Goal: Task Accomplishment & Management: Manage account settings

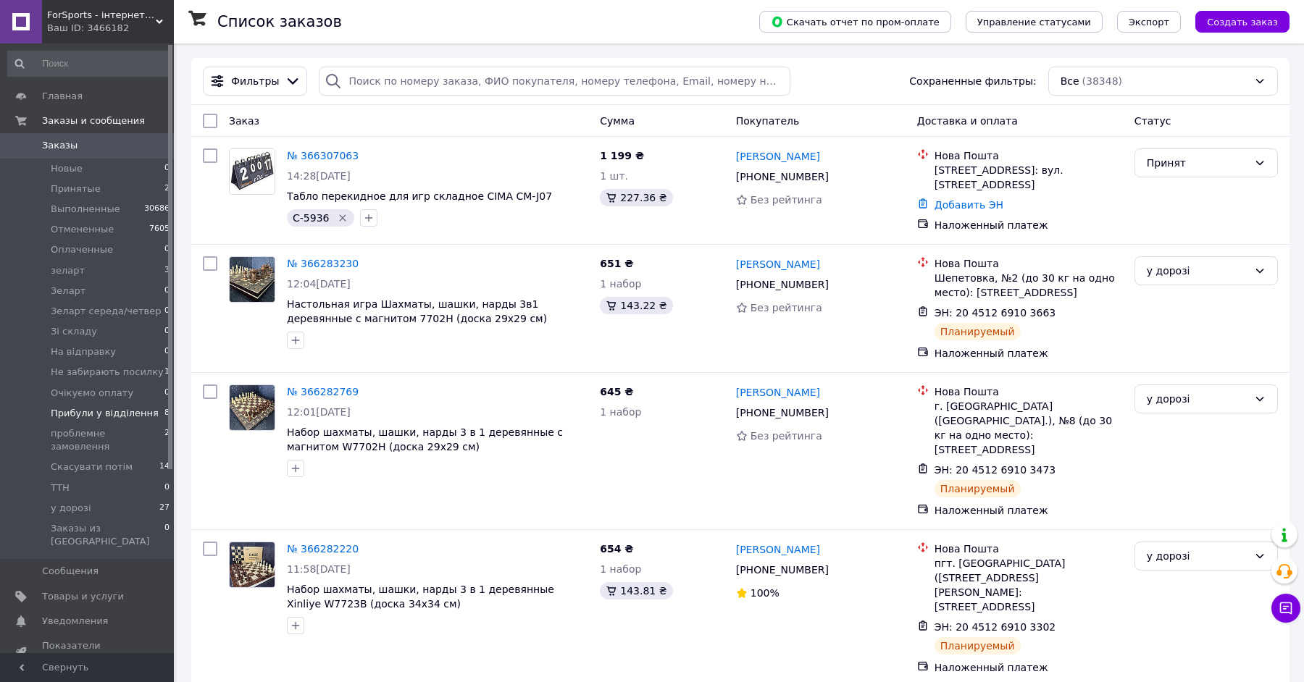
click at [125, 405] on li "Прибули у відділення 8" at bounding box center [89, 413] width 178 height 20
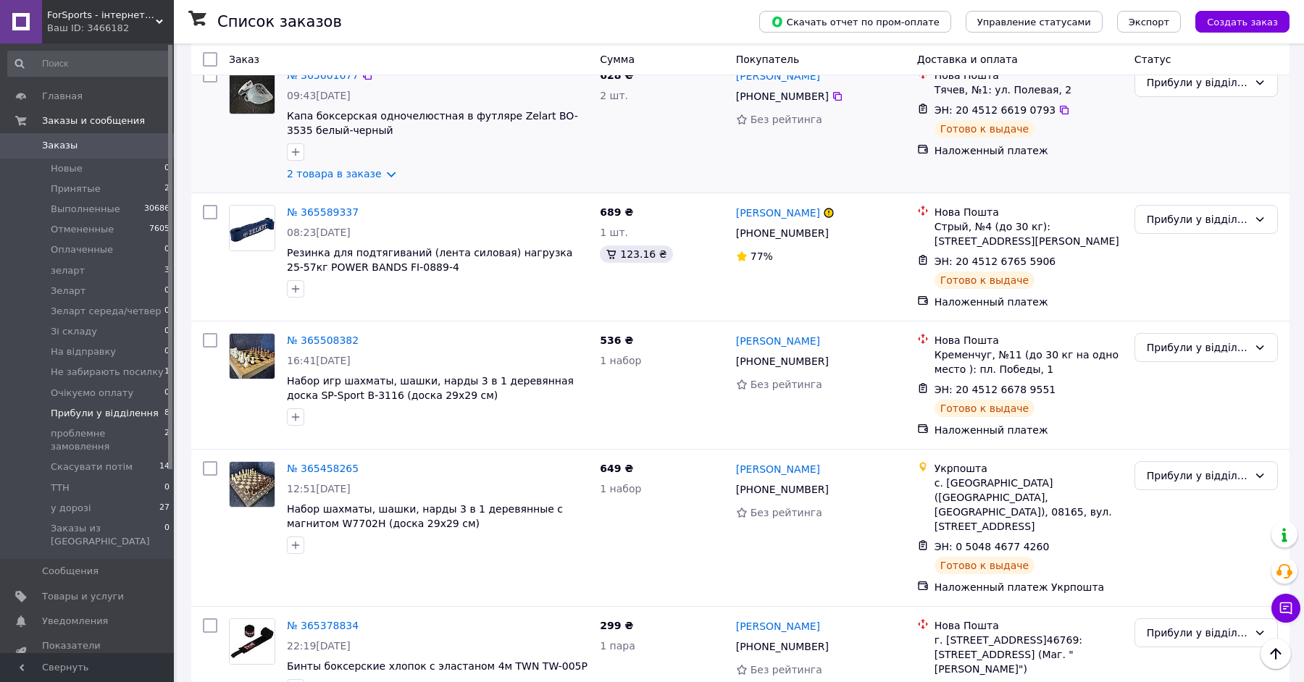
scroll to position [590, 0]
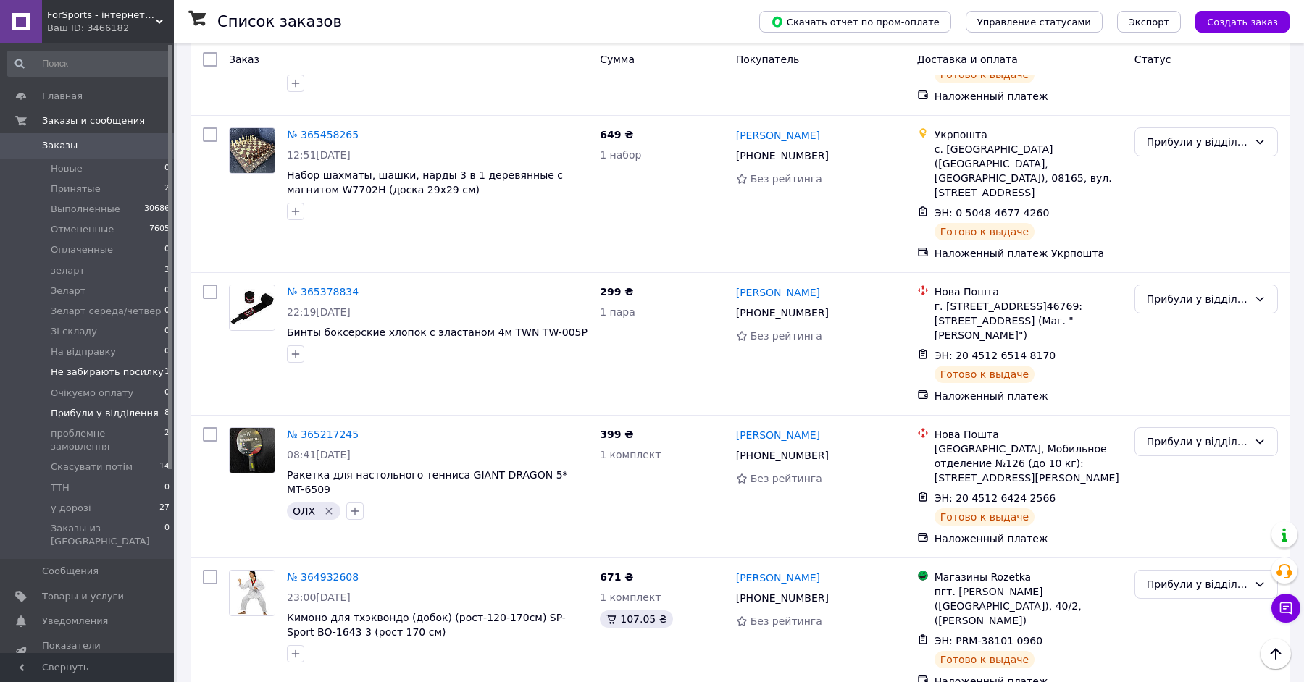
click at [127, 373] on span "Не забирають посилку" at bounding box center [107, 372] width 113 height 13
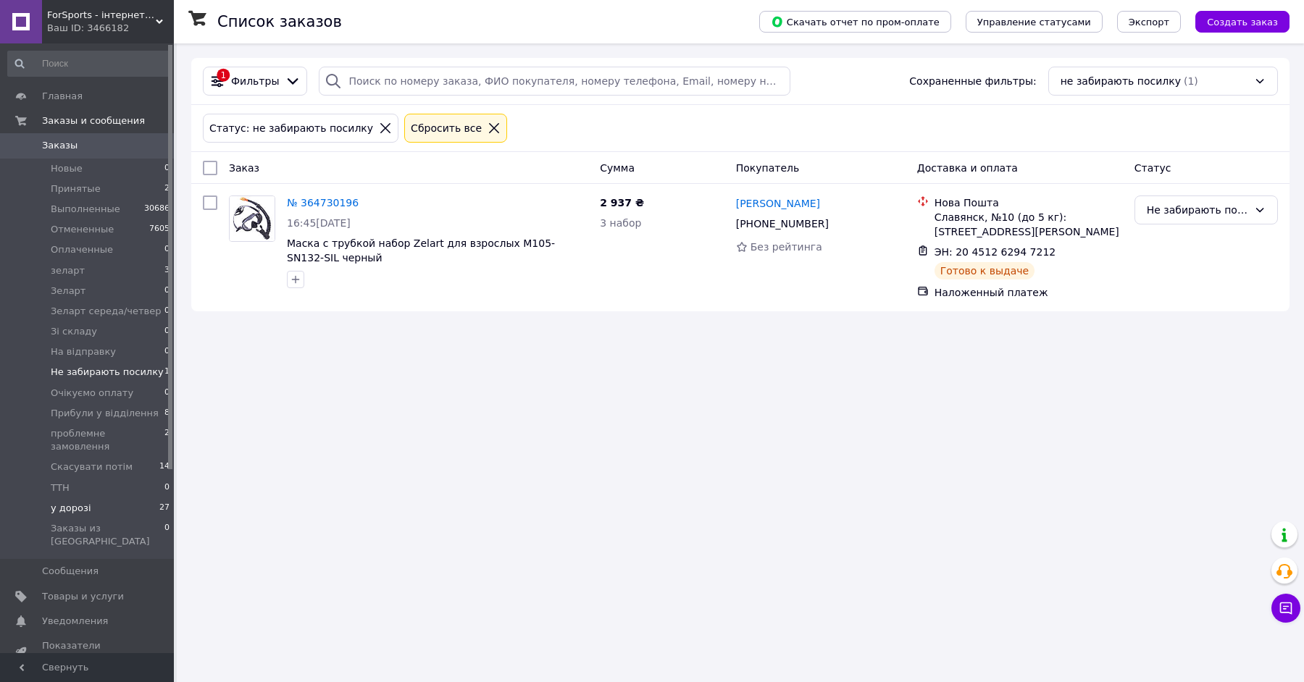
click at [149, 498] on li "у дорозі 27" at bounding box center [89, 508] width 178 height 20
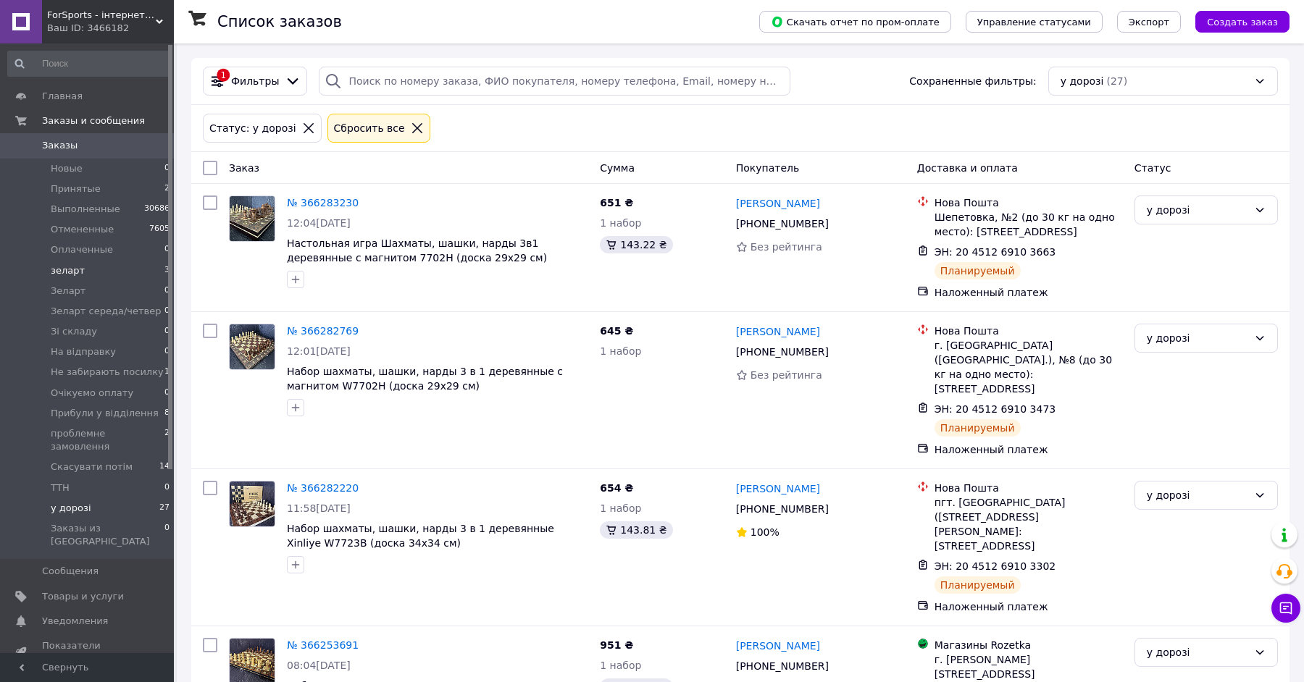
click at [122, 272] on li "зеларт 3" at bounding box center [89, 271] width 178 height 20
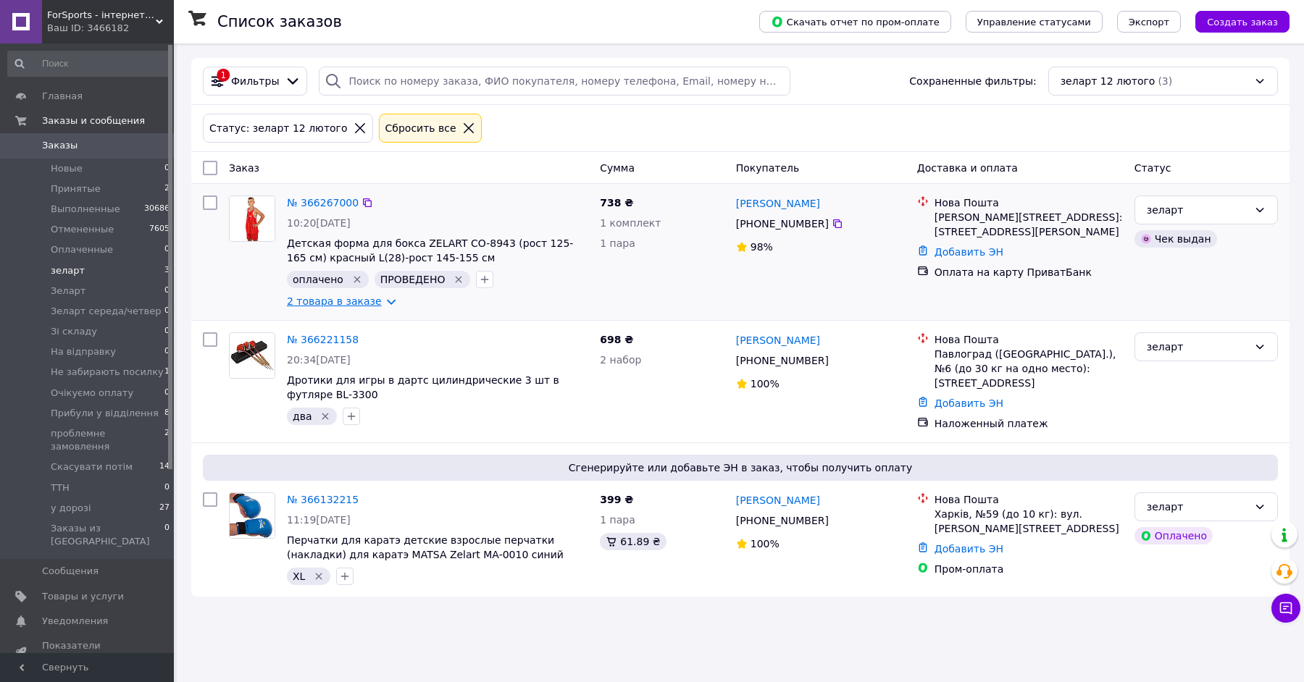
click at [374, 295] on link "2 товара в заказе" at bounding box center [334, 301] width 95 height 12
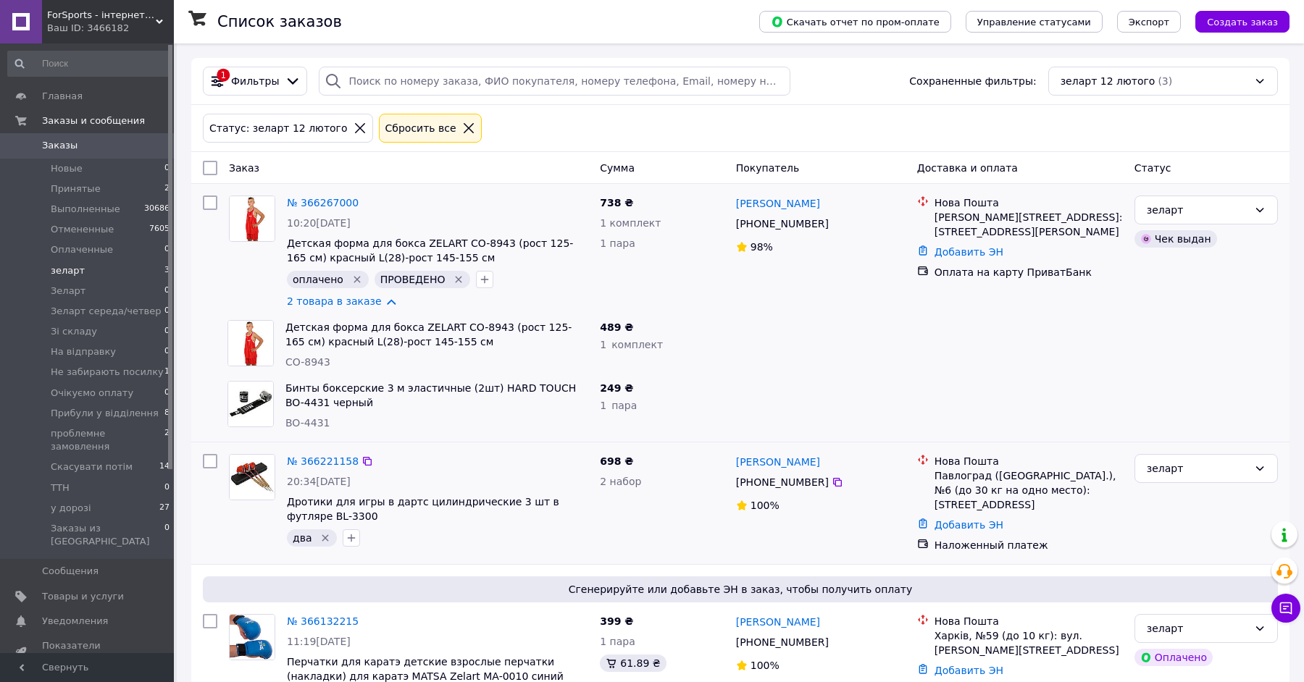
scroll to position [48, 0]
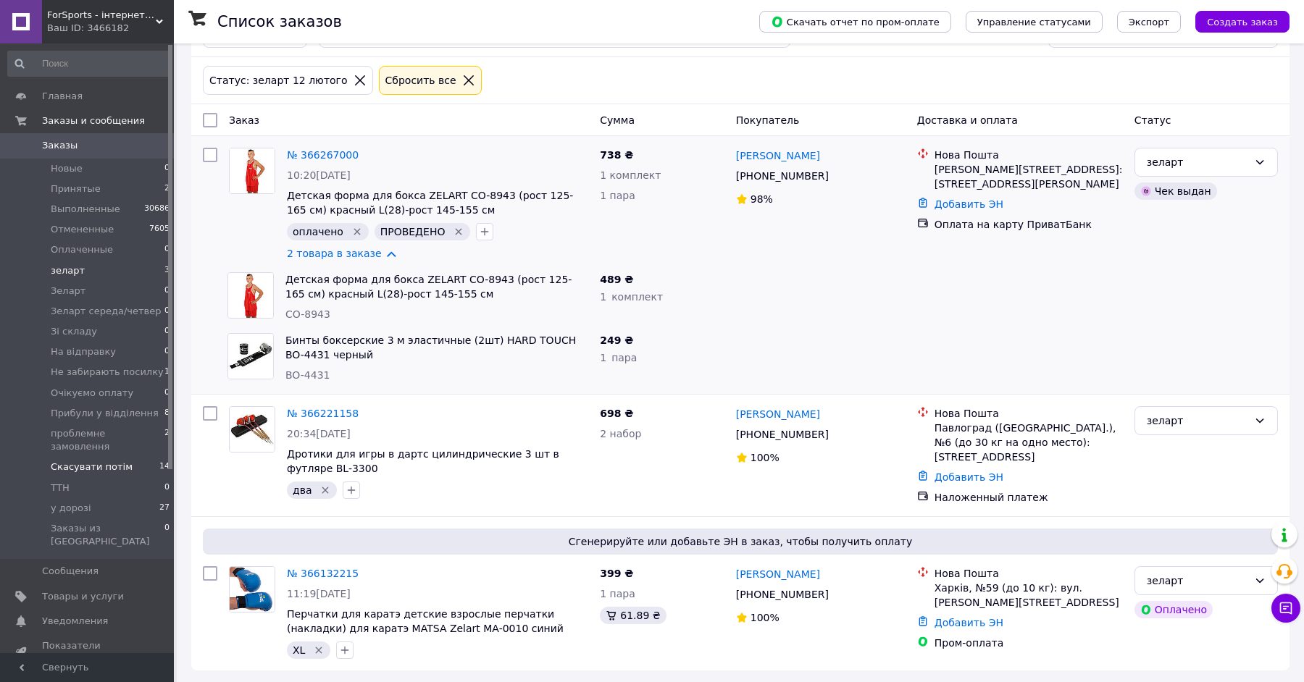
click at [145, 457] on li "Скасувати потім 14" at bounding box center [89, 467] width 178 height 20
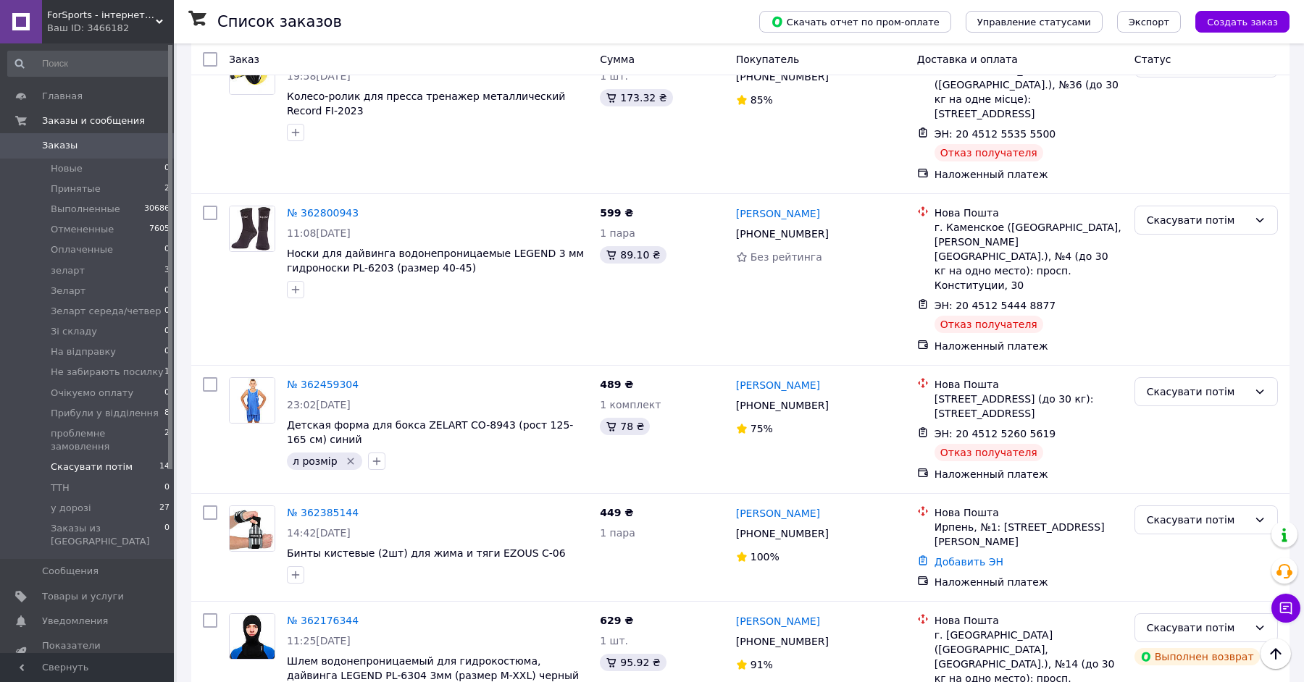
scroll to position [1418, 0]
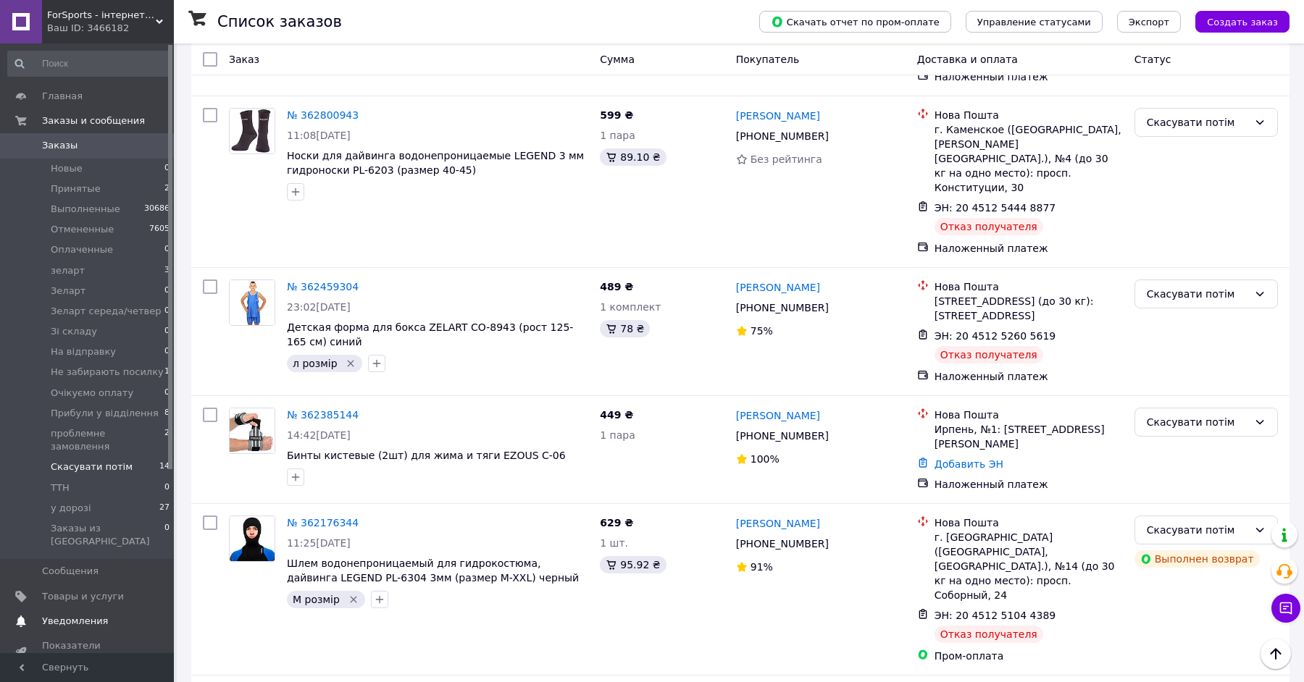
click at [107, 609] on link "Уведомления 0 0" at bounding box center [89, 621] width 178 height 25
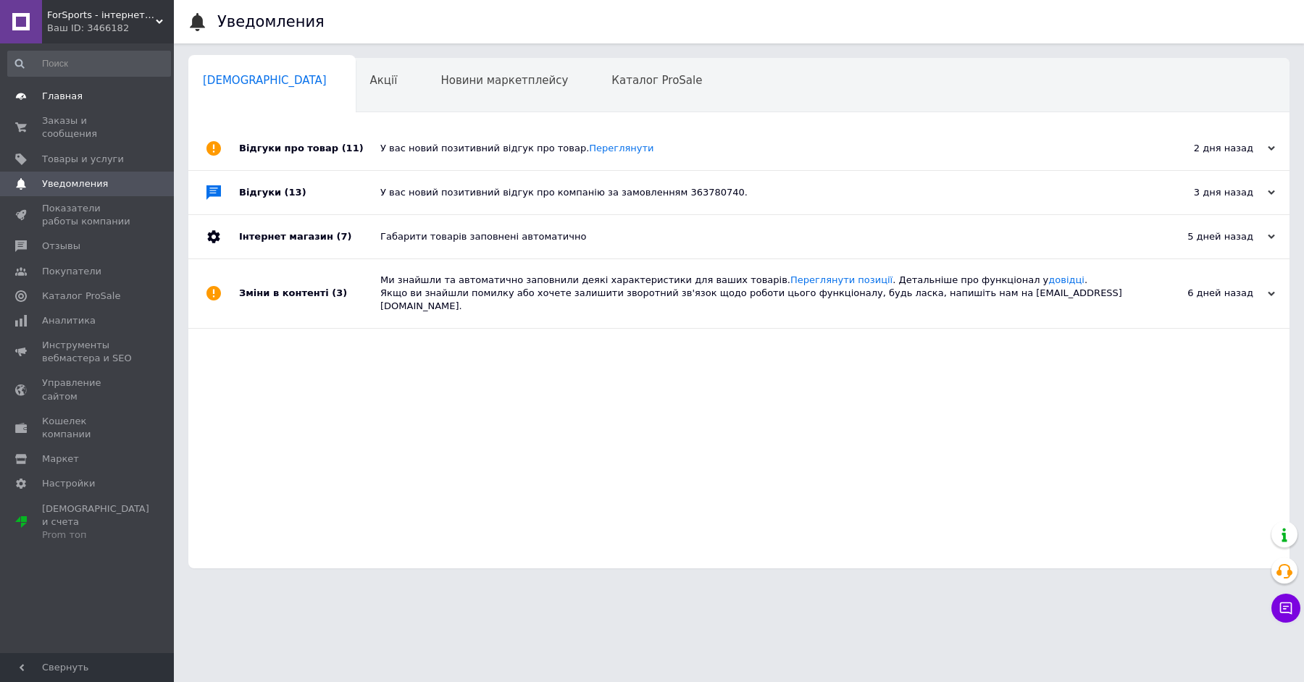
click at [85, 96] on span "Главная" at bounding box center [88, 96] width 92 height 13
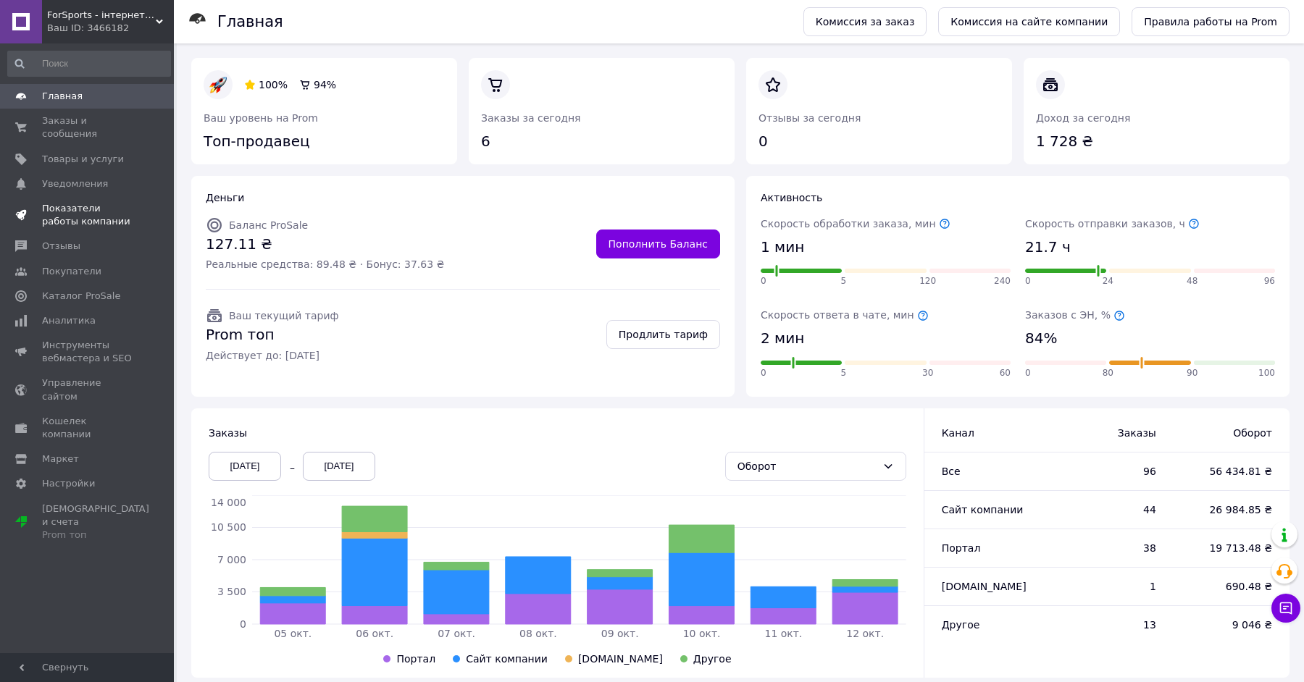
click at [88, 230] on link "Показатели работы компании" at bounding box center [89, 215] width 178 height 38
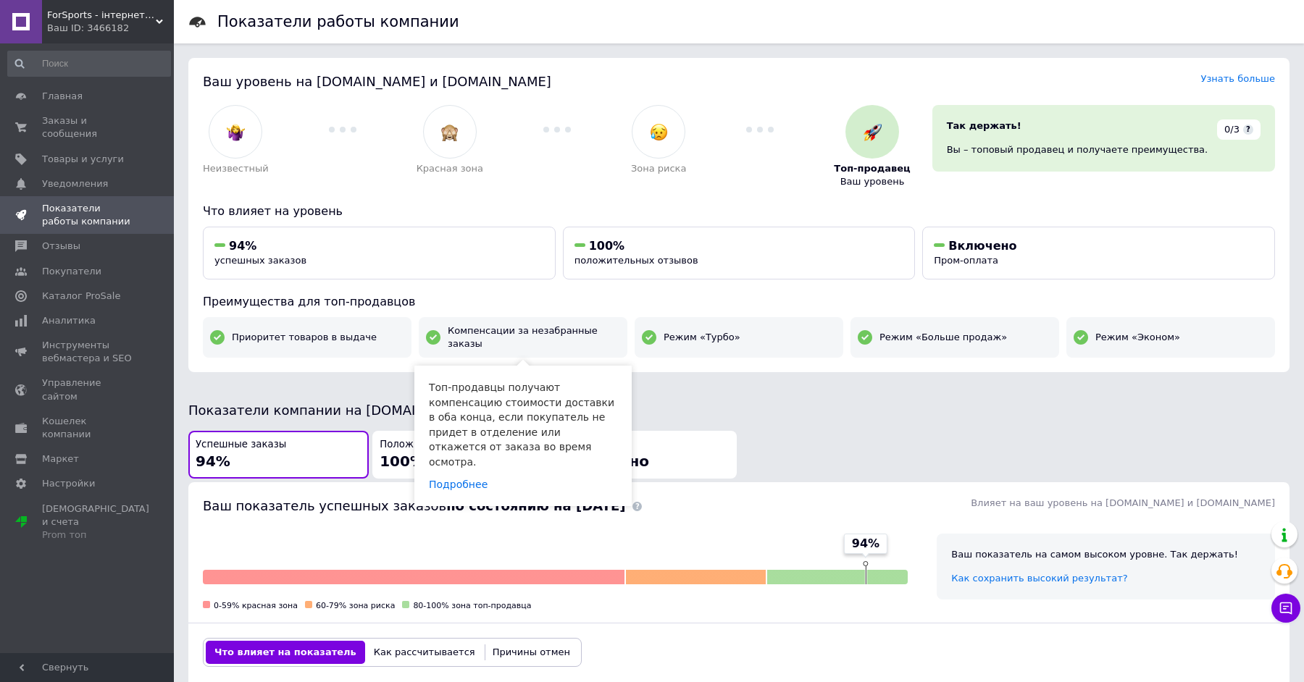
scroll to position [597, 0]
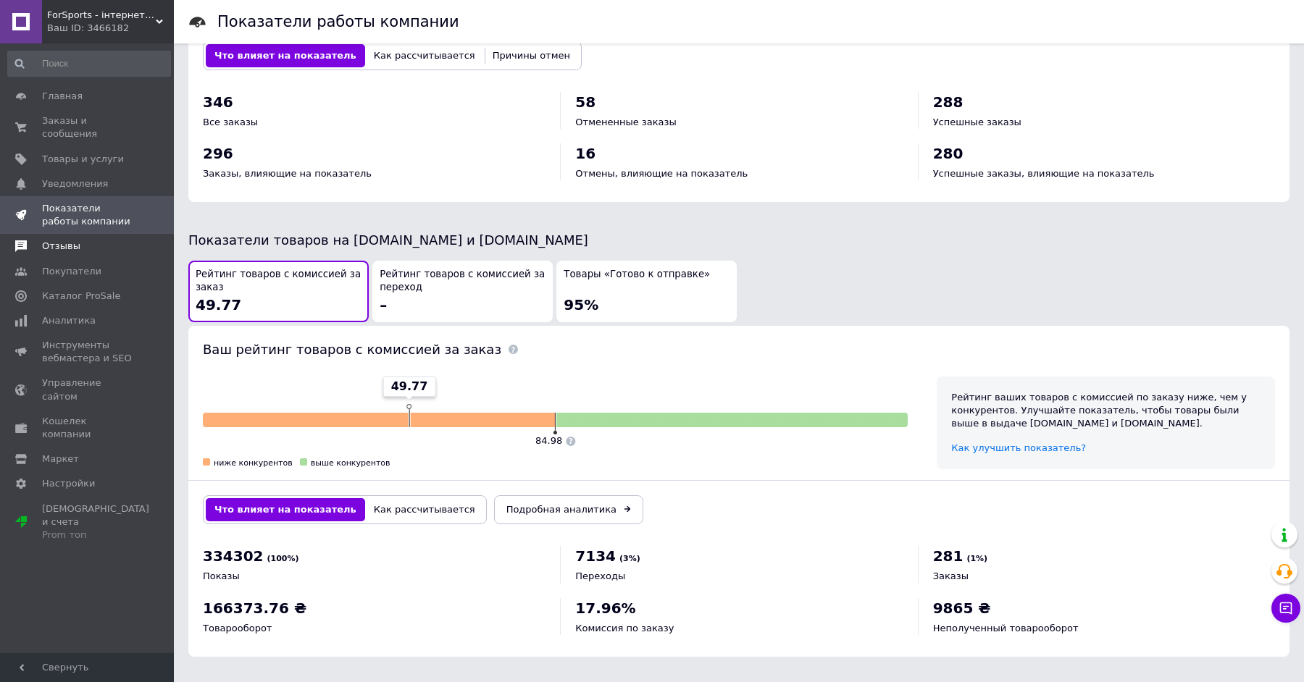
click at [81, 236] on link "Отзывы" at bounding box center [89, 246] width 178 height 25
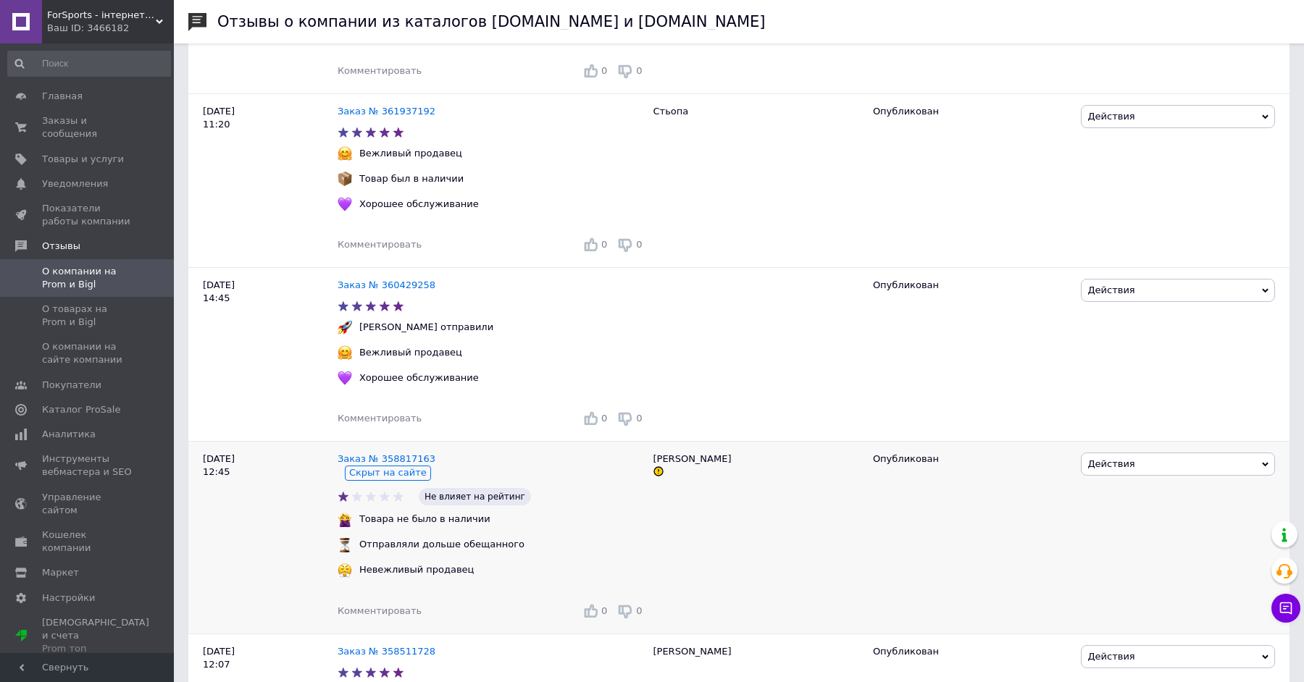
scroll to position [2601, 0]
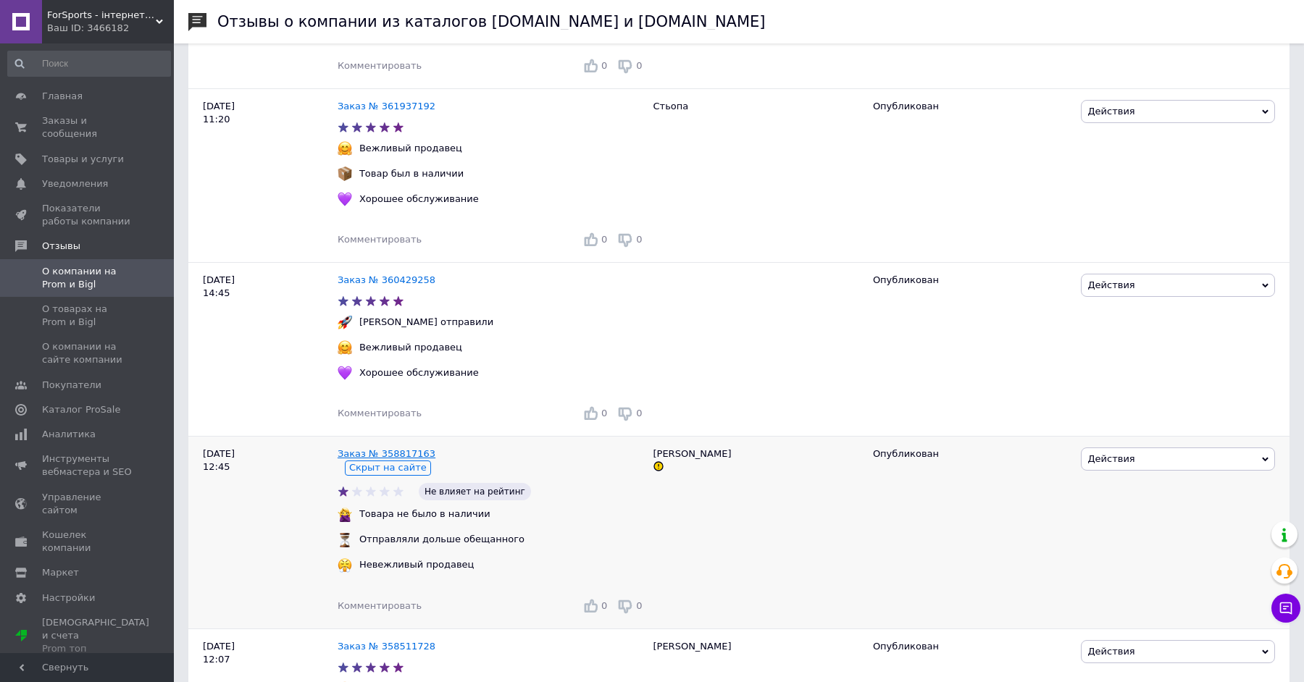
click at [380, 453] on link "Заказ № 358817163" at bounding box center [386, 453] width 98 height 11
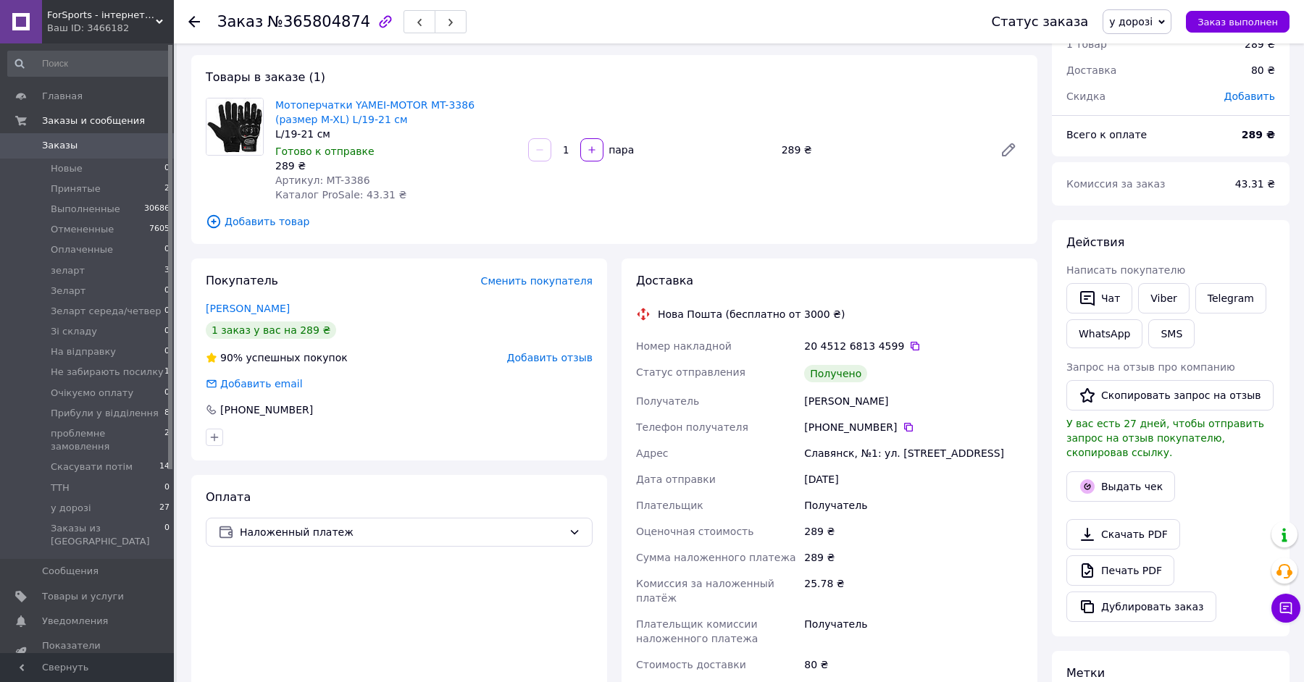
scroll to position [93, 0]
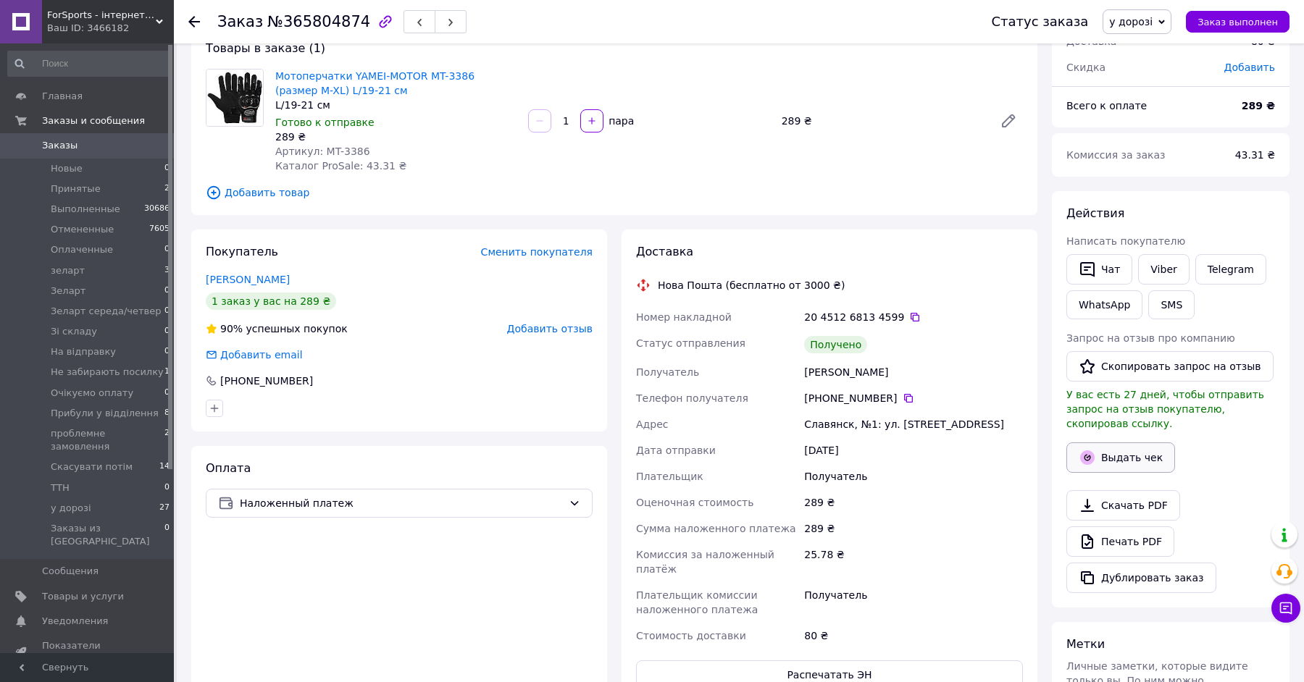
click at [1125, 450] on button "Выдать чек" at bounding box center [1120, 457] width 109 height 30
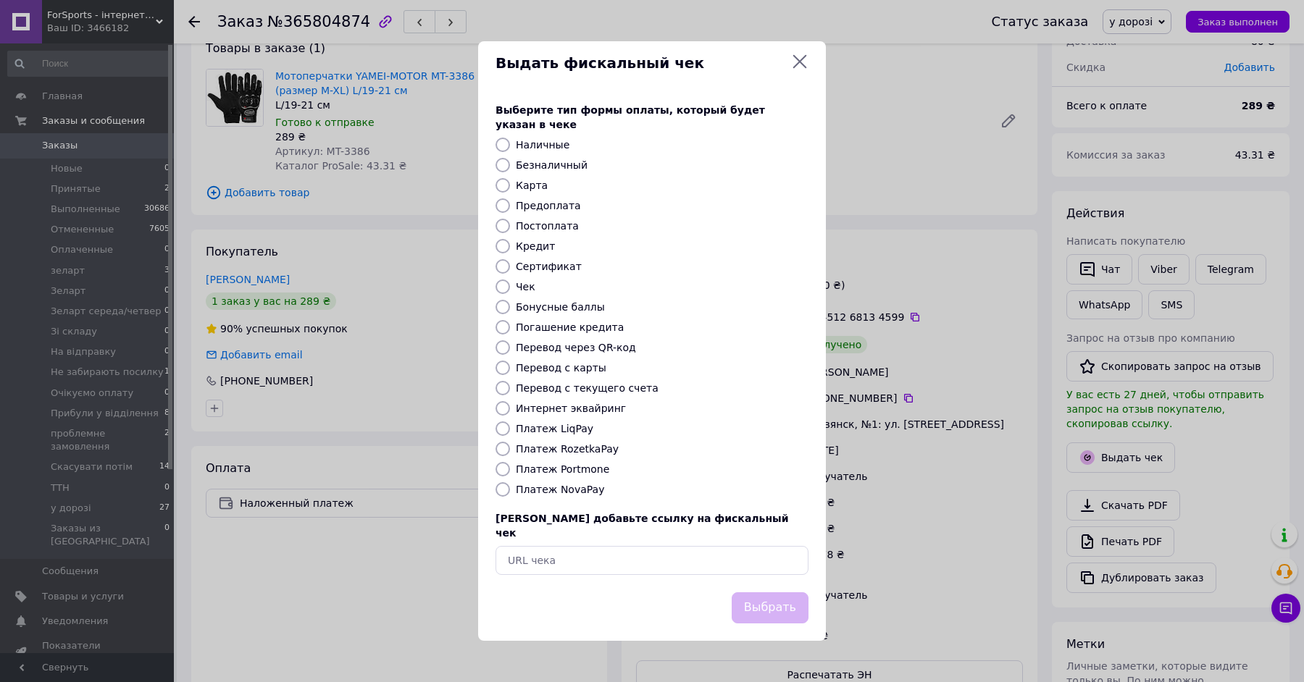
click at [563, 485] on label "Платеж NovaPay" at bounding box center [560, 490] width 88 height 12
click at [510, 485] on input "Платеж NovaPay" at bounding box center [502, 489] width 14 height 14
radio input "true"
click at [780, 592] on button "Выбрать" at bounding box center [769, 607] width 77 height 31
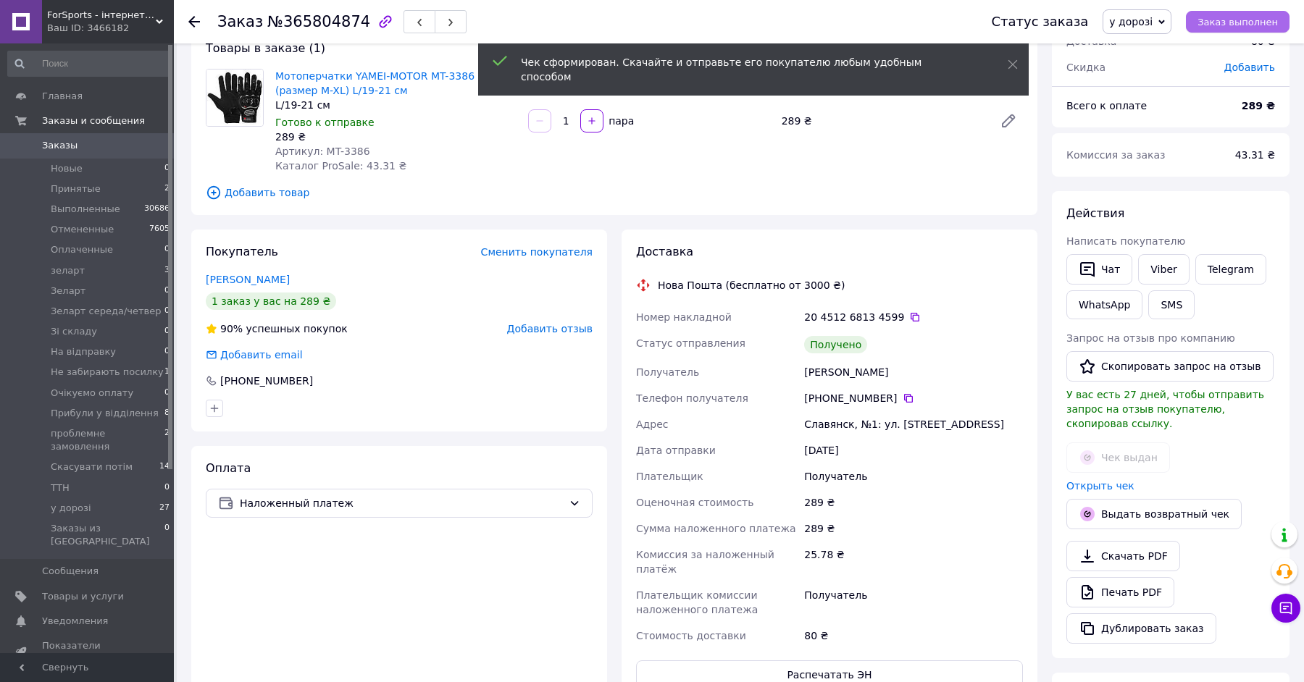
click at [1217, 29] on button "Заказ выполнен" at bounding box center [1238, 22] width 104 height 22
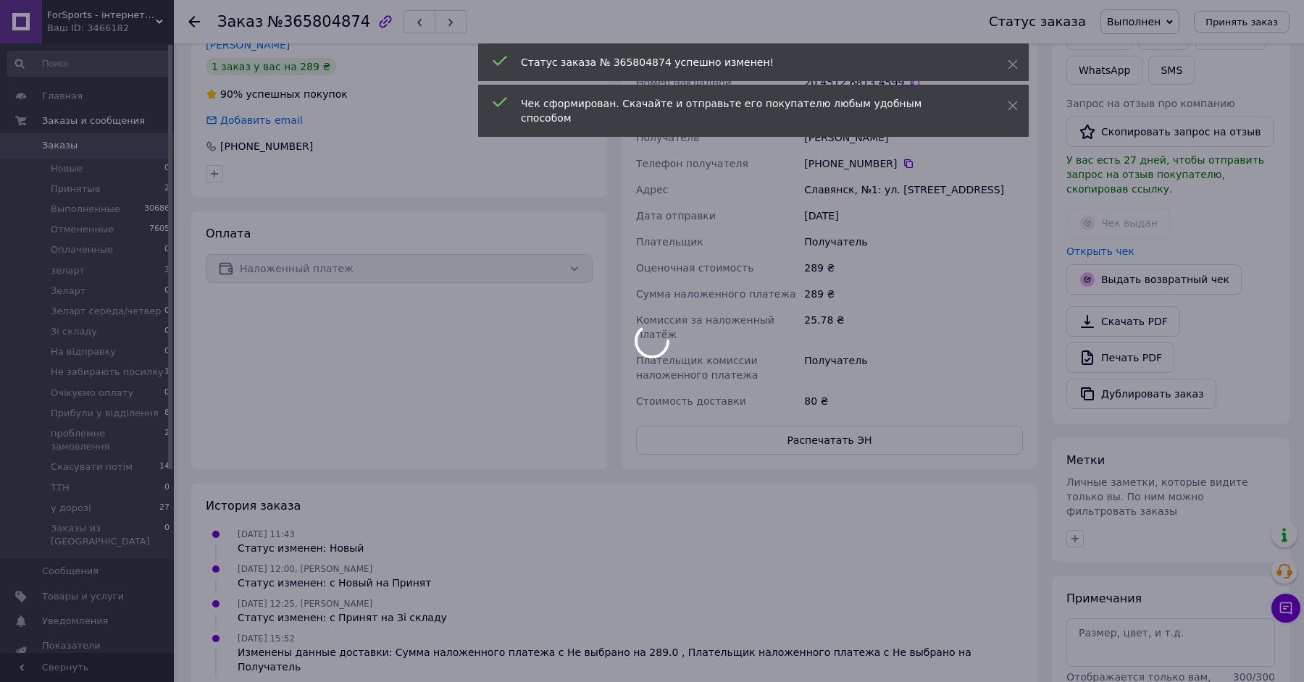
scroll to position [300, 0]
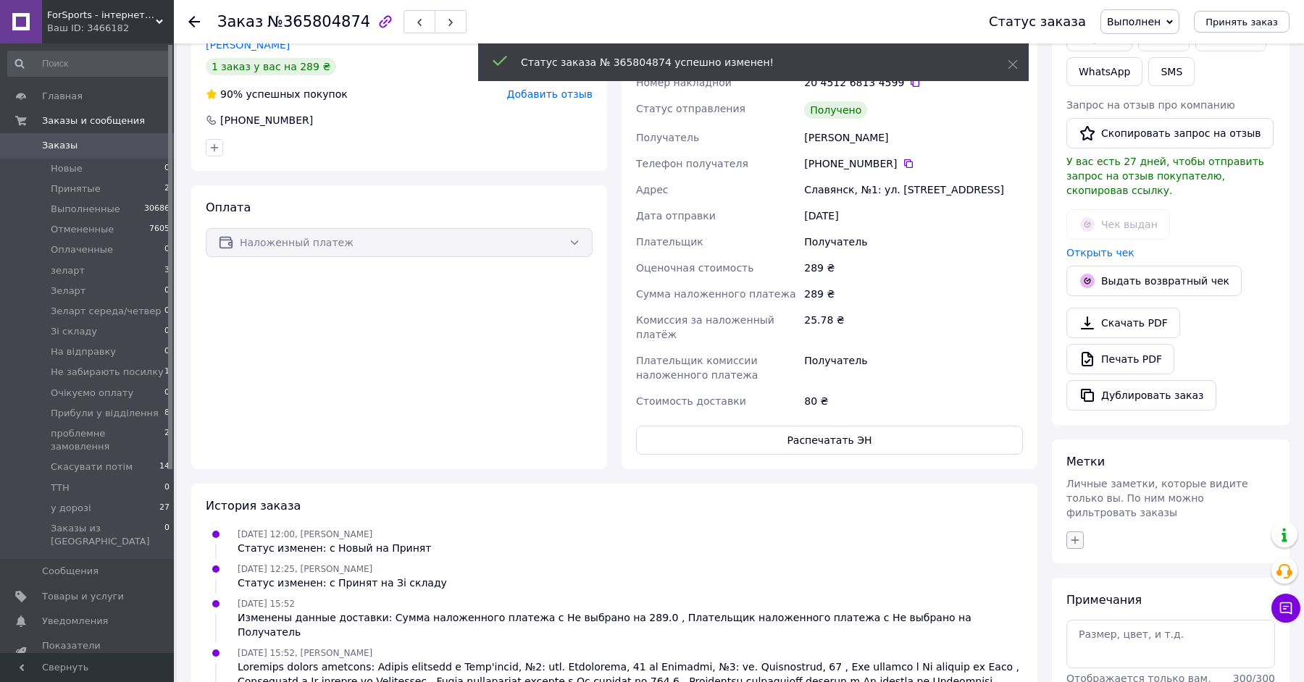
click at [1077, 534] on icon "button" at bounding box center [1075, 540] width 12 height 12
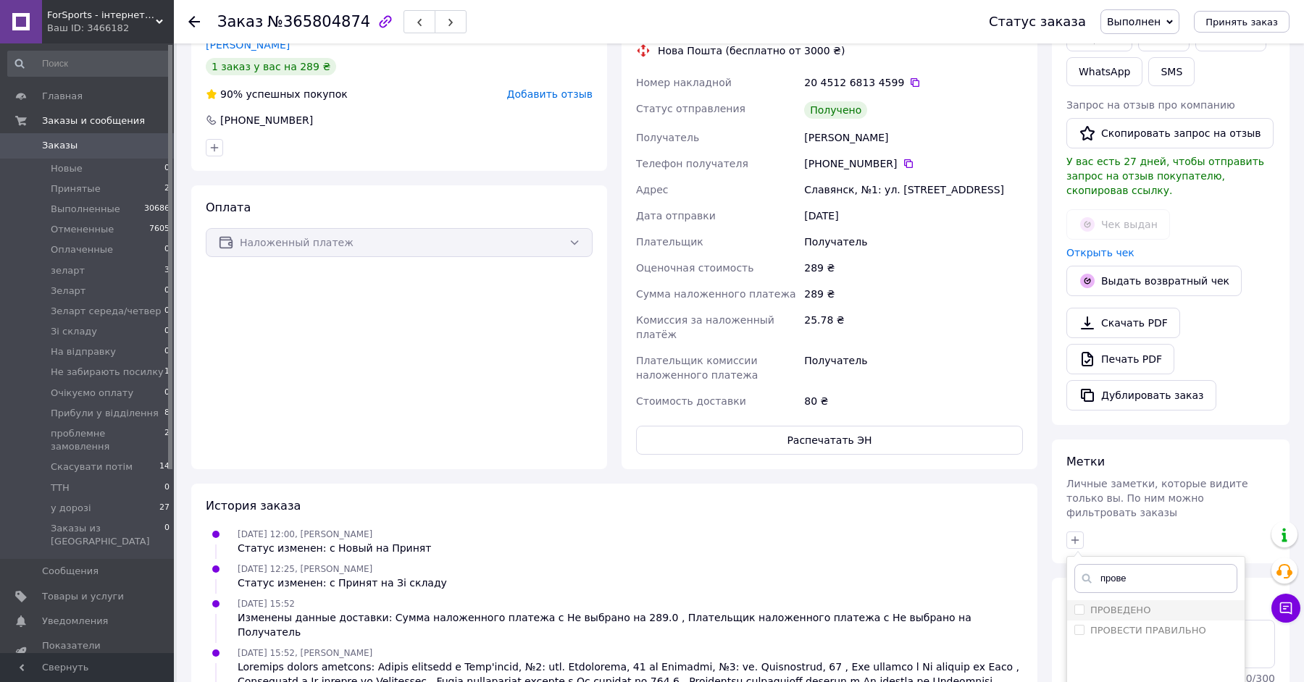
type input "прове"
click at [1145, 604] on div "ПРОВЕДЕНО" at bounding box center [1120, 610] width 60 height 13
click at [1083, 605] on input "ПРОВЕДЕНО" at bounding box center [1078, 609] width 9 height 9
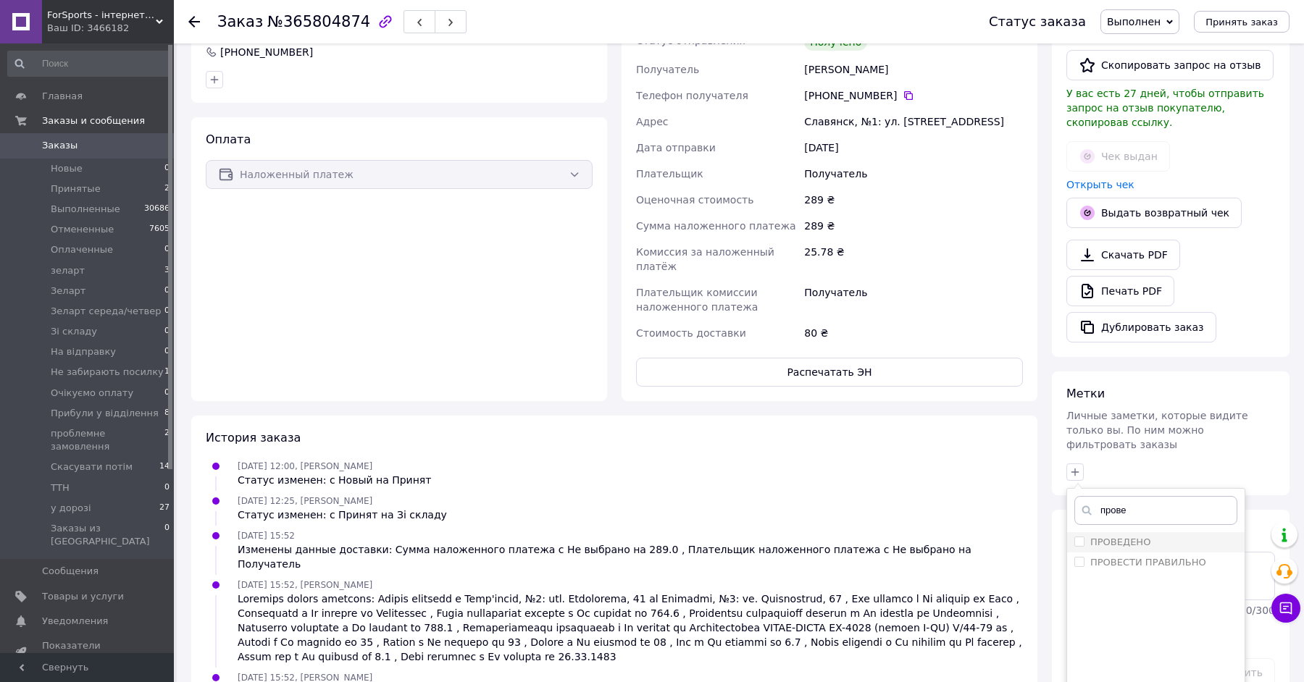
scroll to position [527, 0]
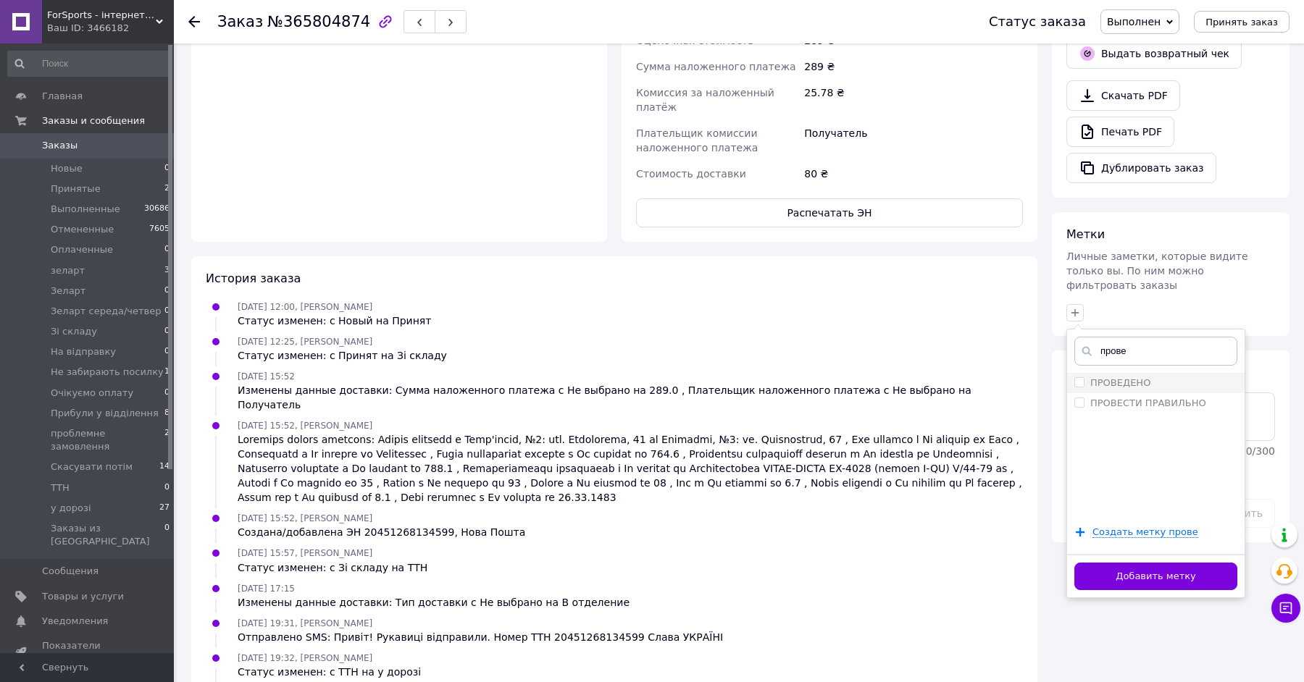
click at [1173, 377] on div "ПРОВЕДЕНО" at bounding box center [1155, 383] width 163 height 13
checkbox input "true"
click at [1136, 563] on button "Добавить метку" at bounding box center [1155, 577] width 163 height 28
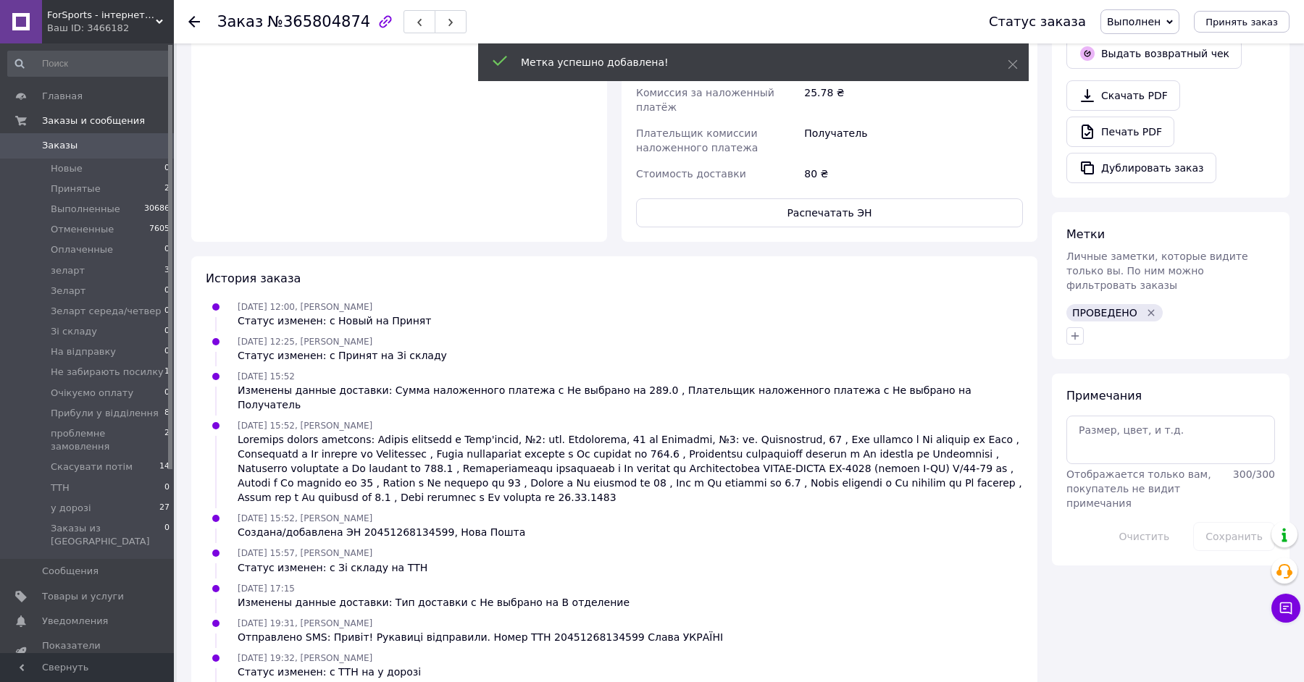
scroll to position [70, 0]
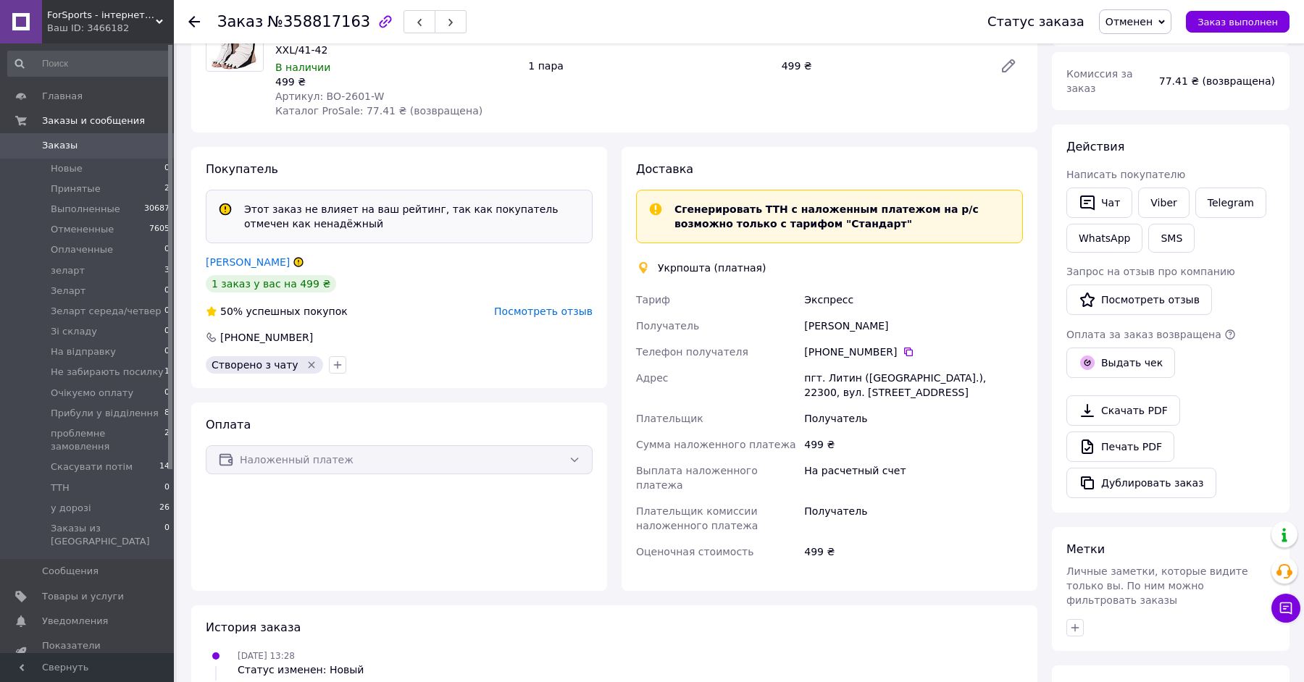
scroll to position [225, 0]
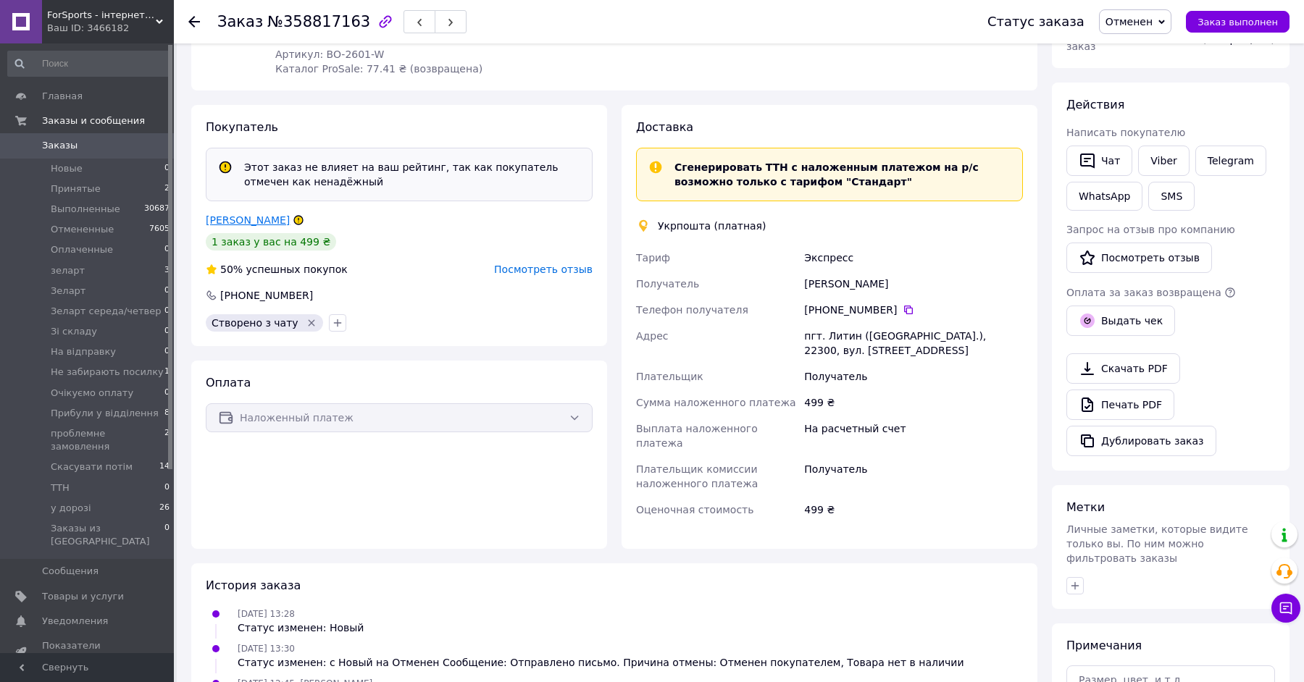
click at [251, 216] on link "[PERSON_NAME]" at bounding box center [248, 220] width 84 height 12
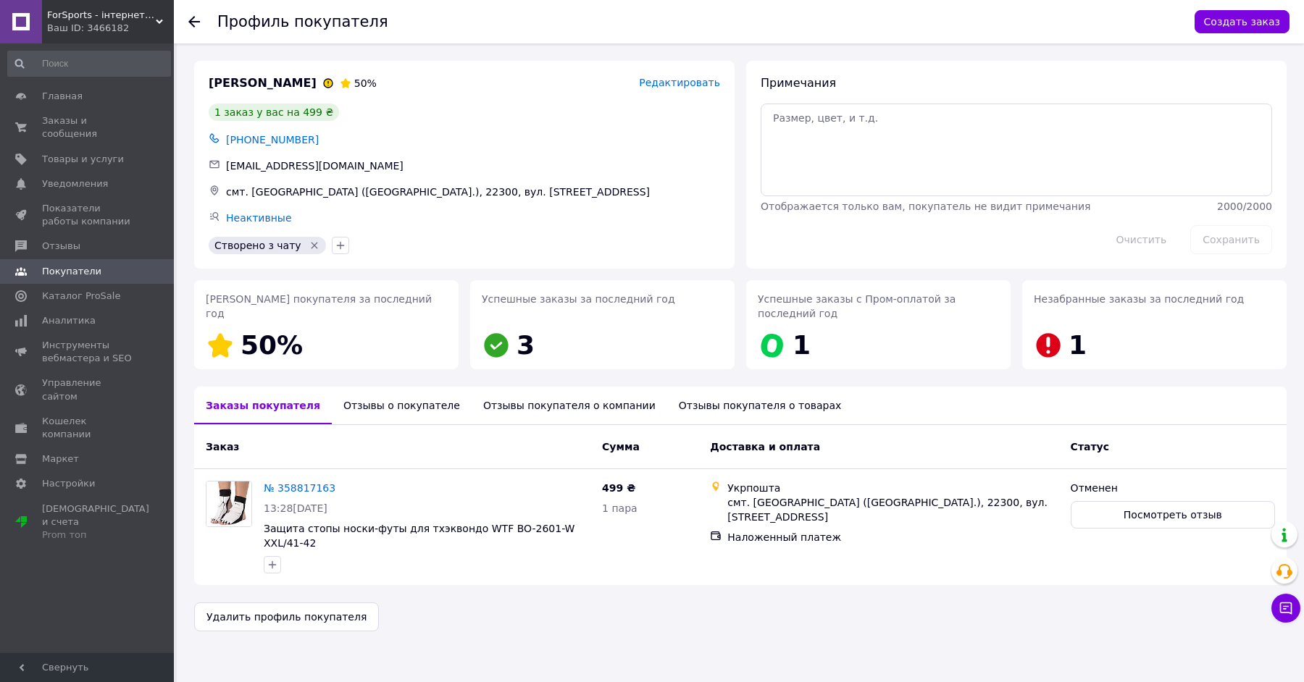
click at [392, 406] on div "Отзывы о покупателе" at bounding box center [402, 406] width 140 height 38
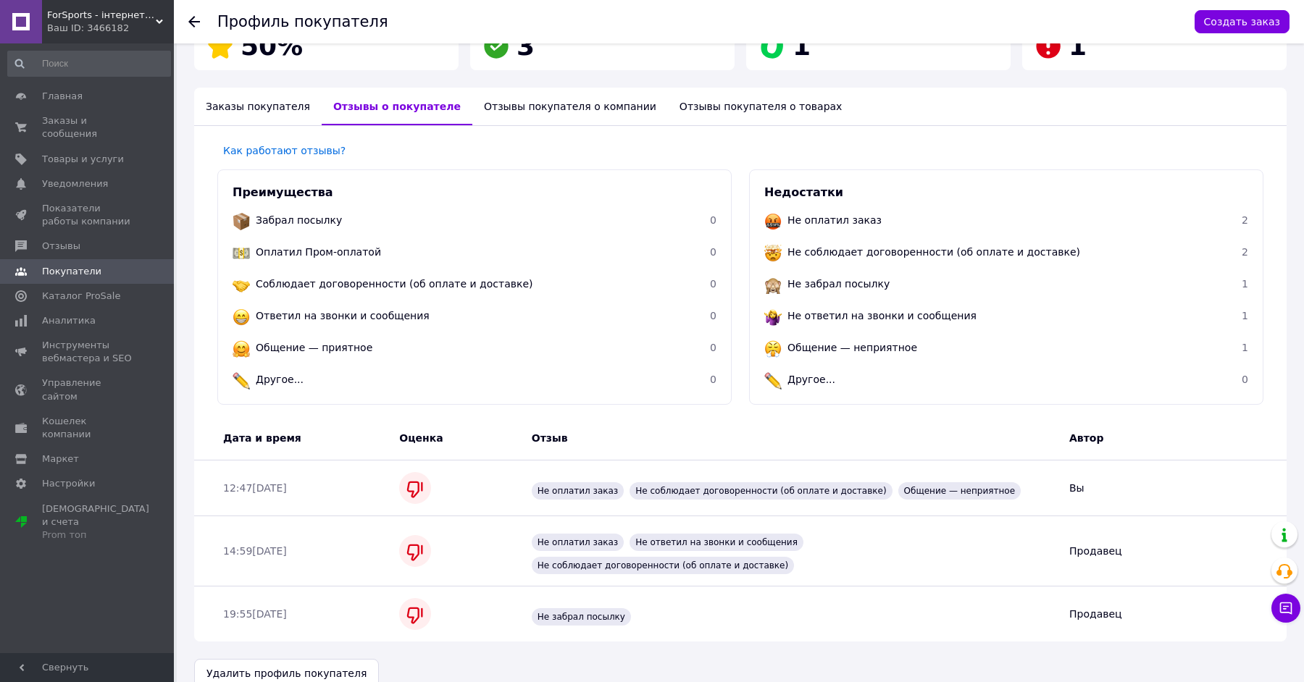
scroll to position [305, 0]
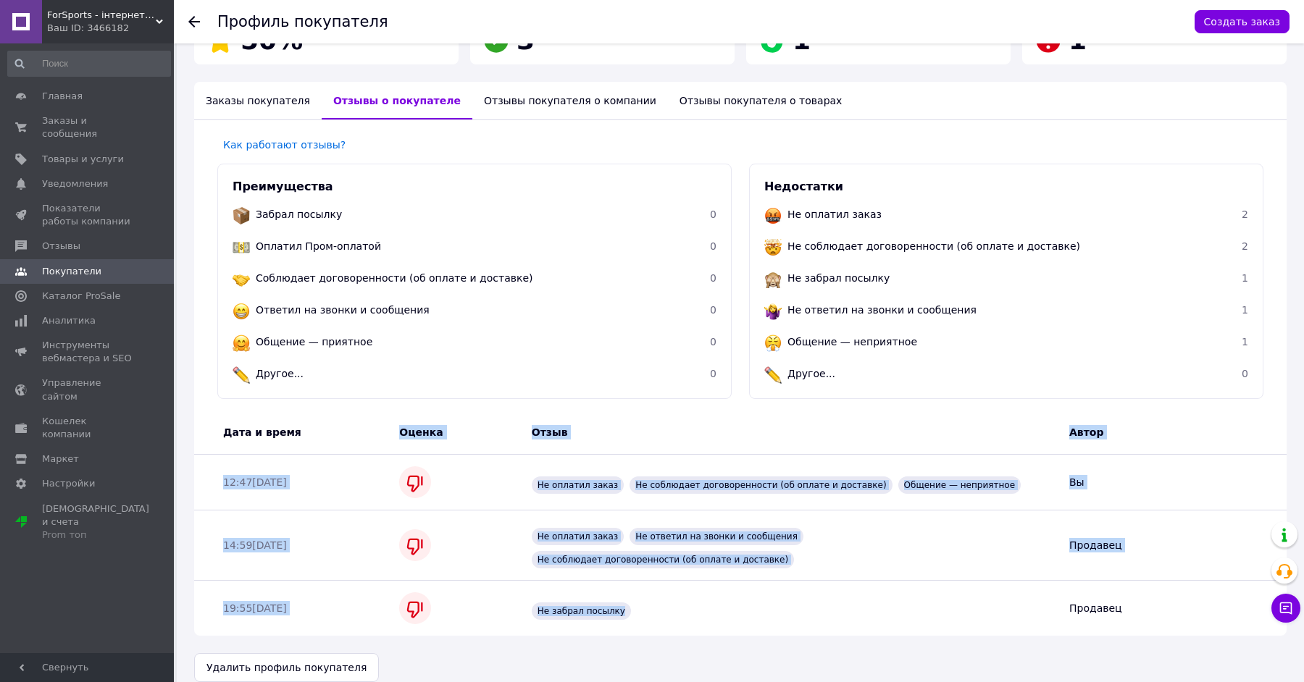
drag, startPoint x: 639, startPoint y: 600, endPoint x: 396, endPoint y: 422, distance: 301.0
click at [395, 422] on div "Как работают отзывы? Преимущества Забрал посылку 0 Оплатил Пром-оплатой 0 Соблю…" at bounding box center [740, 378] width 1092 height 516
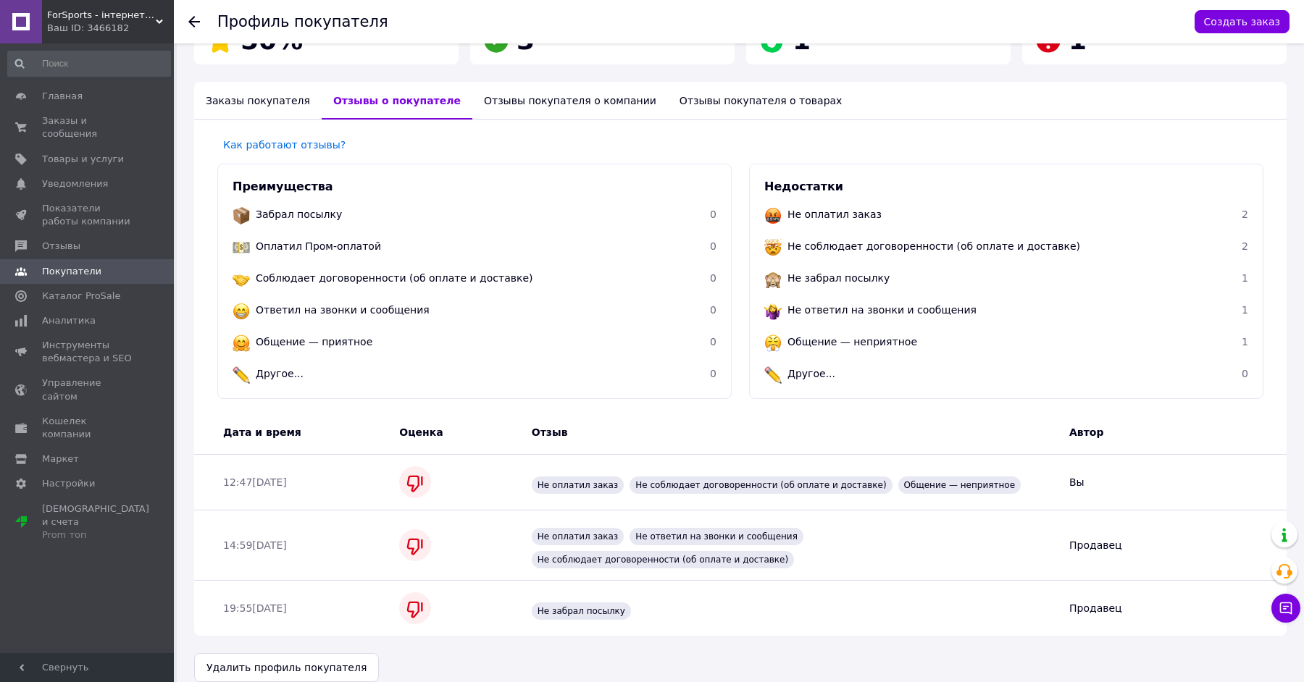
click at [443, 355] on li "Общение — приятное 0" at bounding box center [474, 343] width 484 height 32
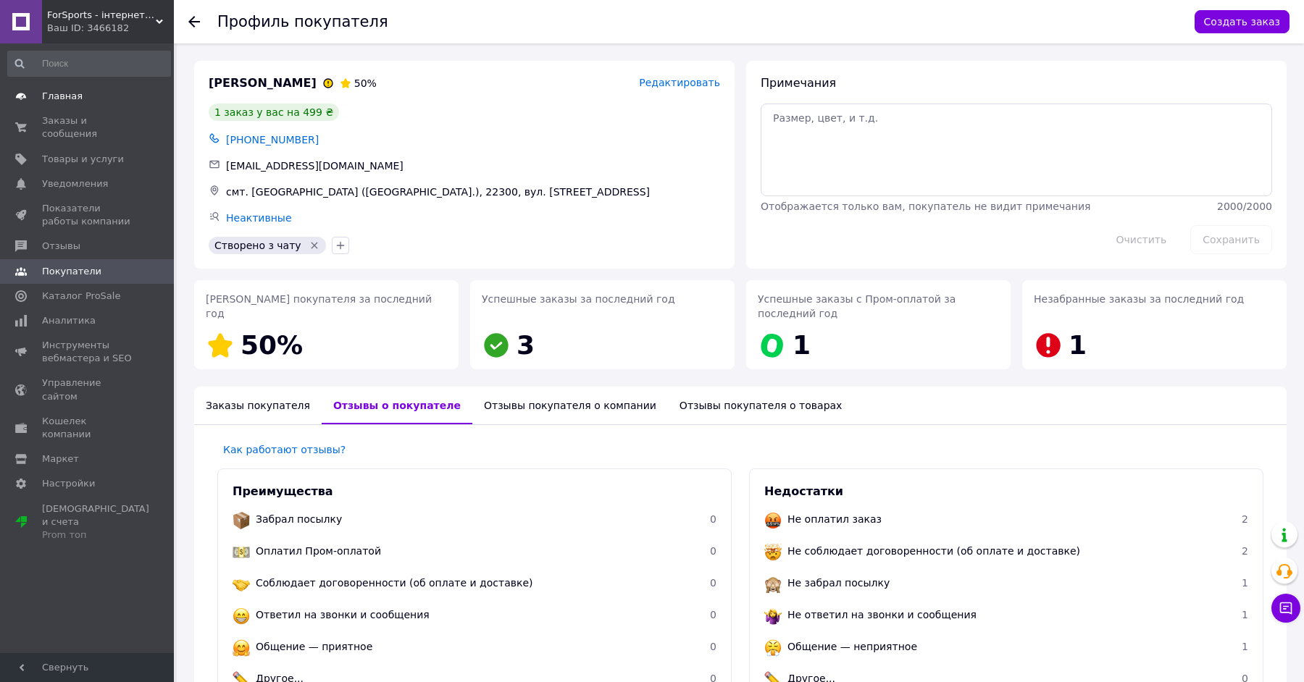
click at [88, 98] on span "Главная" at bounding box center [88, 96] width 92 height 13
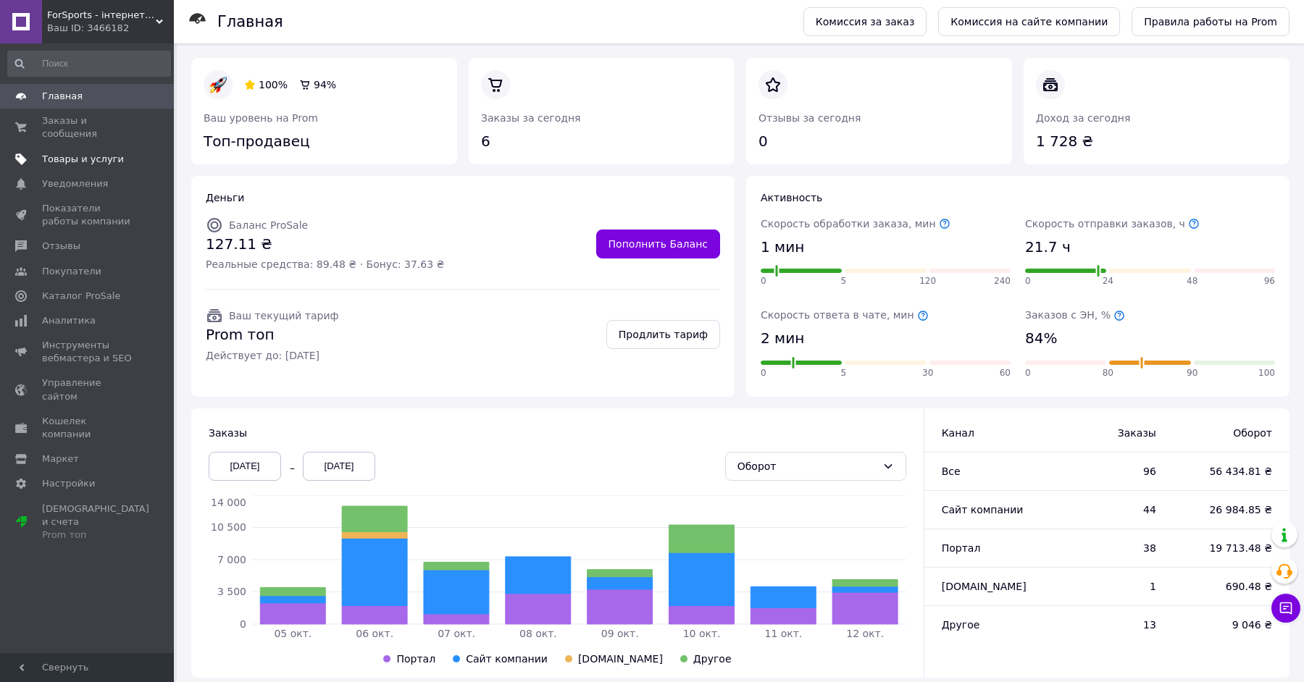
click at [100, 156] on span "Товары и услуги" at bounding box center [83, 159] width 82 height 13
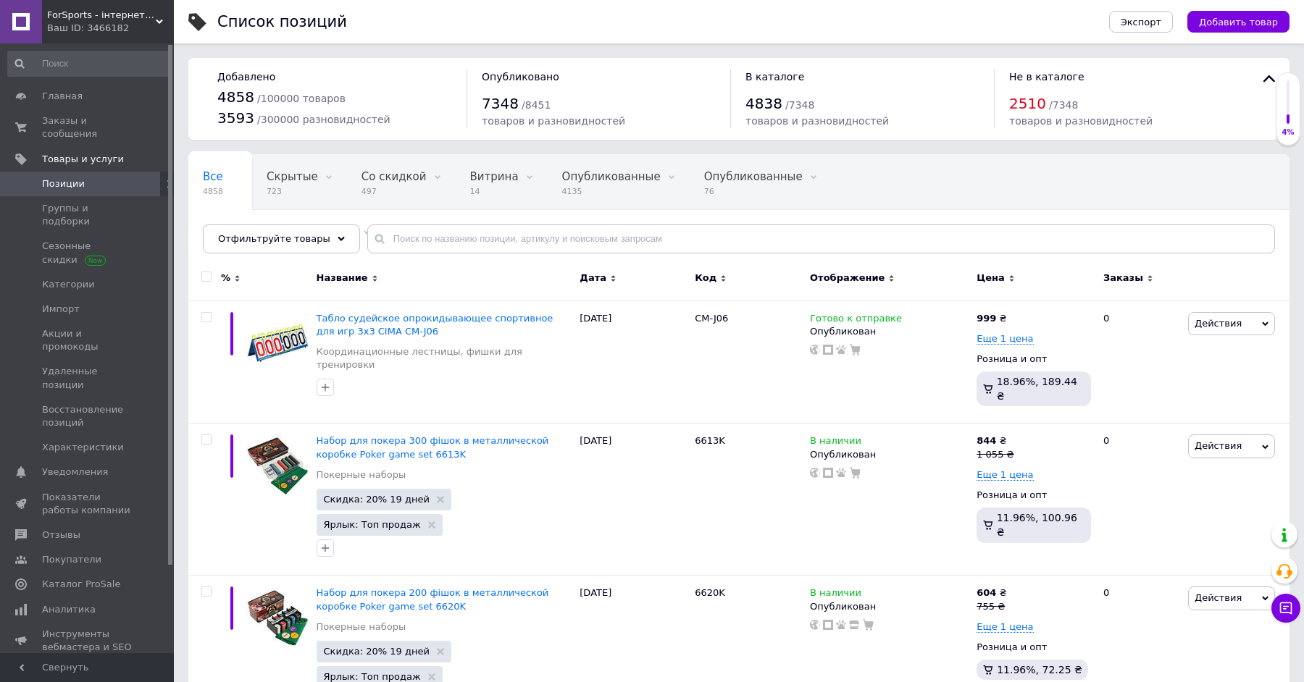
click at [427, 256] on div "Все 4858 Скрытые 723 Удалить Редактировать Со скидкой 497 Удалить Редактировать…" at bounding box center [738, 210] width 1101 height 119
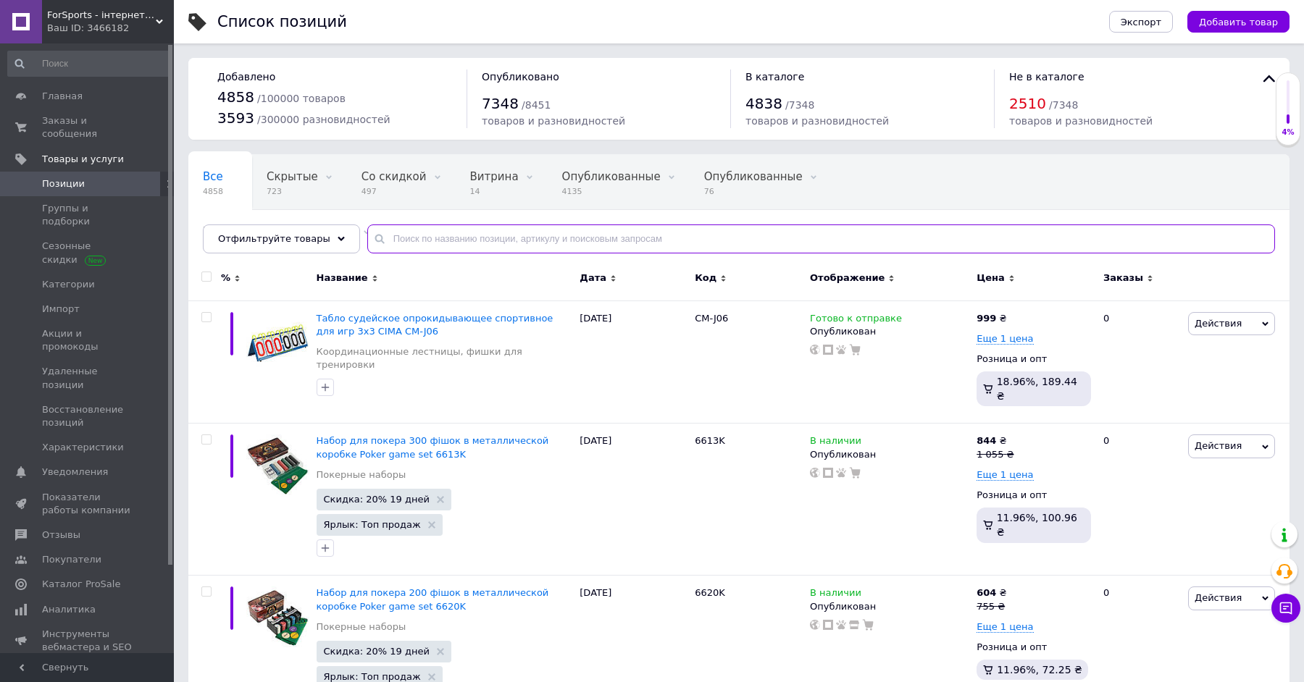
click at [451, 240] on input "text" at bounding box center [820, 239] width 907 height 29
paste input "взрослых M105-SN132-SIL"
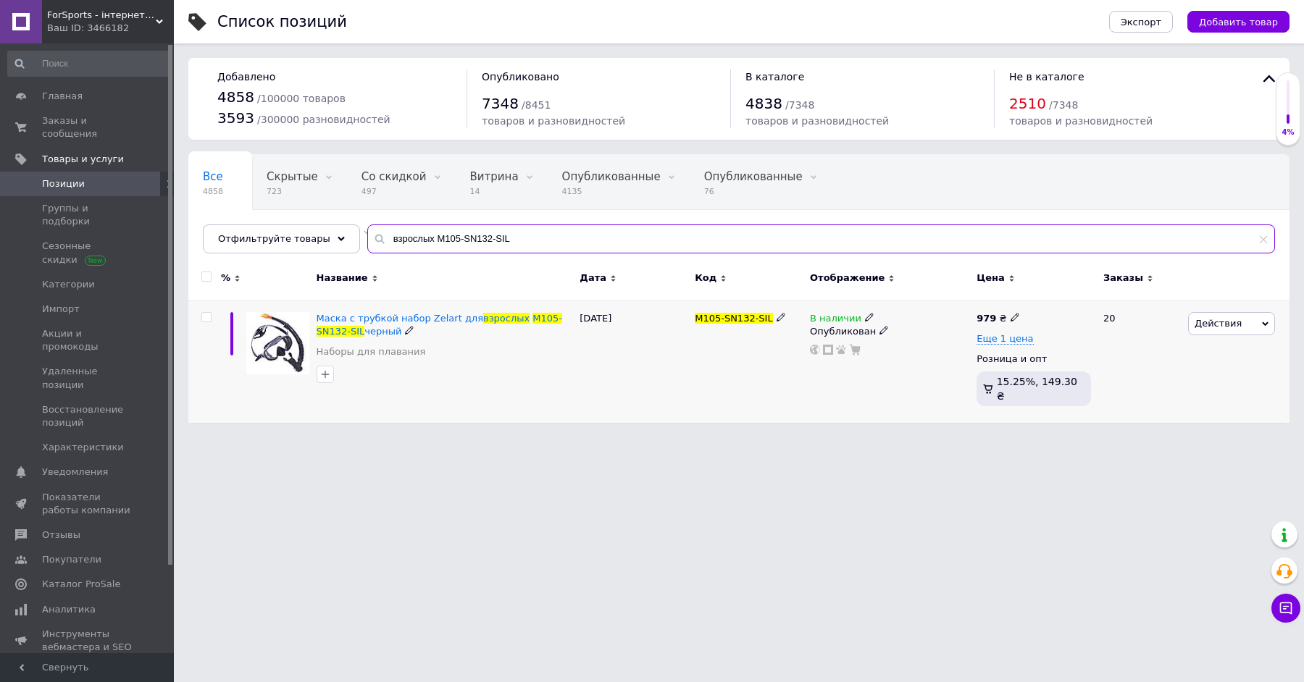
type input "взрослых M105-SN132-SIL"
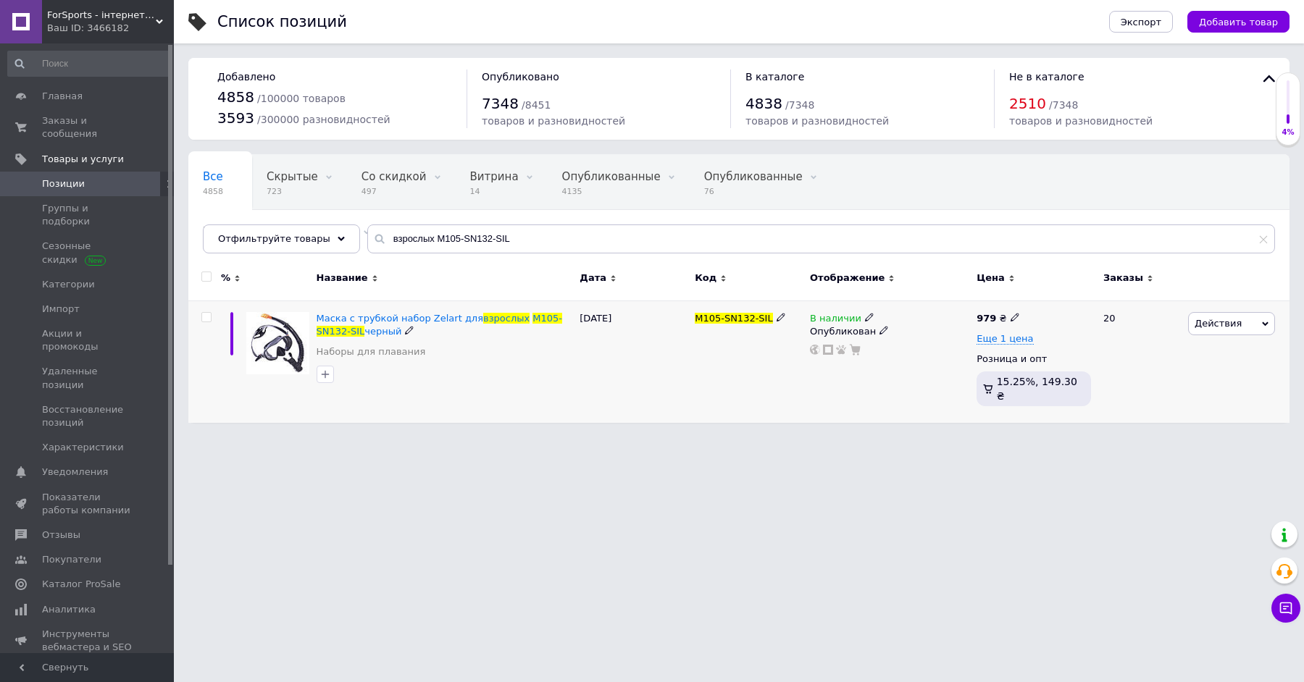
click at [865, 314] on icon at bounding box center [869, 317] width 9 height 9
click at [928, 362] on li "Готово к отправке" at bounding box center [953, 370] width 138 height 20
click at [702, 340] on div "M105-SN132-SIL" at bounding box center [748, 362] width 115 height 122
click at [483, 319] on span "взрослых" at bounding box center [506, 318] width 46 height 11
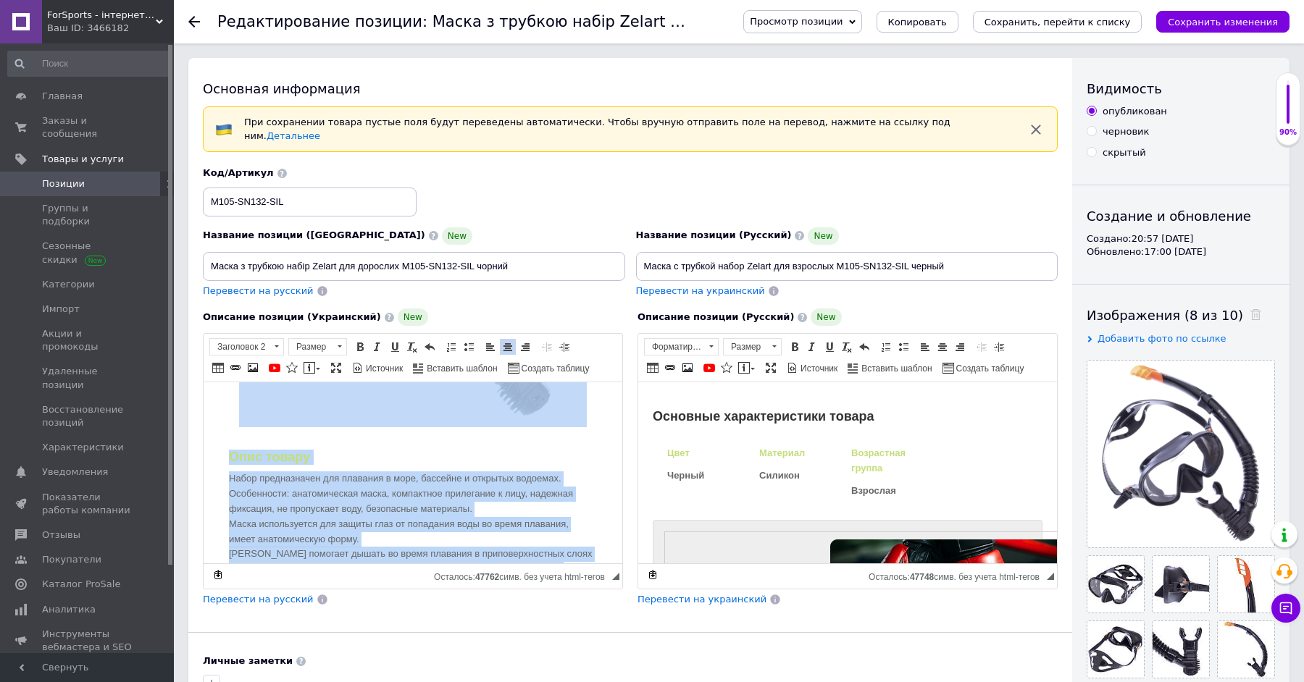
scroll to position [679, 0]
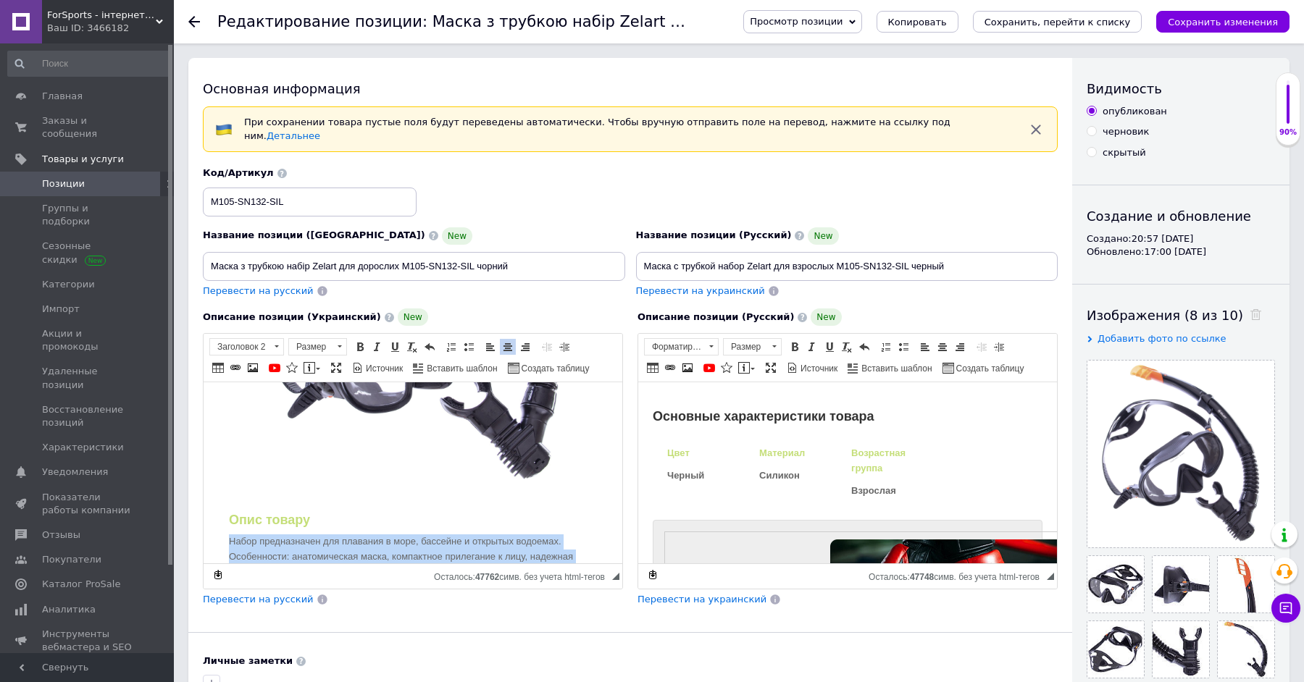
drag, startPoint x: 403, startPoint y: 520, endPoint x: 222, endPoint y: 540, distance: 182.2
click at [222, 540] on div "Опис товару Набор предназначен для плавания в море, бассейне и открытых водоема…" at bounding box center [413, 644] width 390 height 285
copy div "Набор предназначен для плавания в море, бассейне и открытых водоемах. Особеннос…"
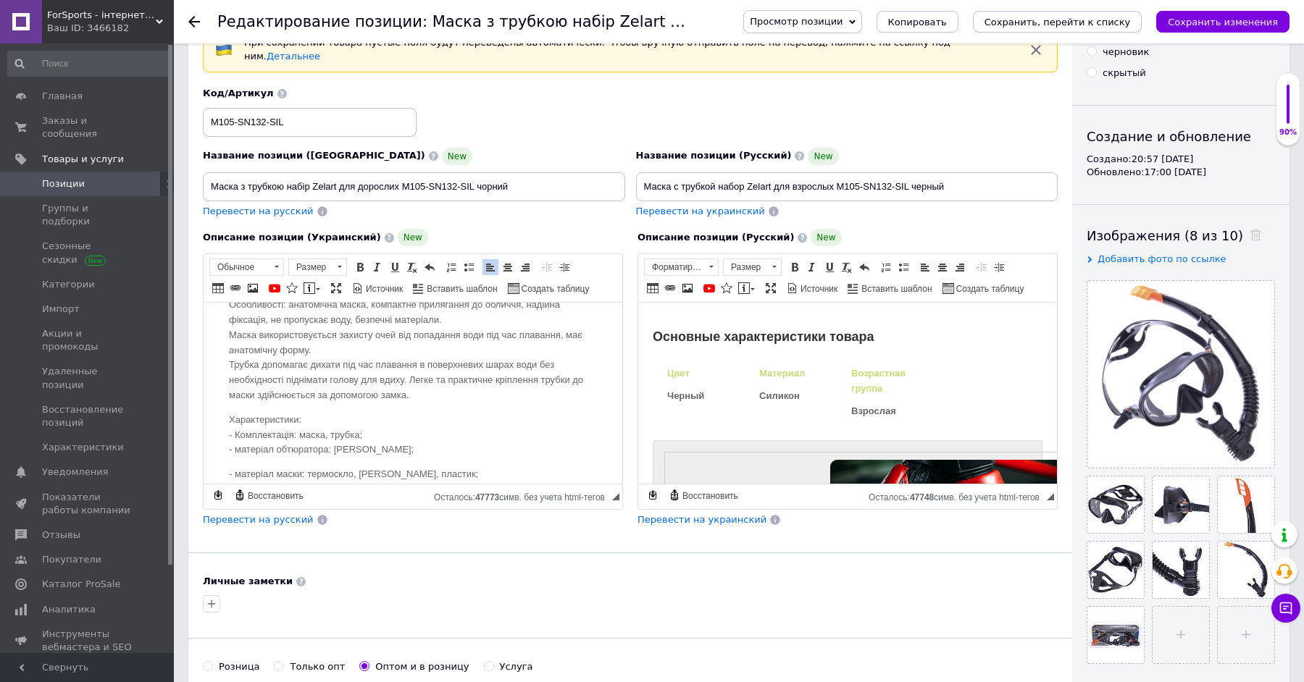
scroll to position [861, 0]
click at [220, 464] on div "Опис товару Набір призначений для плавання в морі, басейні та відкритих водойма…" at bounding box center [413, 385] width 390 height 291
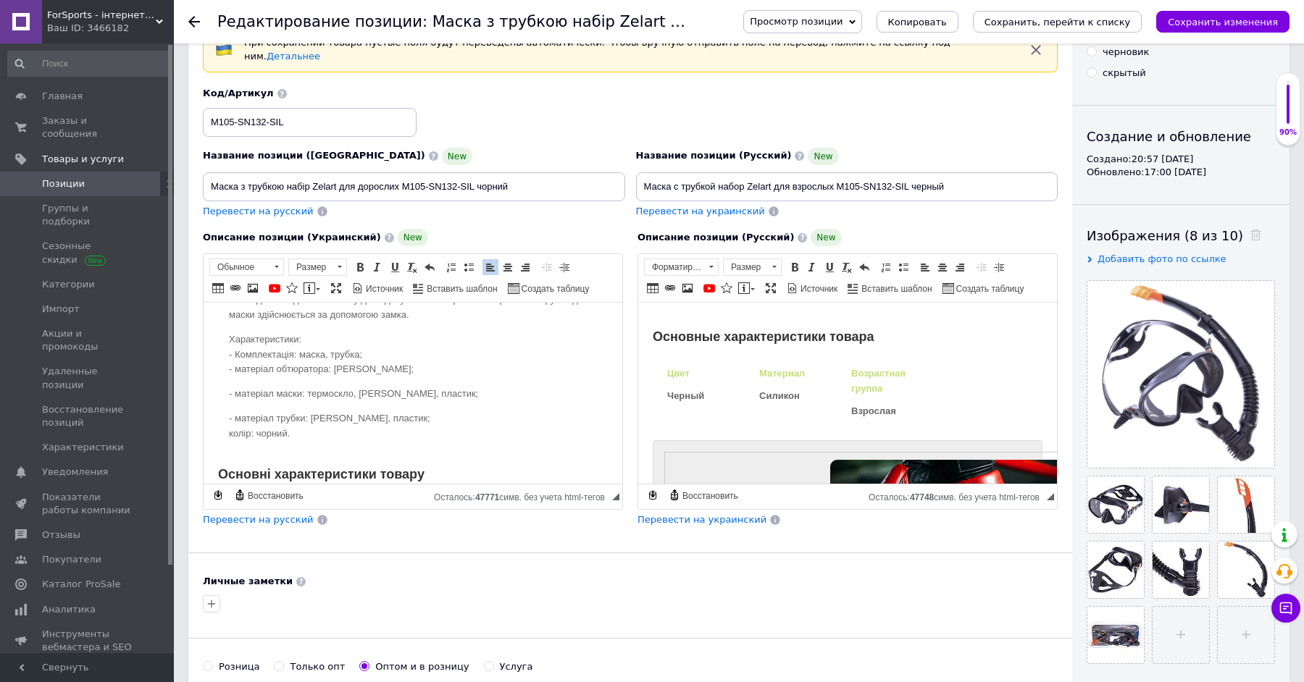
click at [250, 410] on div "Опис товару Набір призначений для плавання в морі, басейні та відкритих водойма…" at bounding box center [413, 317] width 390 height 301
click at [230, 414] on div "Опис товару Набір призначений для плавання в морі, басейні та відкритих водойма…" at bounding box center [413, 317] width 390 height 301
click at [227, 389] on div "Опис товару Набір призначений для плавання в морі, басейні та відкритих водойма…" at bounding box center [413, 317] width 390 height 301
click at [225, 422] on div "Опис товару Набір призначений для плавання в морі, басейні та відкритих водойма…" at bounding box center [413, 312] width 390 height 291
click at [223, 423] on div "Опис товару Набір призначений для плавання в морі, басейні та відкритих водойма…" at bounding box center [413, 312] width 390 height 291
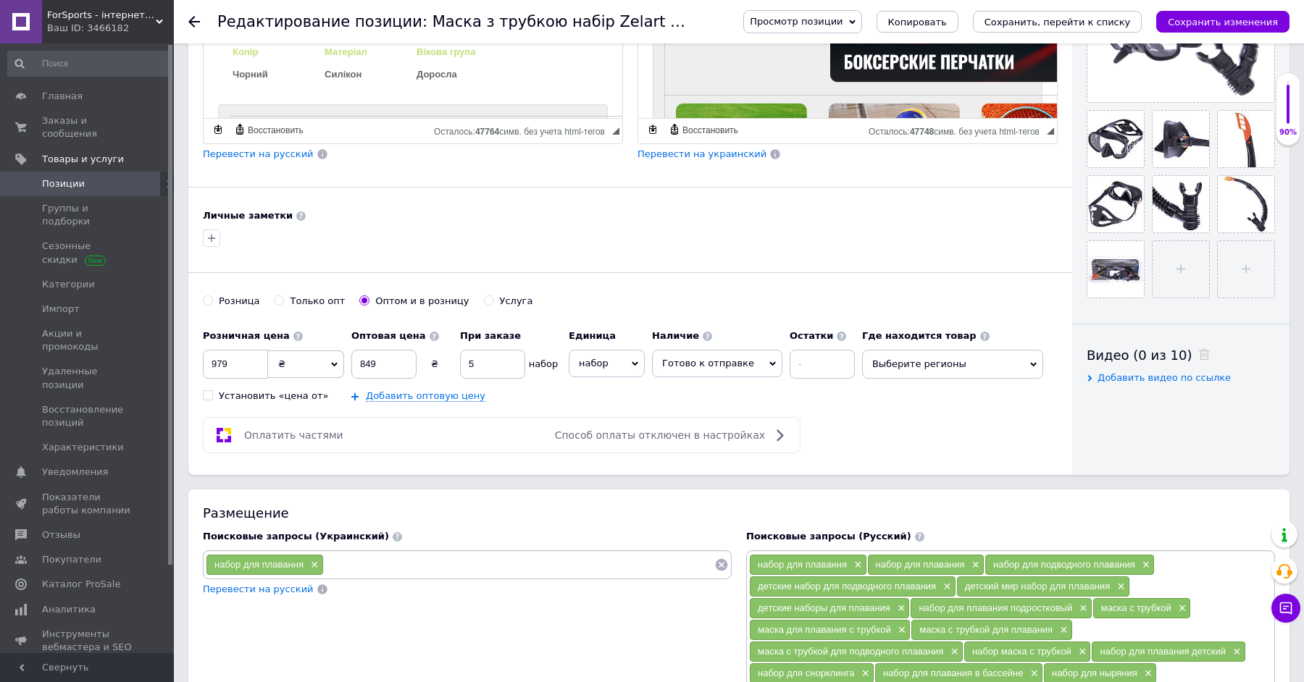
scroll to position [478, 0]
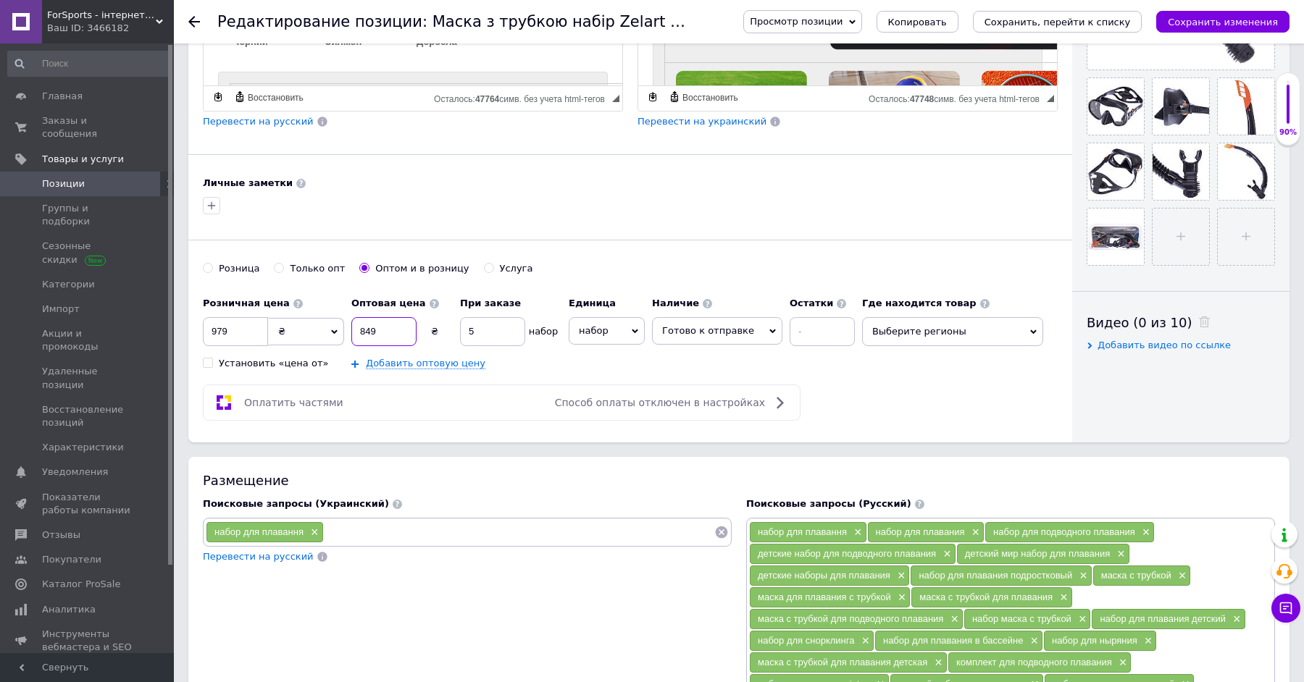
click at [368, 338] on input "849" at bounding box center [383, 331] width 65 height 29
type input "949"
click at [912, 392] on div "Оплатить частями Способ оплаты отключен в настройках" at bounding box center [630, 403] width 855 height 36
click at [1208, 19] on icon "Сохранить изменения" at bounding box center [1222, 22] width 110 height 11
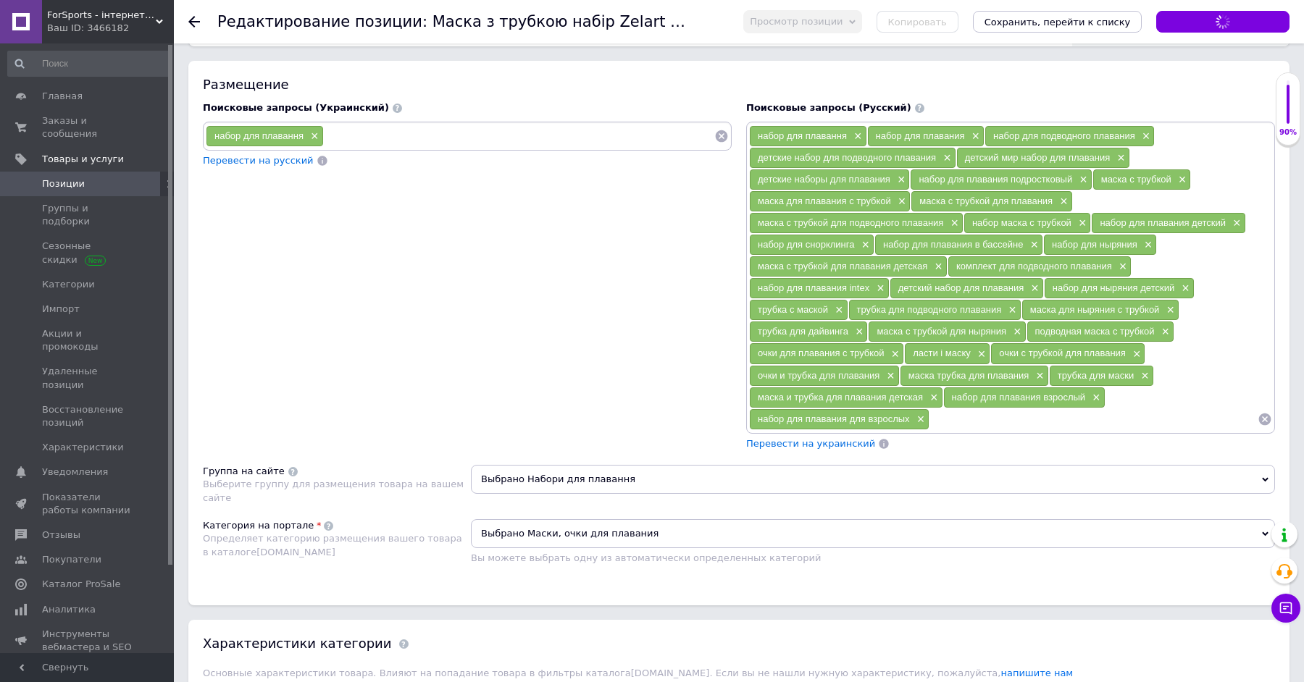
scroll to position [1080, 0]
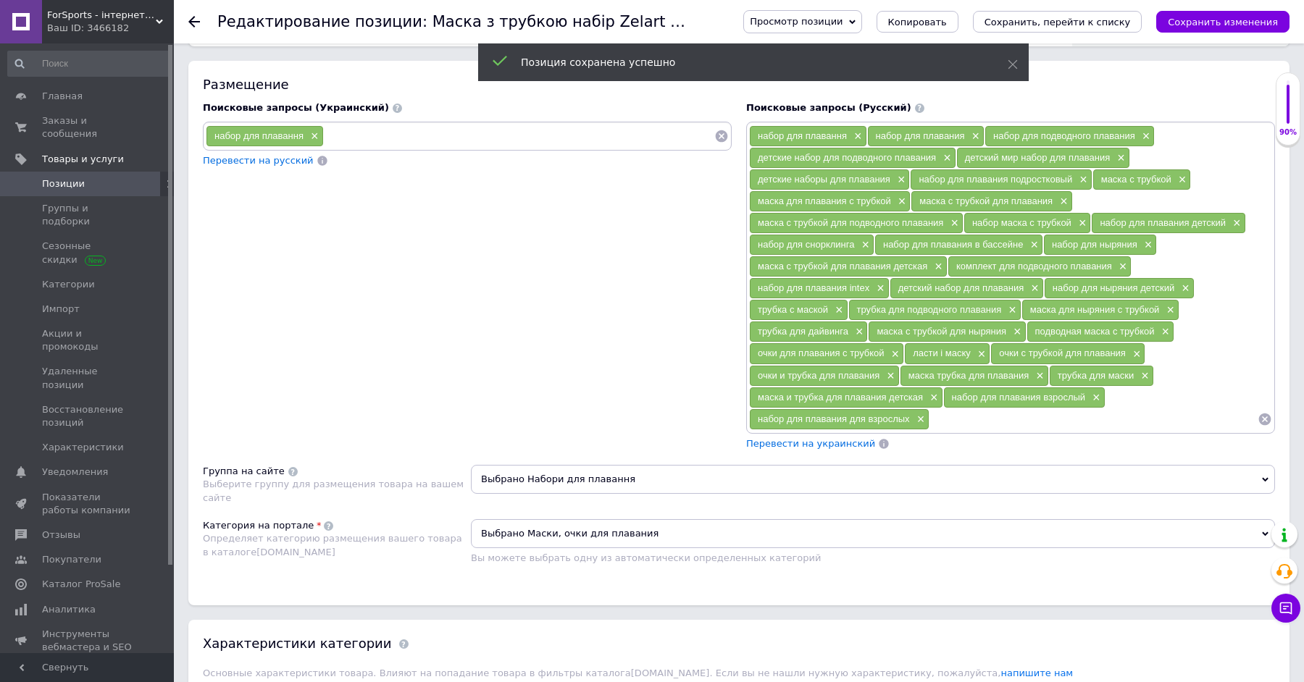
click at [803, 438] on span "Перевести на украинский" at bounding box center [810, 443] width 129 height 11
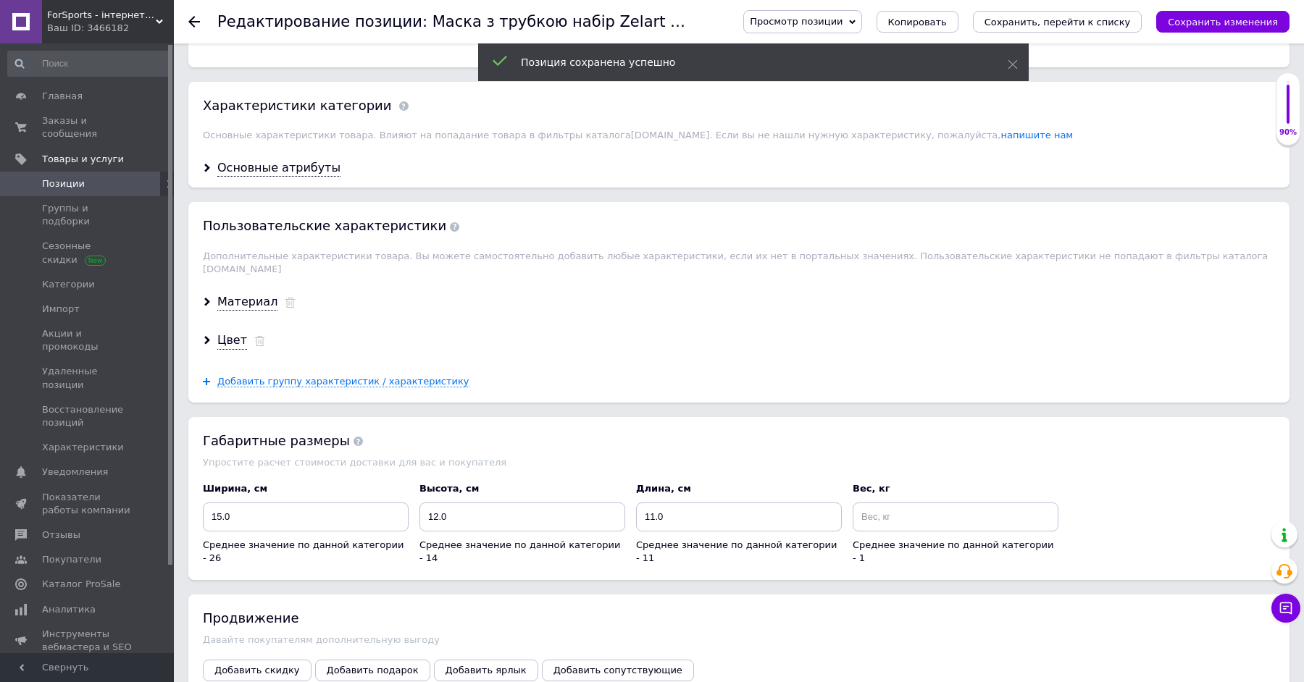
scroll to position [1418, 0]
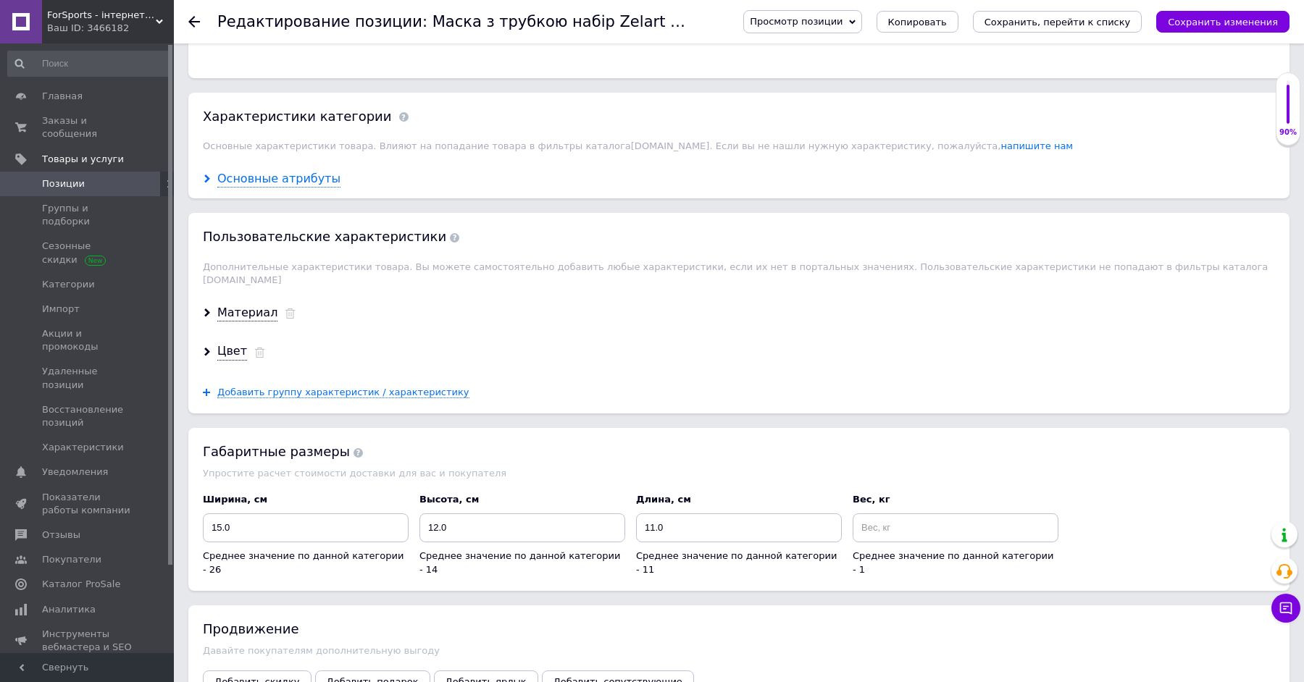
click at [298, 185] on div "Основные атрибуты" at bounding box center [278, 179] width 123 height 17
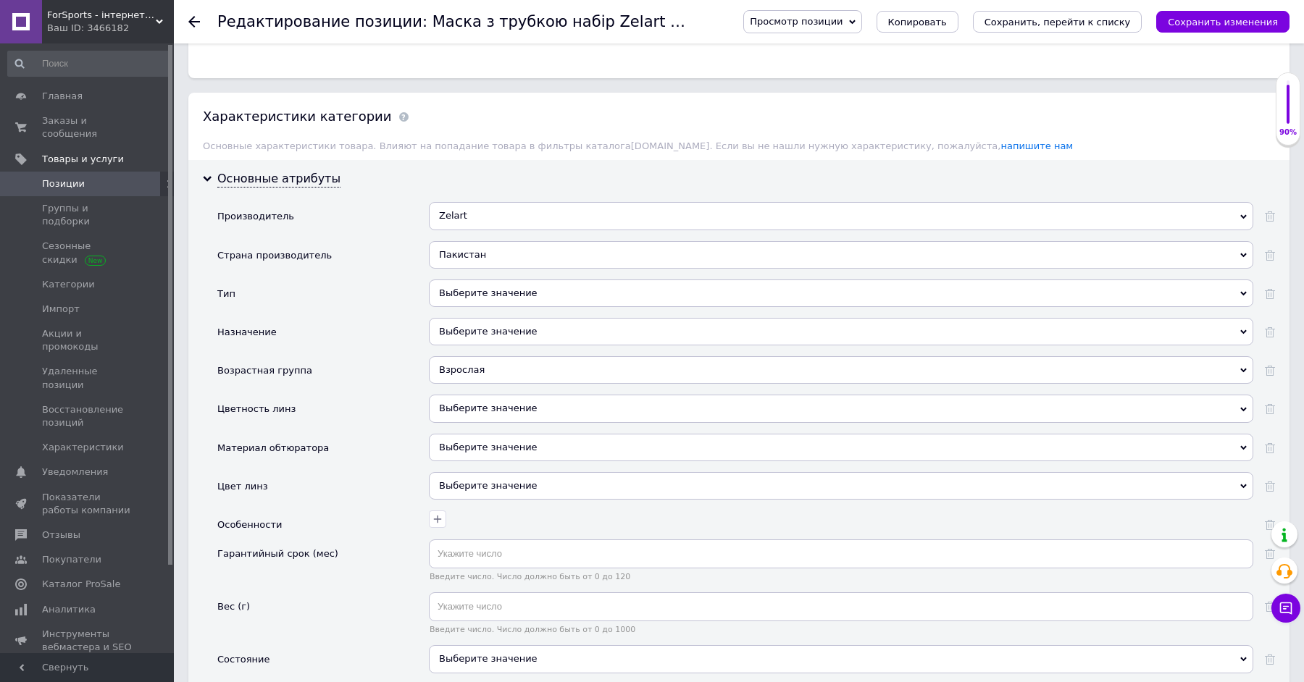
click at [553, 259] on div "Пакистан" at bounding box center [841, 255] width 824 height 28
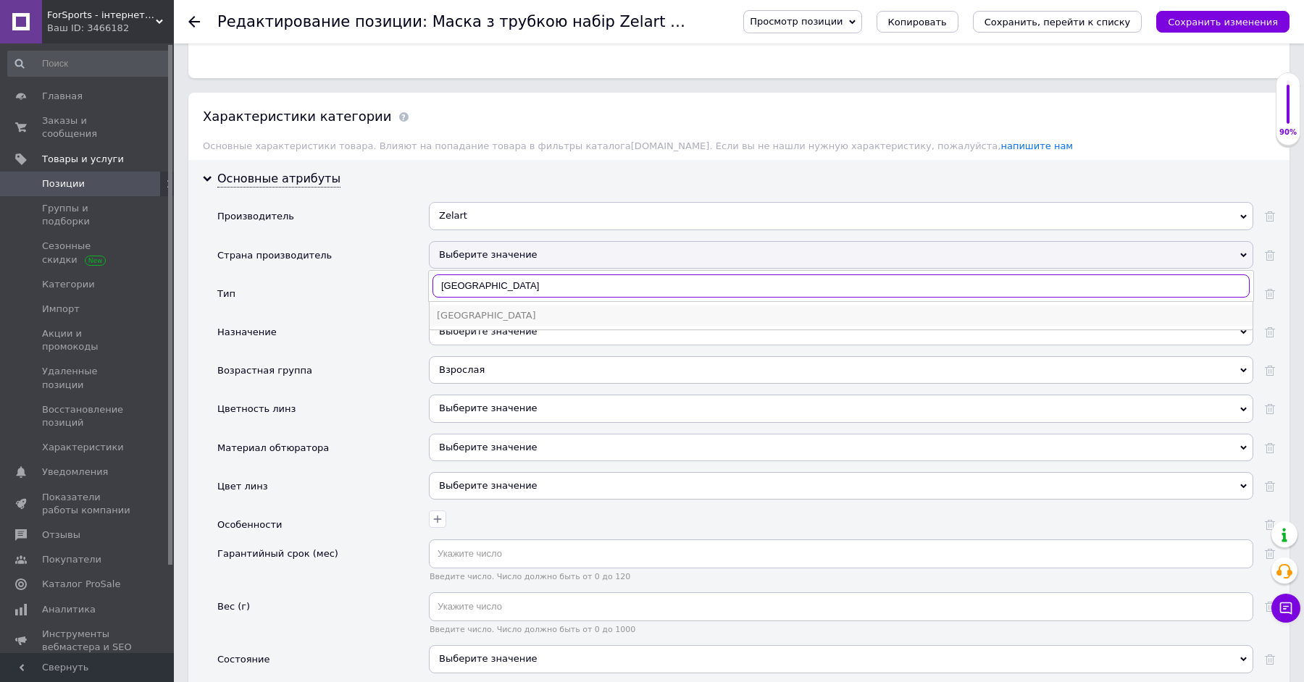
type input "КИТАЙ"
click at [512, 309] on div "Китай" at bounding box center [841, 315] width 808 height 13
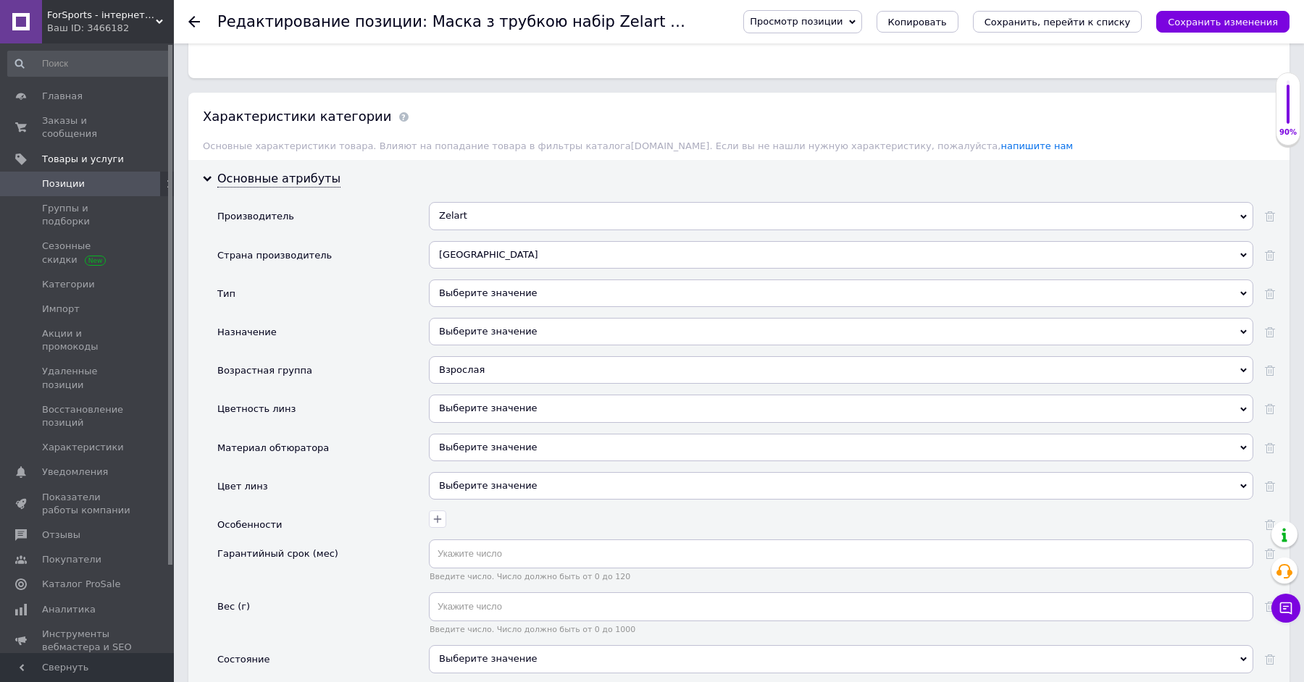
click at [543, 289] on div "Выберите значение" at bounding box center [841, 294] width 824 height 28
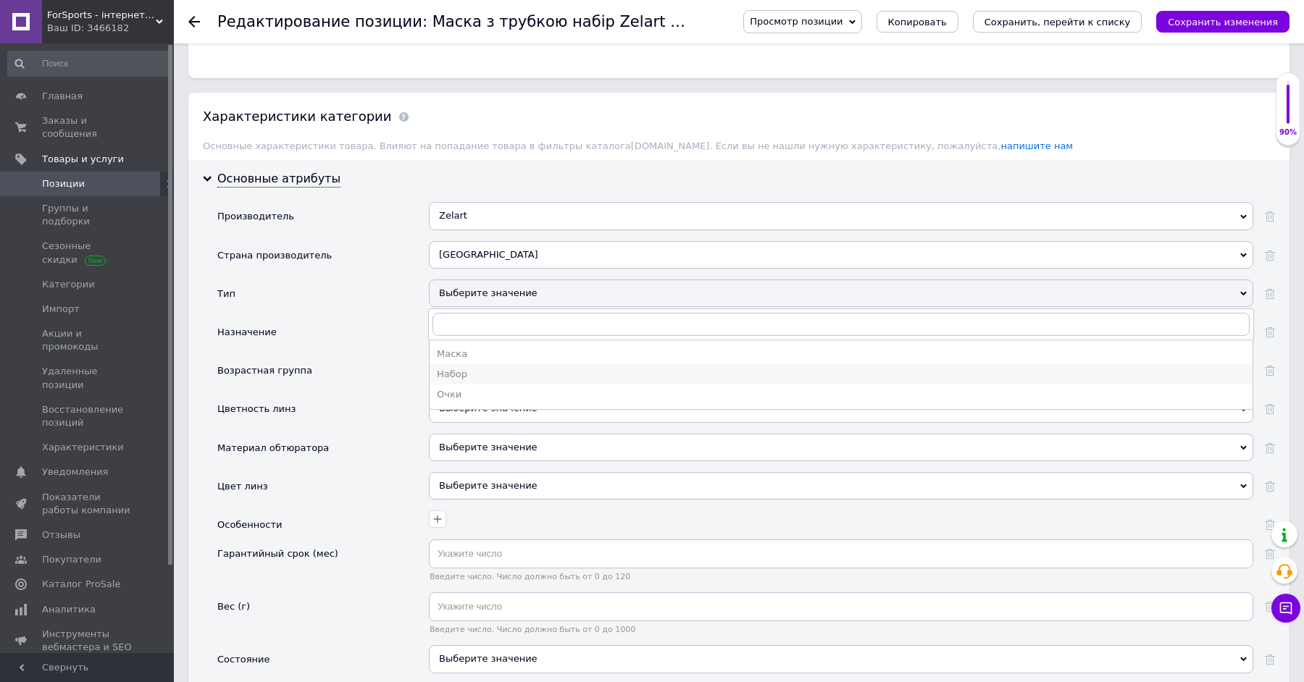
click at [506, 371] on div "Набор" at bounding box center [841, 374] width 808 height 13
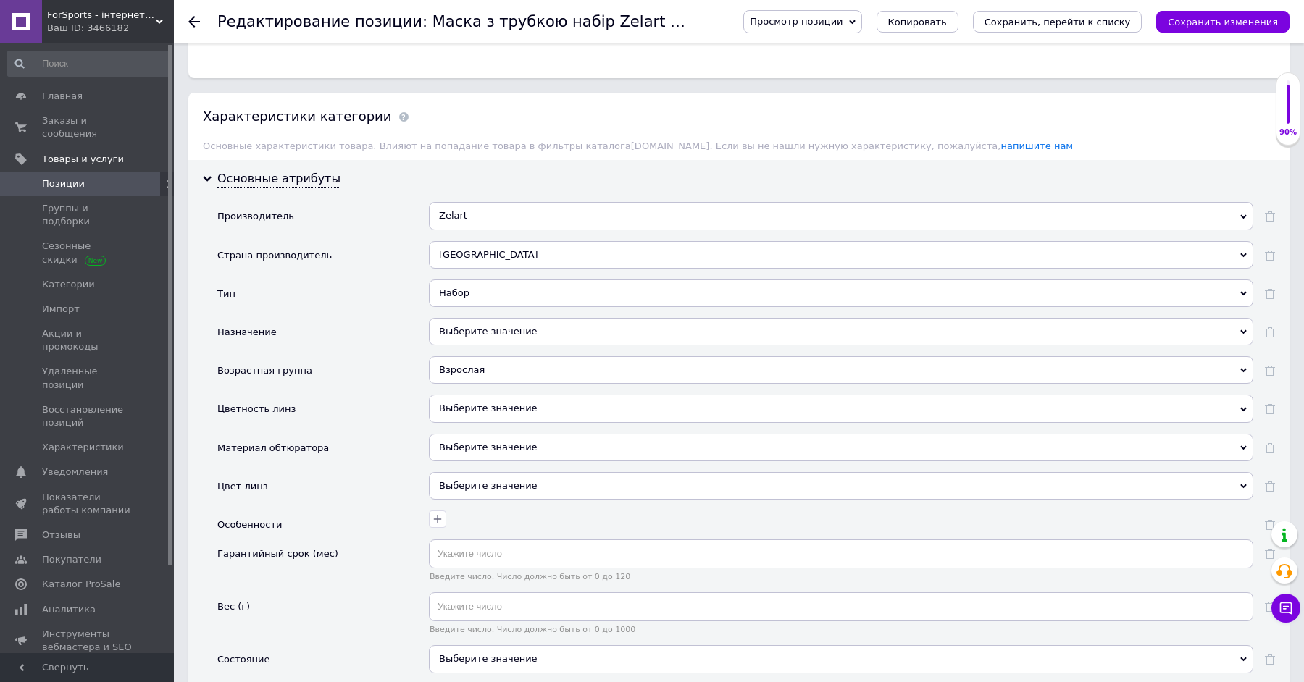
click at [529, 331] on div "Выберите значение" at bounding box center [841, 332] width 824 height 28
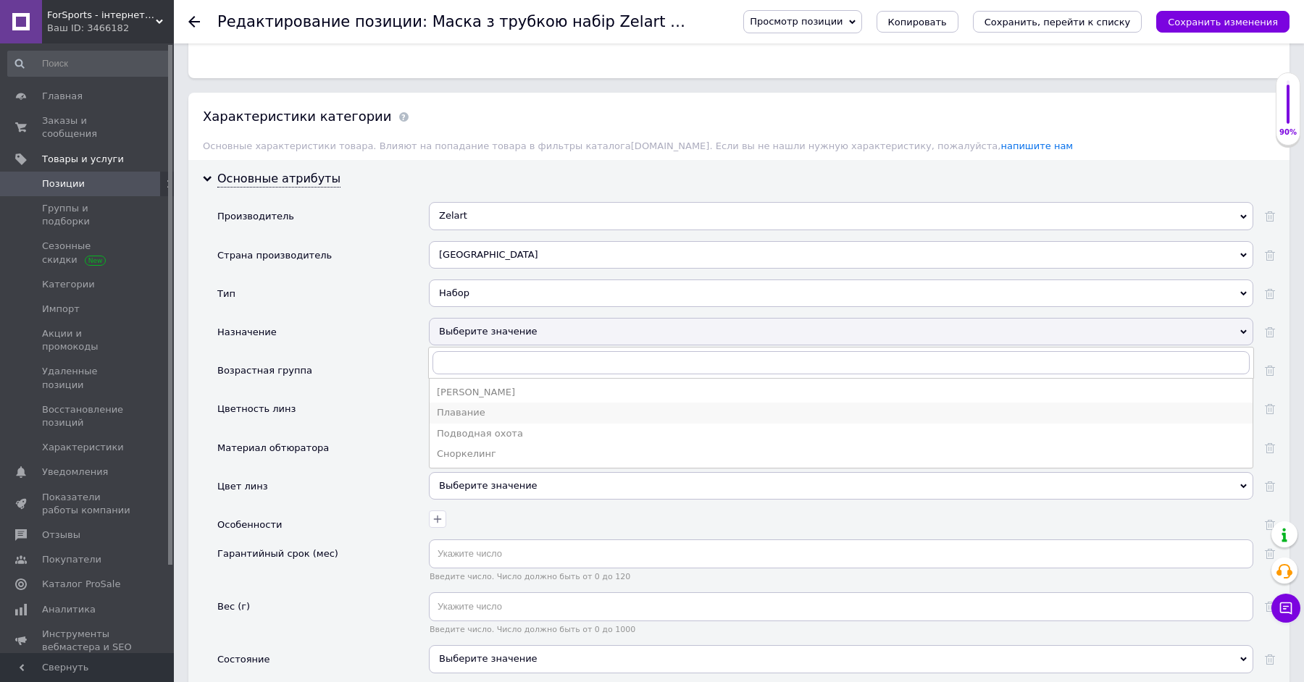
click at [513, 408] on div "Плавание" at bounding box center [841, 412] width 808 height 13
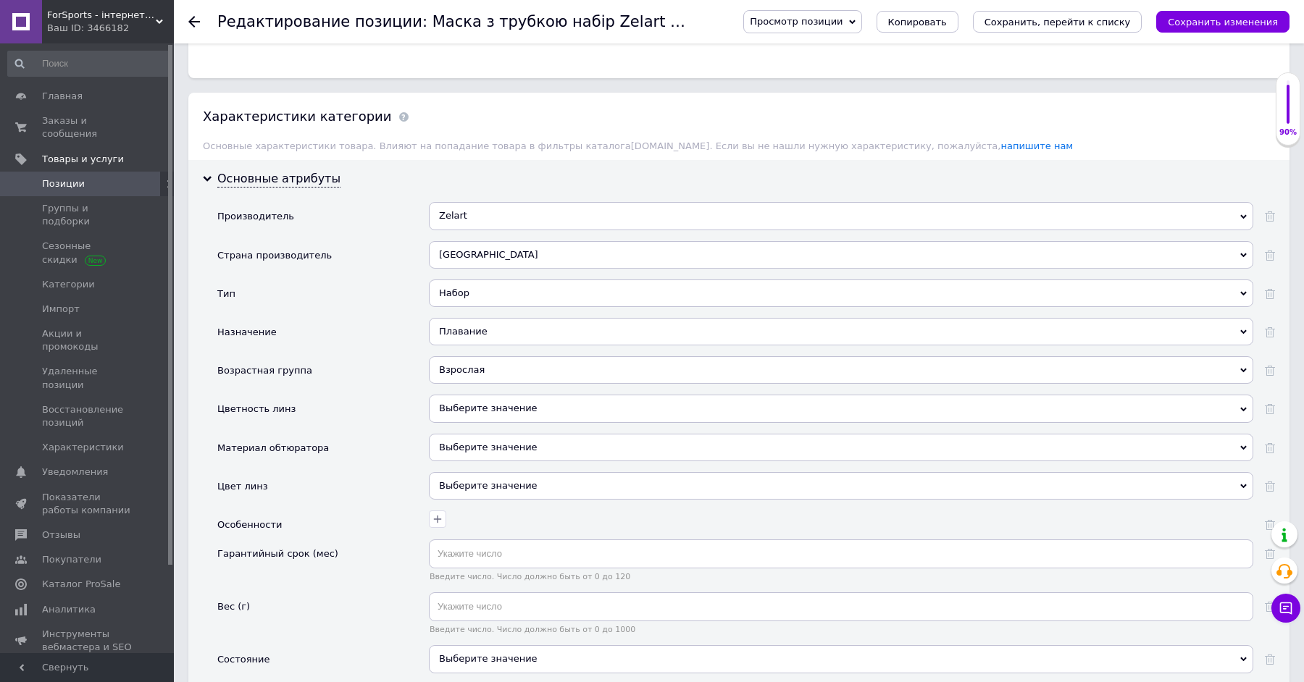
click at [483, 325] on div "Плавание" at bounding box center [841, 332] width 824 height 28
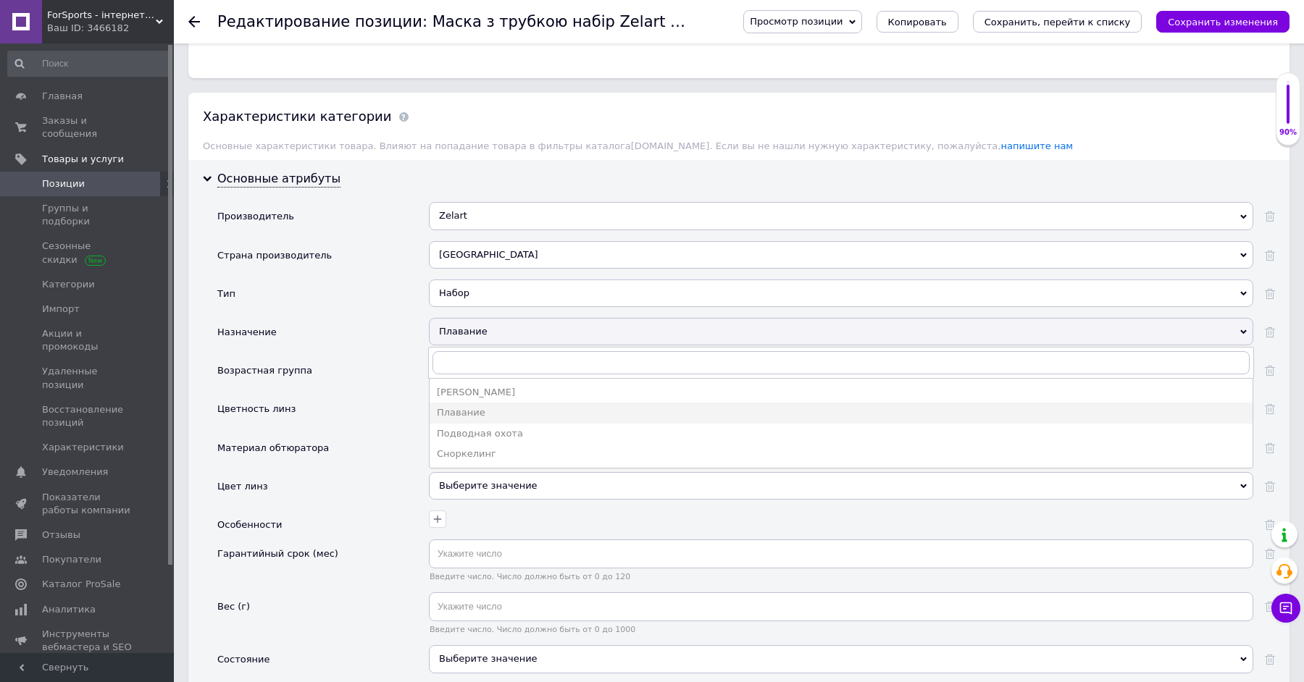
click at [373, 323] on div "Назначение" at bounding box center [322, 337] width 211 height 38
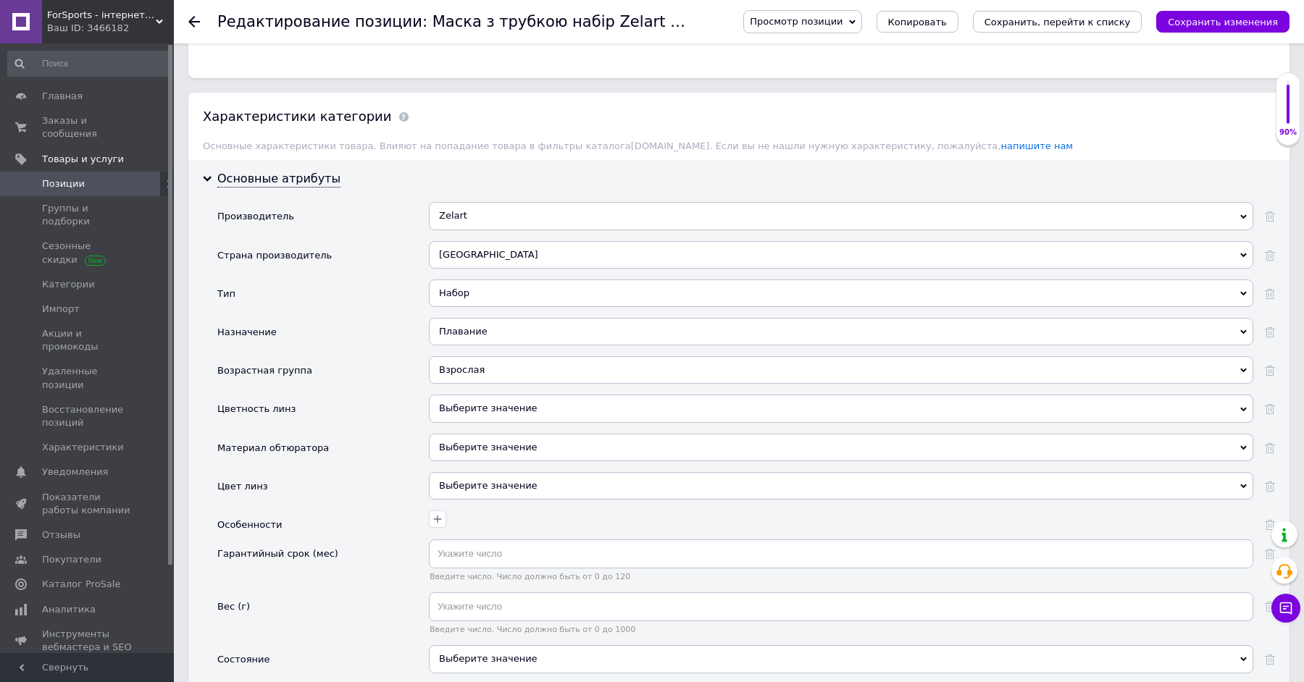
click at [468, 318] on div "Плавание" at bounding box center [841, 332] width 824 height 28
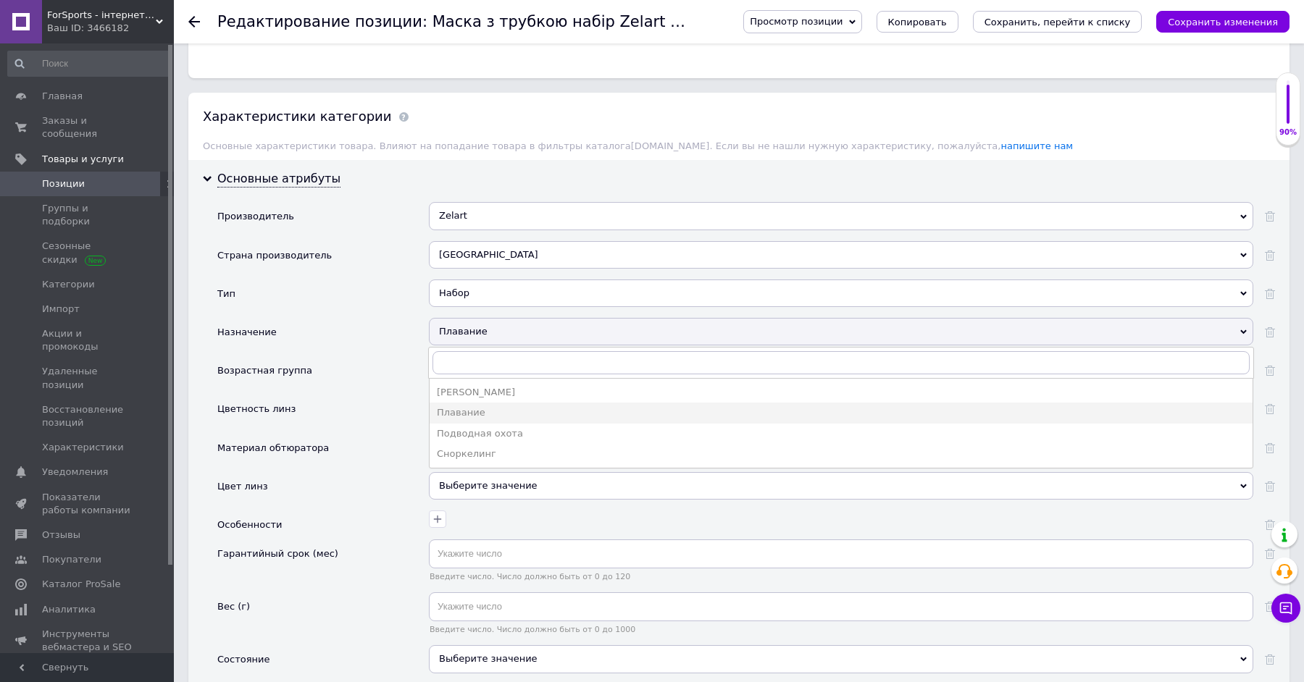
click at [351, 293] on div "Тип" at bounding box center [322, 299] width 211 height 38
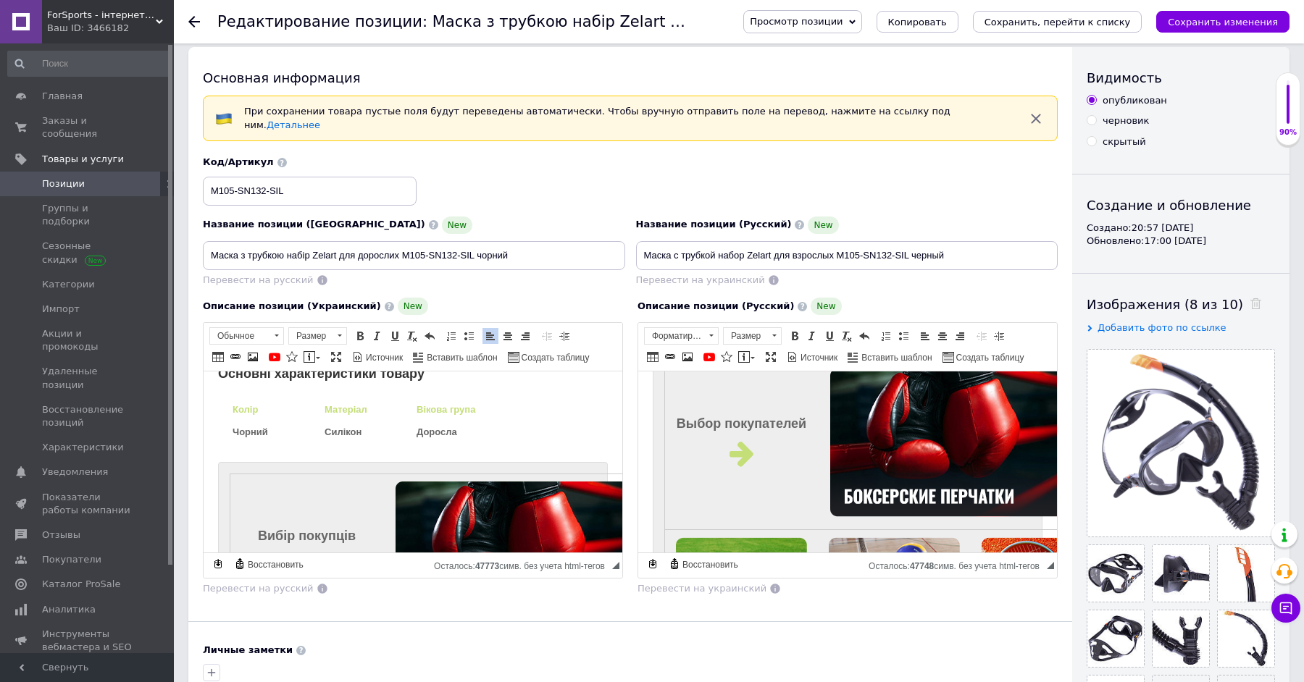
scroll to position [12, 0]
click at [1222, 20] on icon "Сохранить изменения" at bounding box center [1222, 22] width 110 height 11
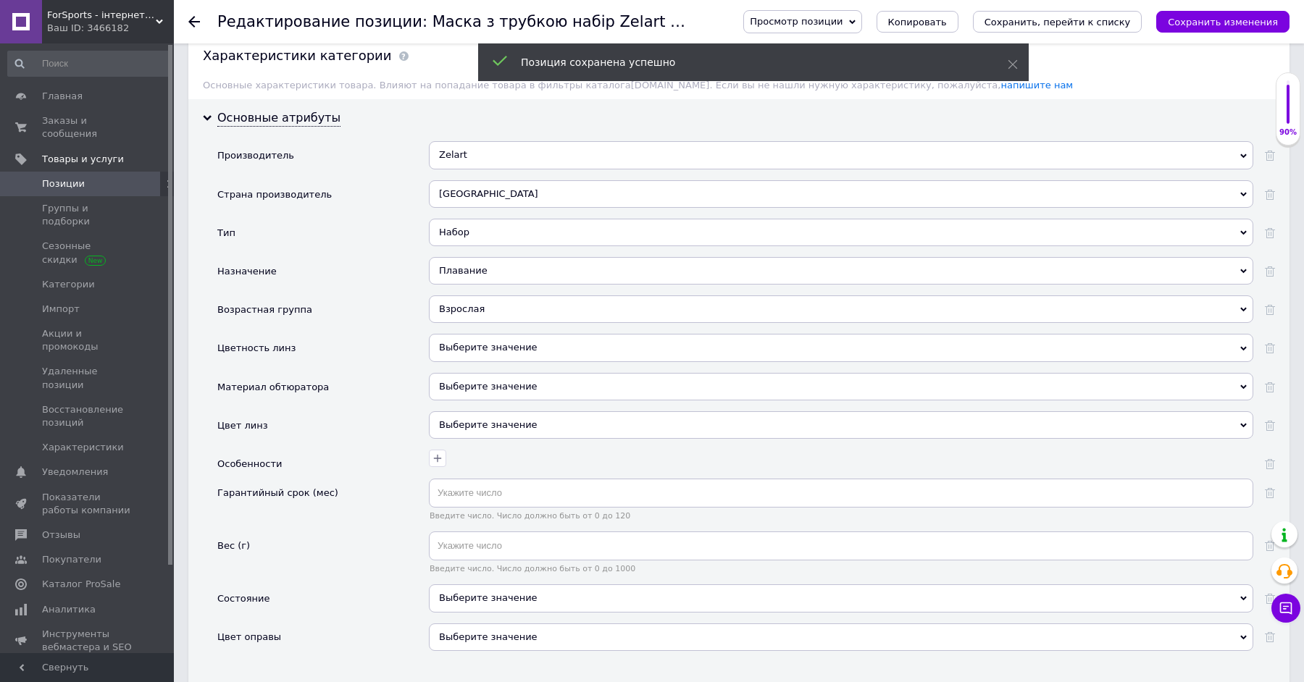
scroll to position [1518, 0]
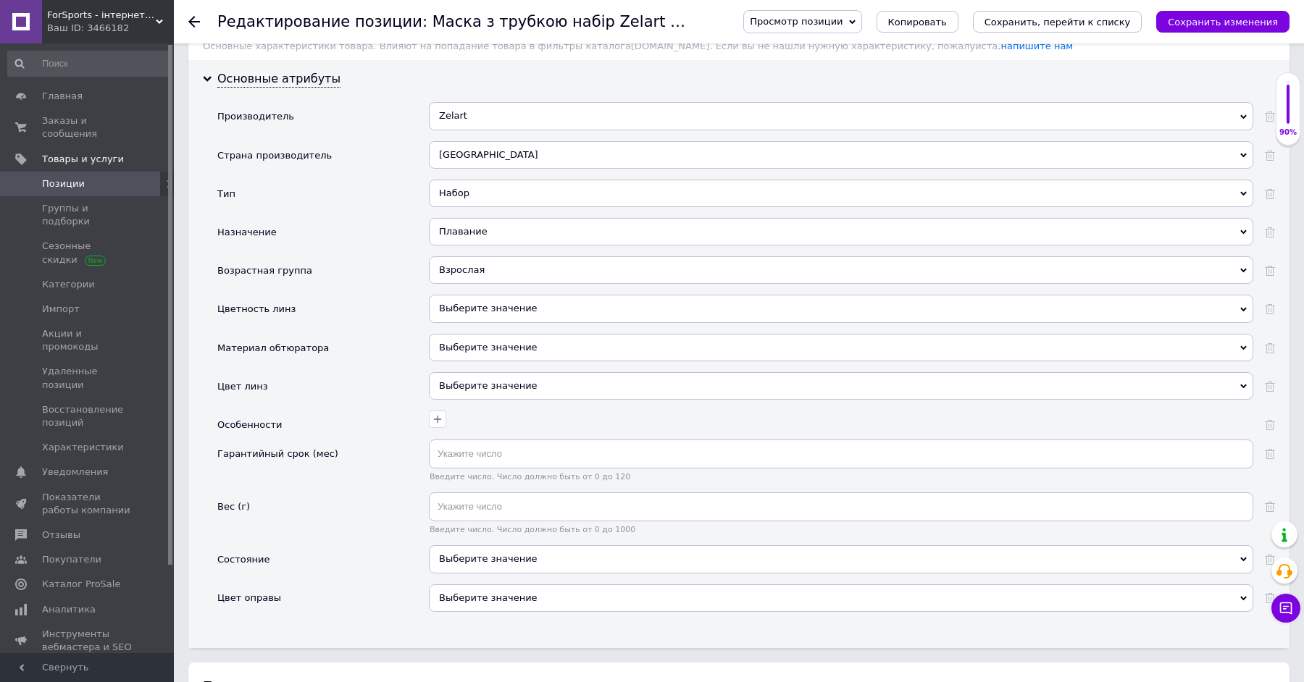
click at [510, 334] on div "Выберите значение" at bounding box center [841, 348] width 824 height 28
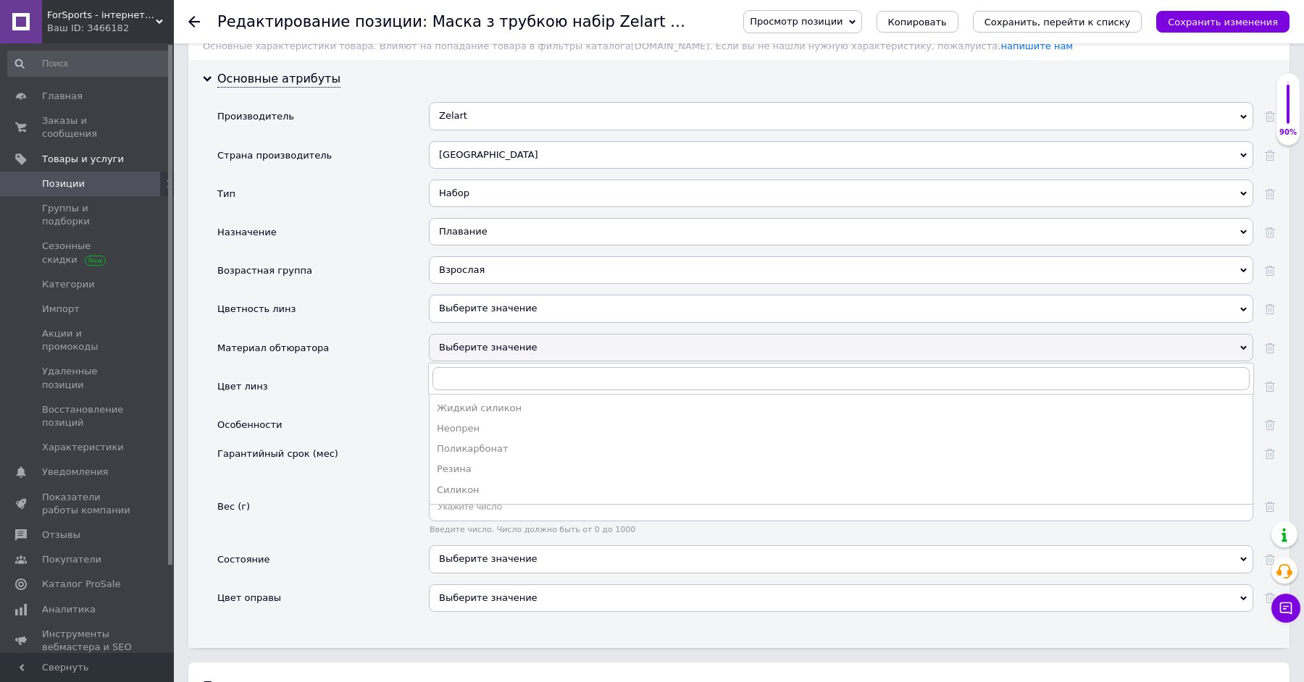
click at [511, 344] on div "Выберите значение" at bounding box center [841, 348] width 824 height 28
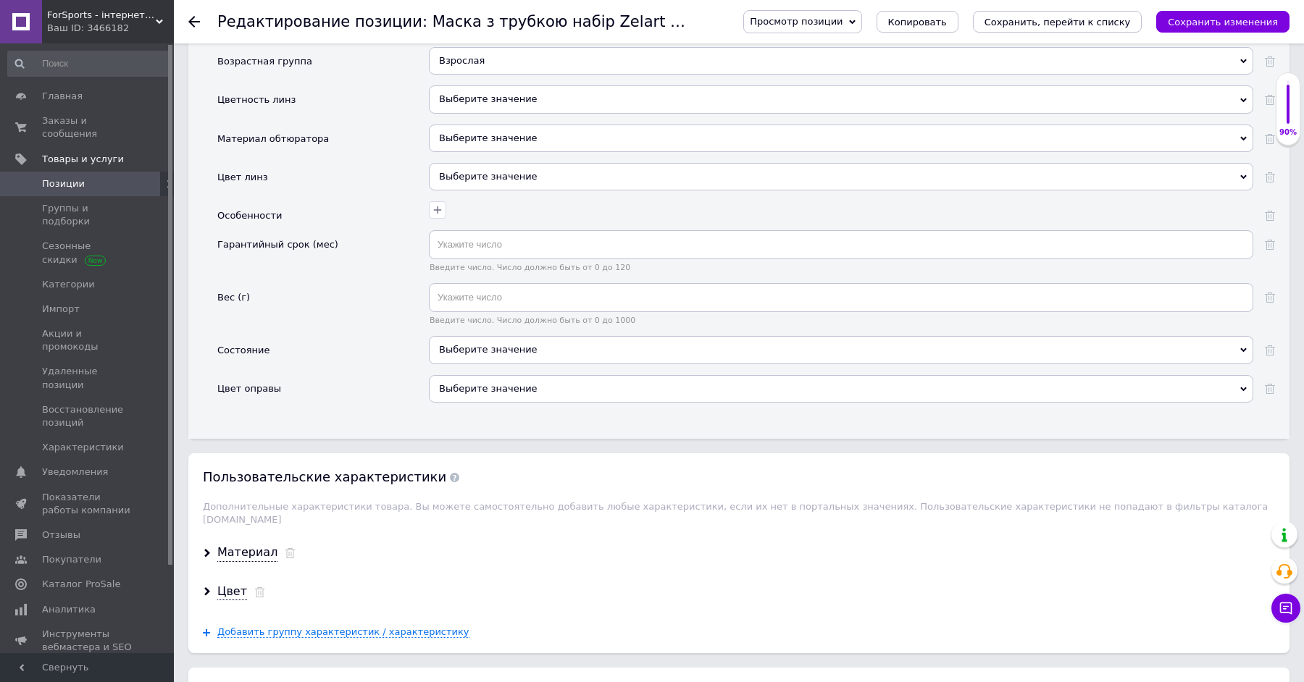
scroll to position [1747, 0]
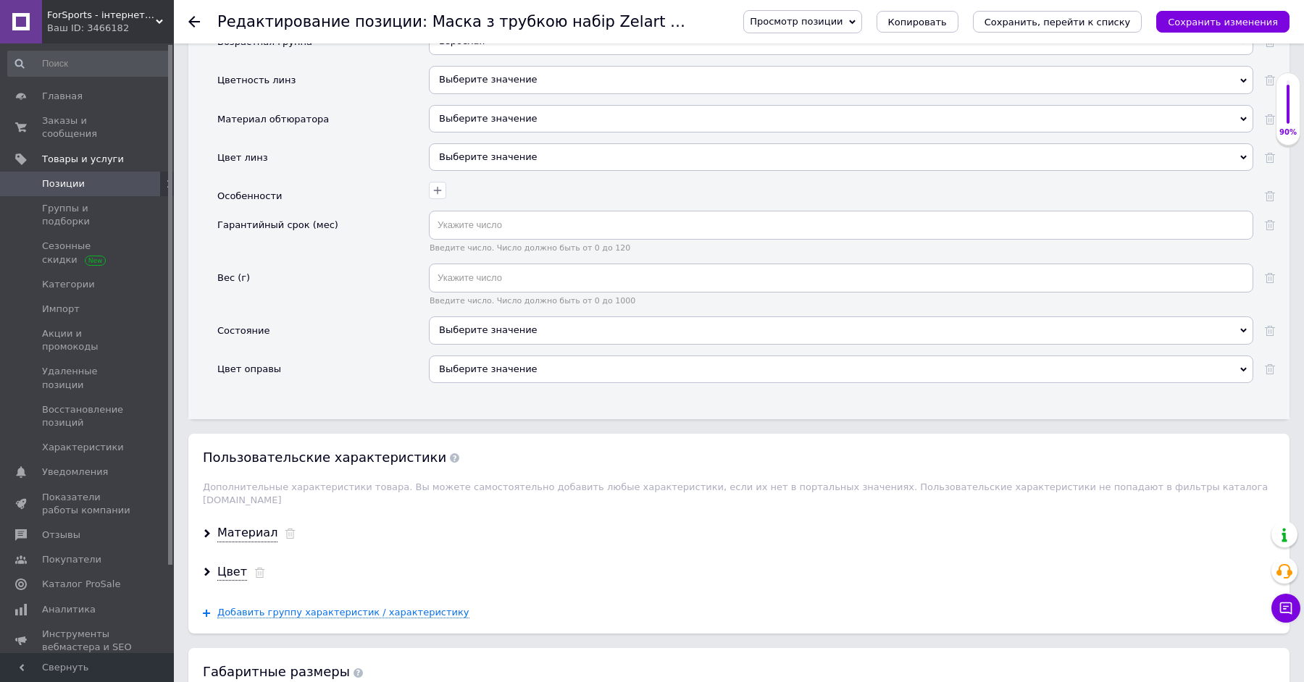
click at [490, 324] on div "Выберите значение" at bounding box center [841, 330] width 824 height 28
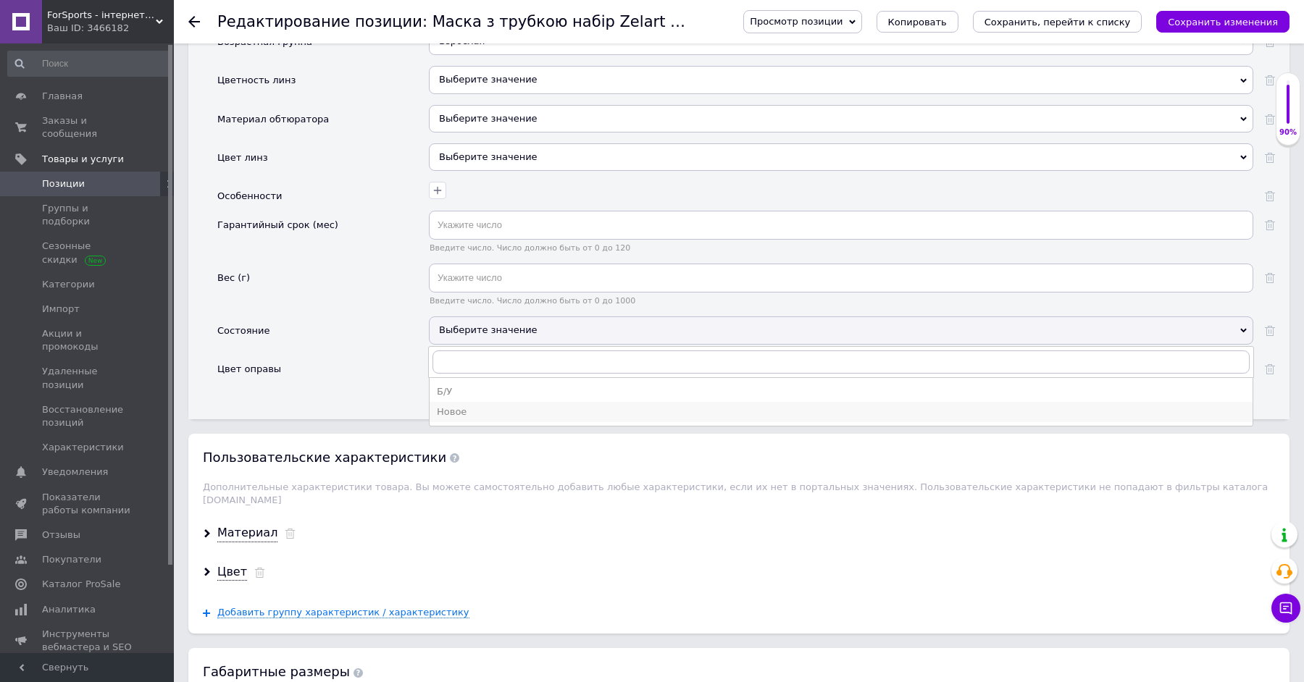
click at [475, 406] on div "Новое" at bounding box center [841, 412] width 808 height 13
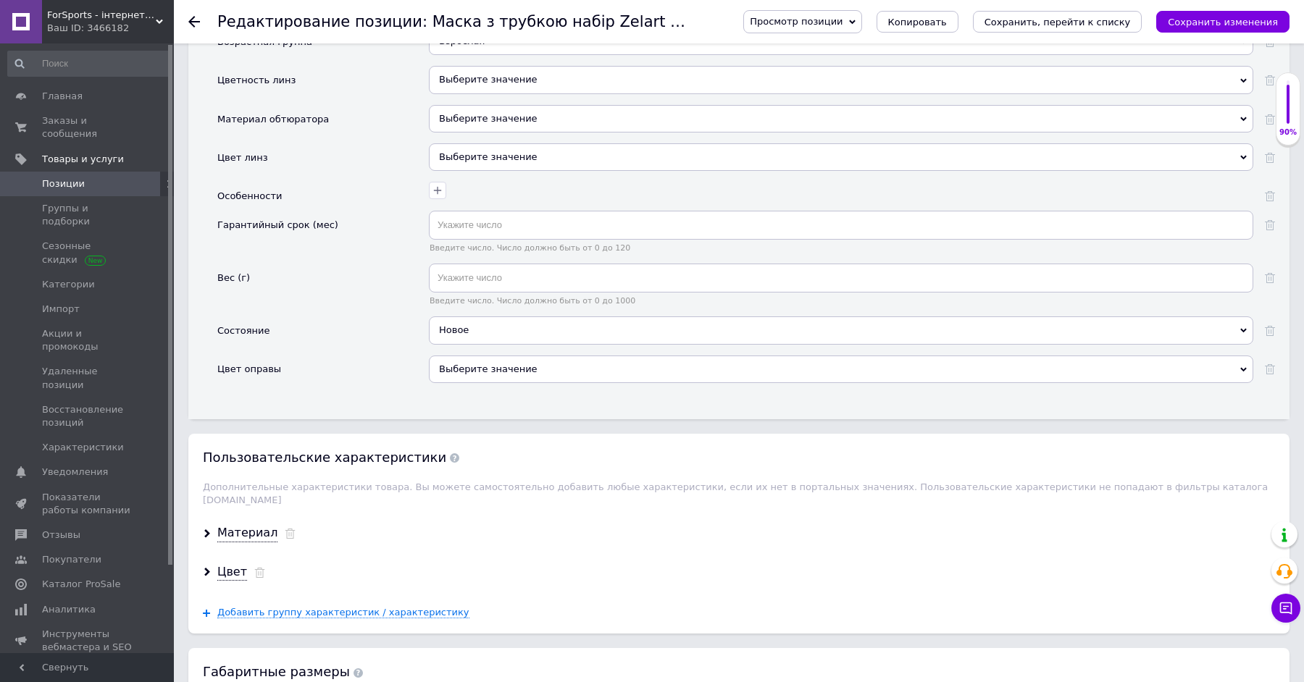
click at [506, 362] on div "Выберите значение" at bounding box center [841, 370] width 824 height 28
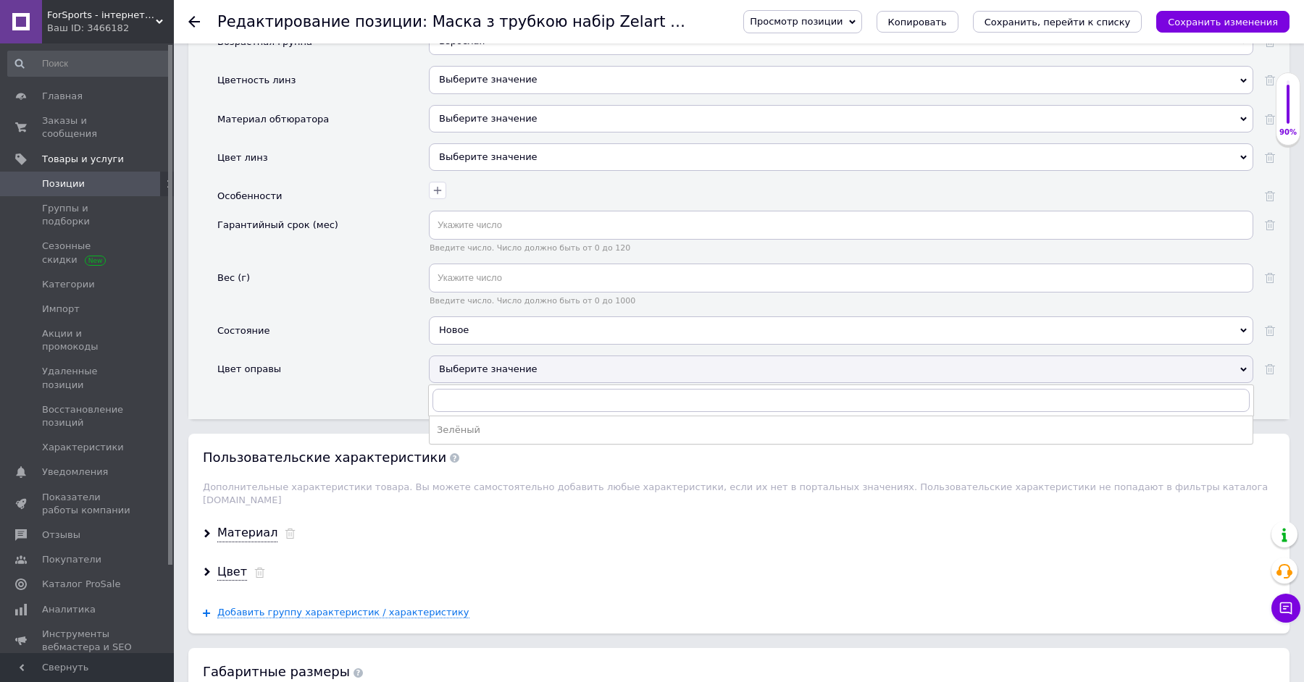
click at [375, 285] on div "Вес (г)" at bounding box center [322, 290] width 211 height 53
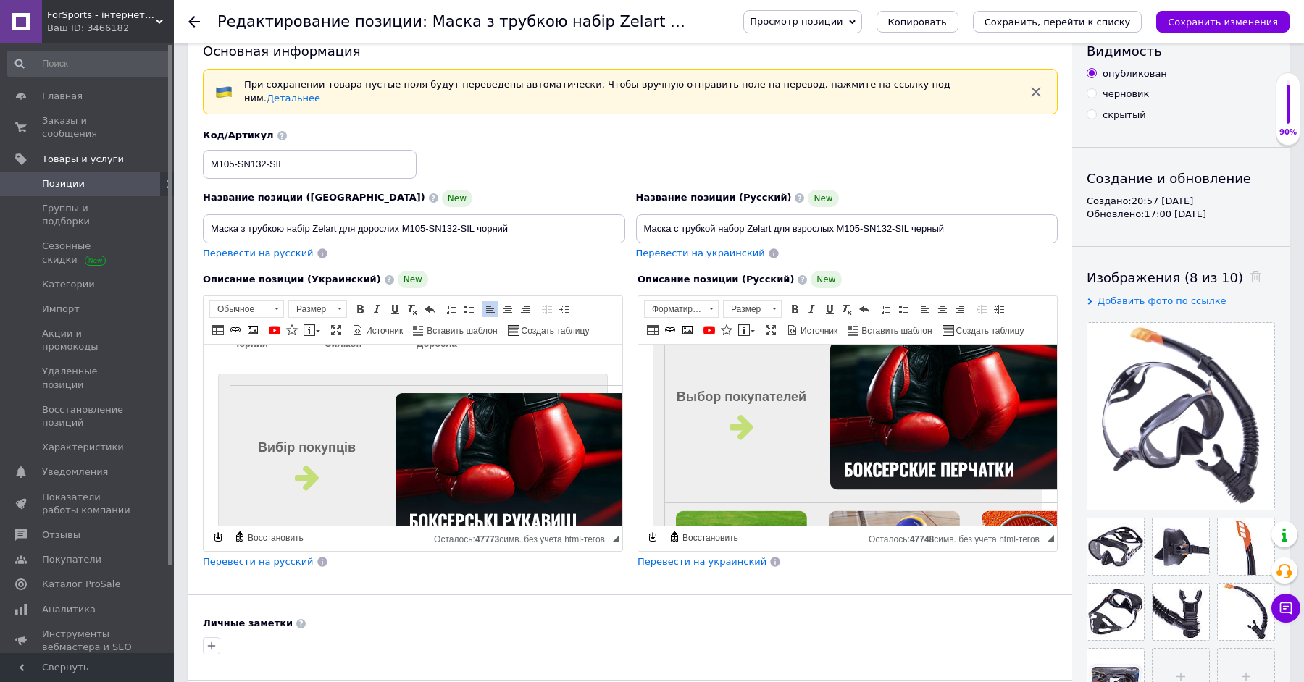
scroll to position [0, 0]
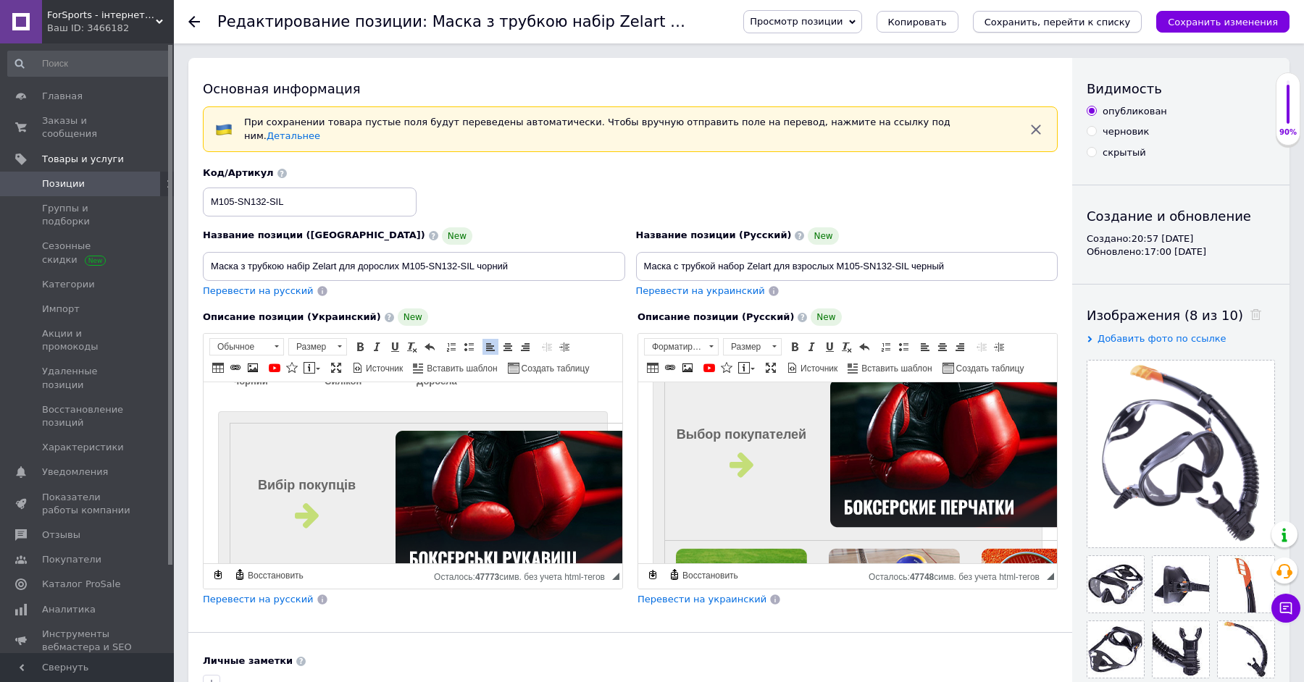
click at [1077, 18] on icon "Сохранить, перейти к списку" at bounding box center [1057, 22] width 146 height 11
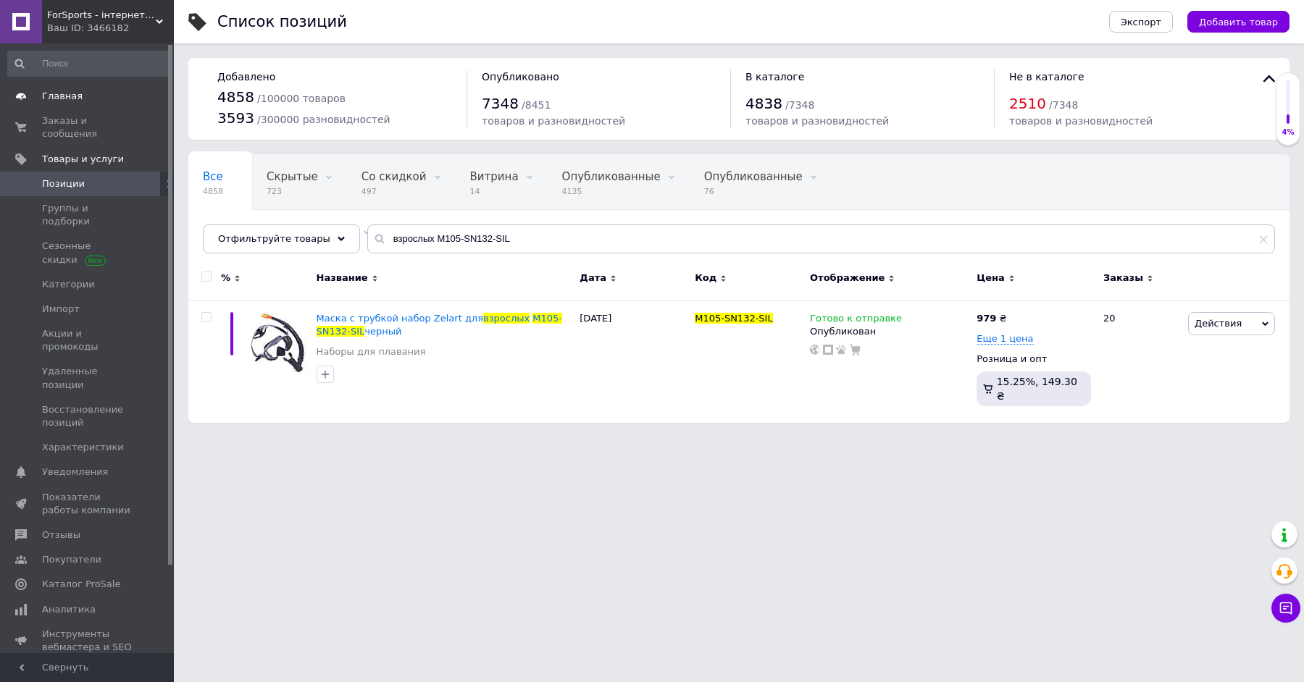
click at [70, 103] on link "Главная" at bounding box center [89, 96] width 178 height 25
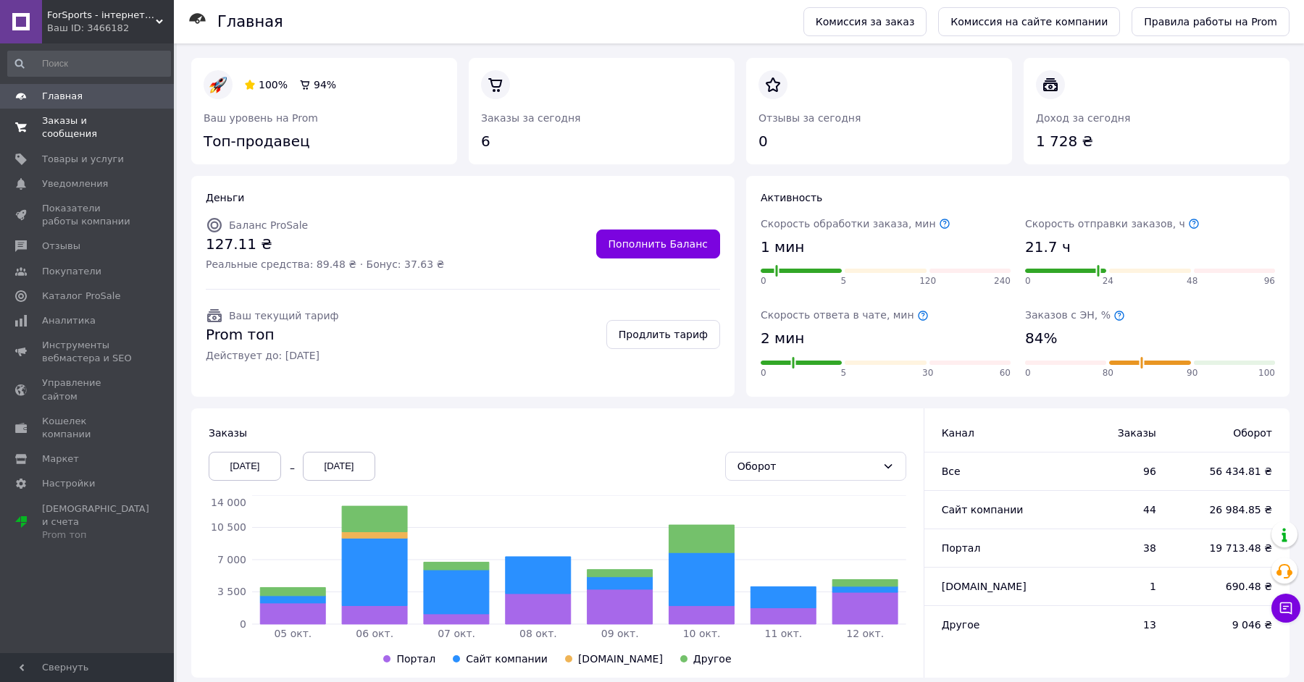
click at [123, 133] on span "Заказы и сообщения" at bounding box center [88, 127] width 92 height 26
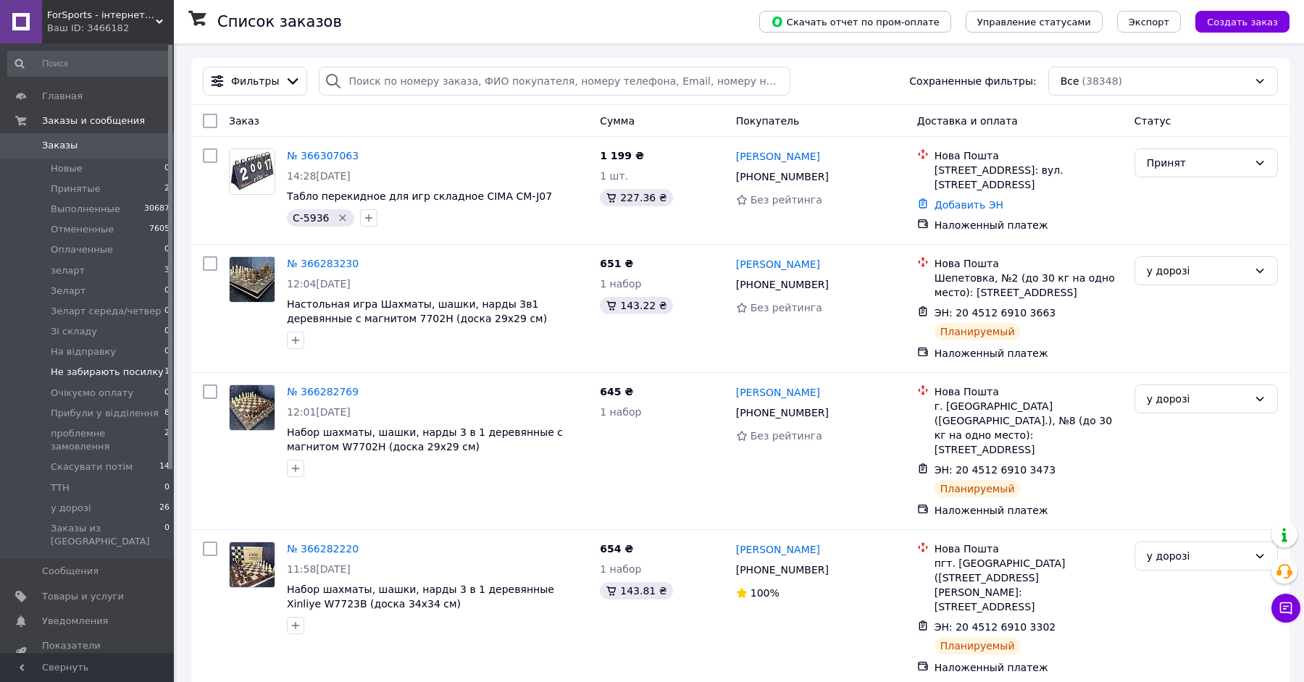
click at [125, 369] on span "Не забирають посилку" at bounding box center [107, 372] width 113 height 13
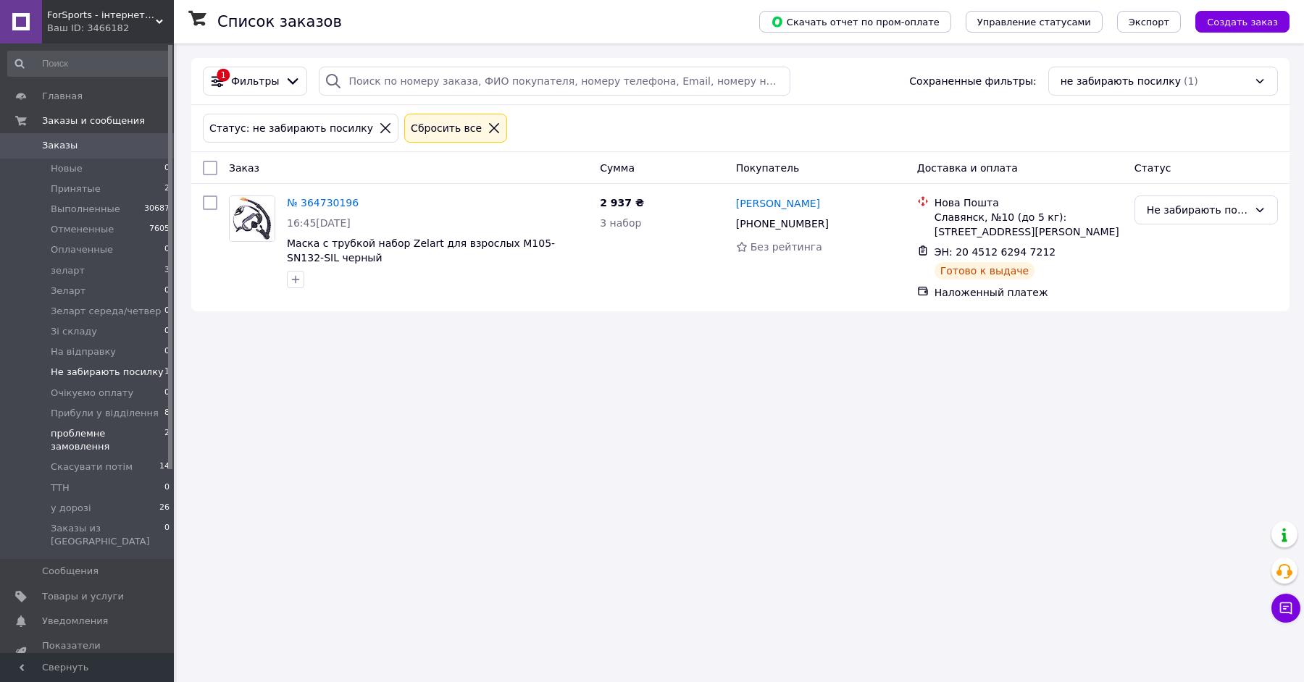
click at [94, 424] on li "проблемне замовлення 2" at bounding box center [89, 440] width 178 height 33
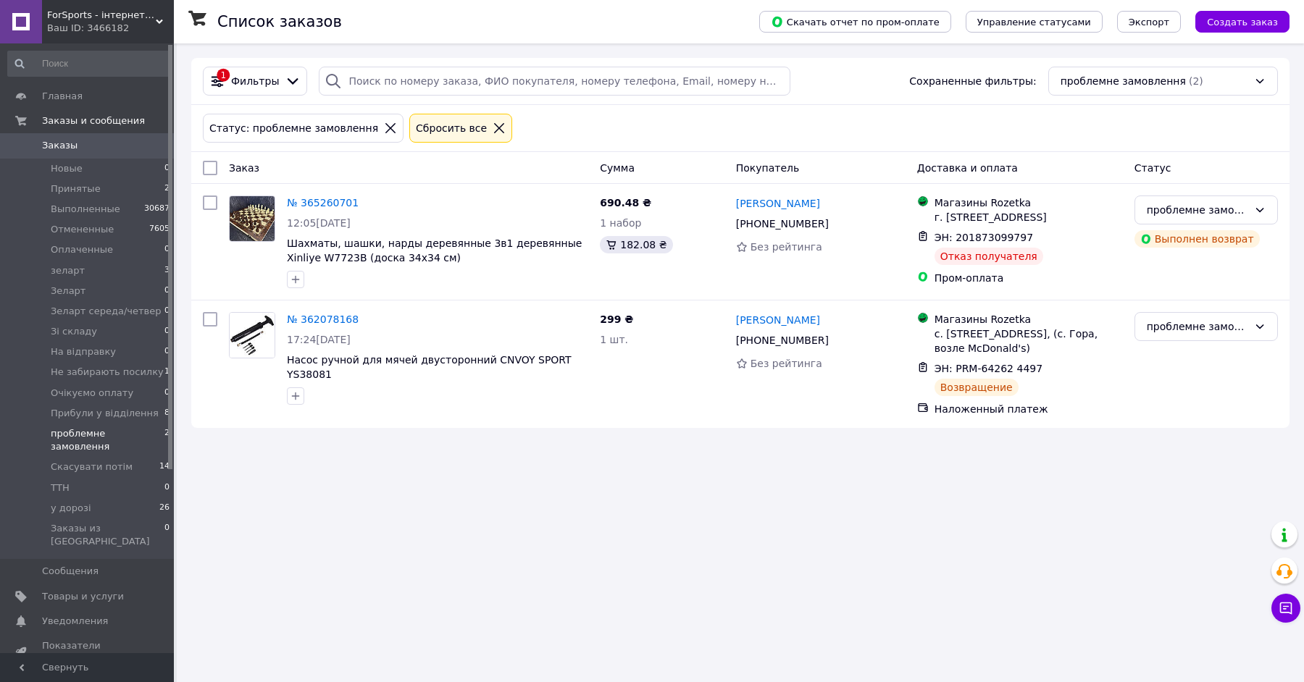
click at [122, 412] on span "Прибули у відділення" at bounding box center [105, 413] width 108 height 13
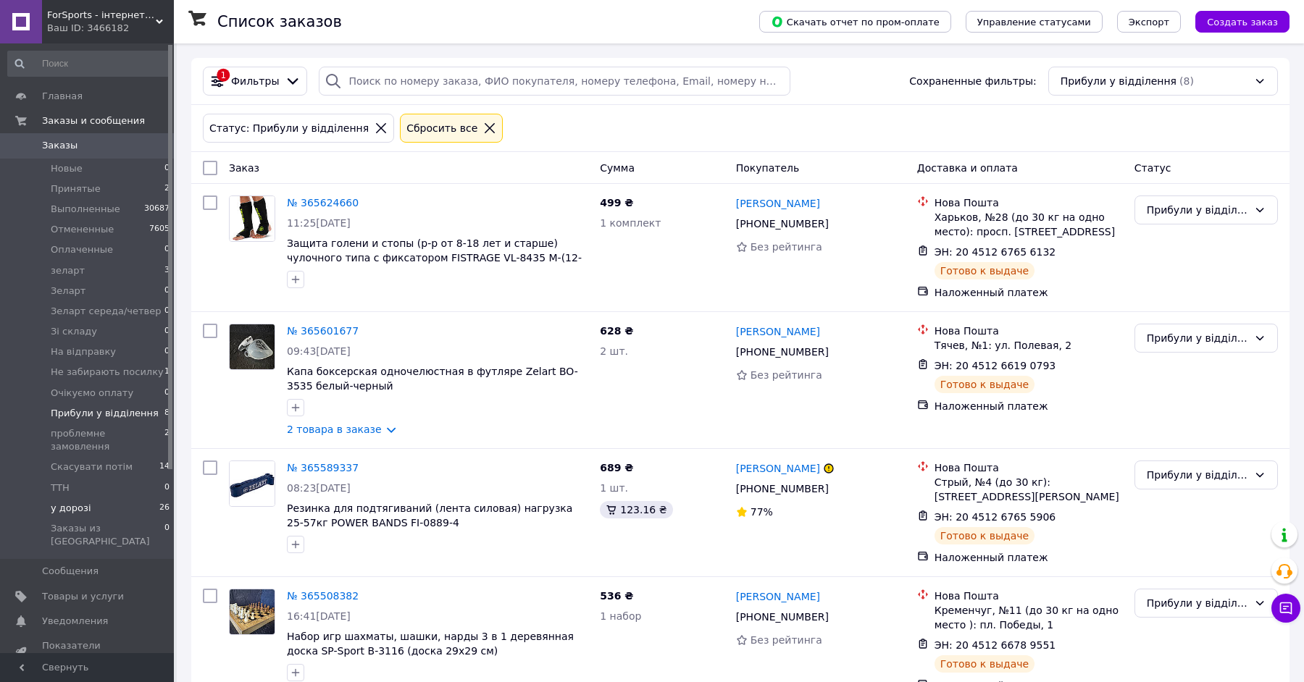
click at [146, 503] on li "у дорозі 26" at bounding box center [89, 508] width 178 height 20
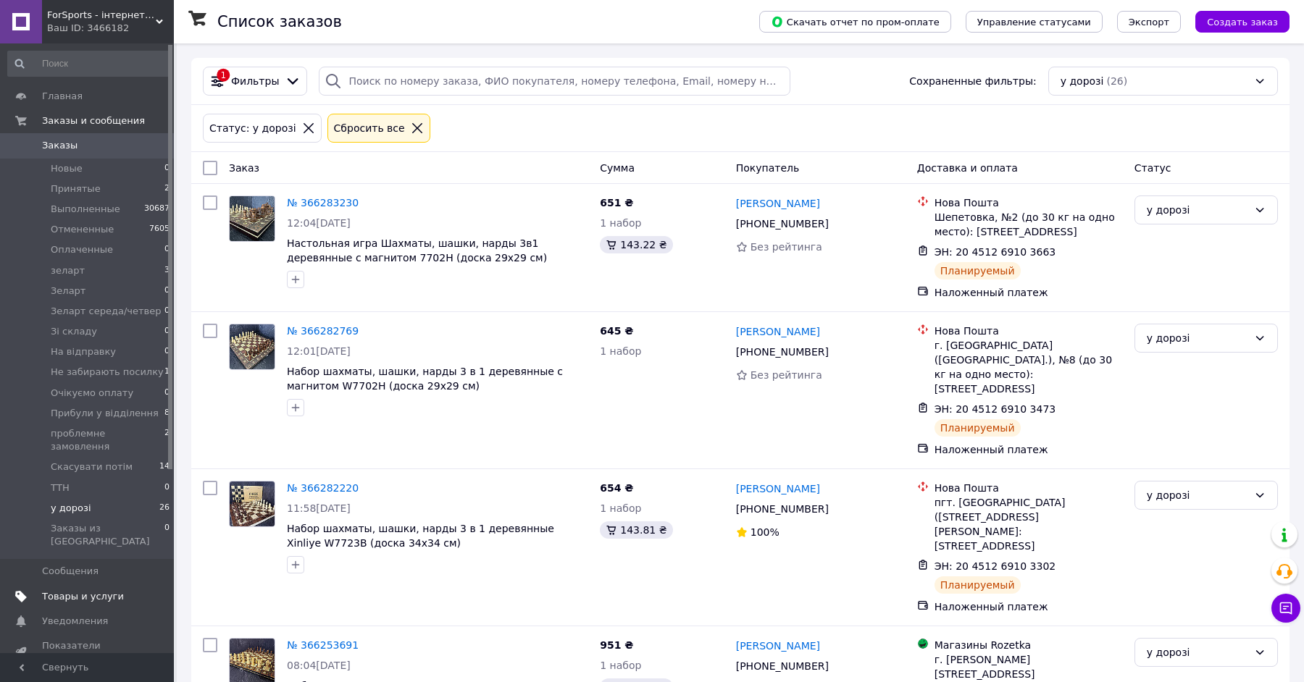
click at [105, 584] on link "Товары и услуги" at bounding box center [89, 596] width 178 height 25
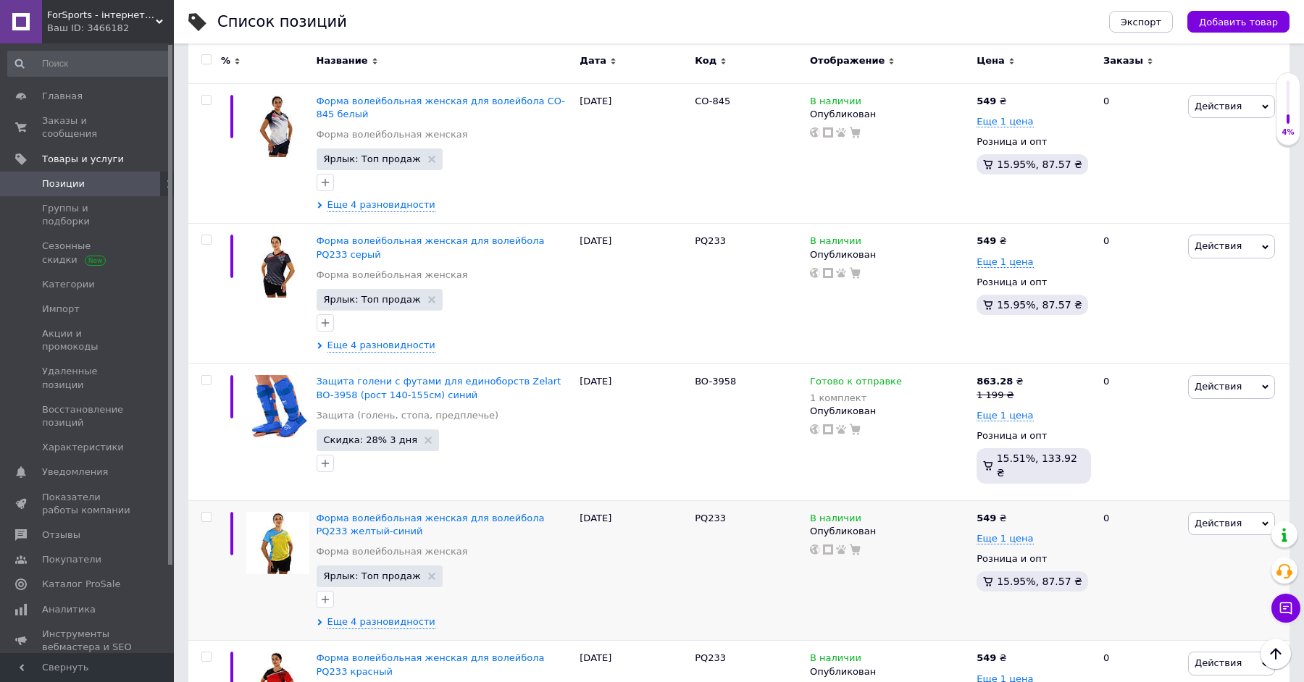
scroll to position [10013, 0]
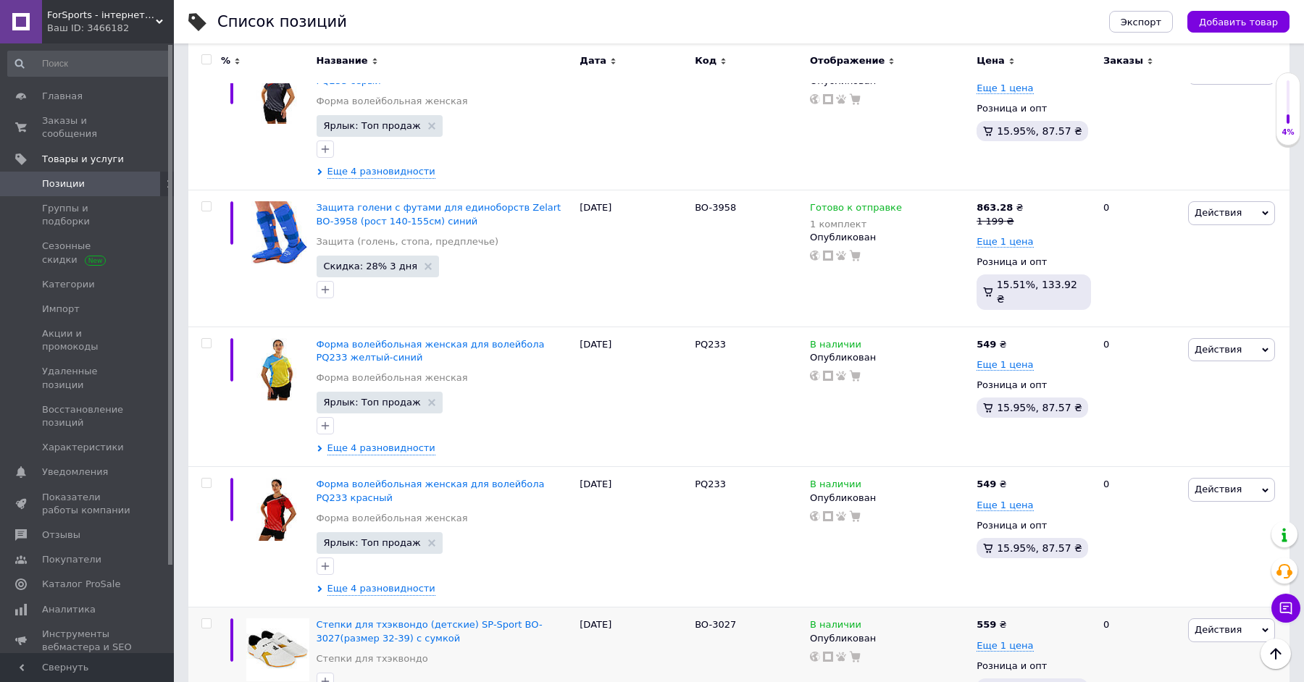
scroll to position [10011, 0]
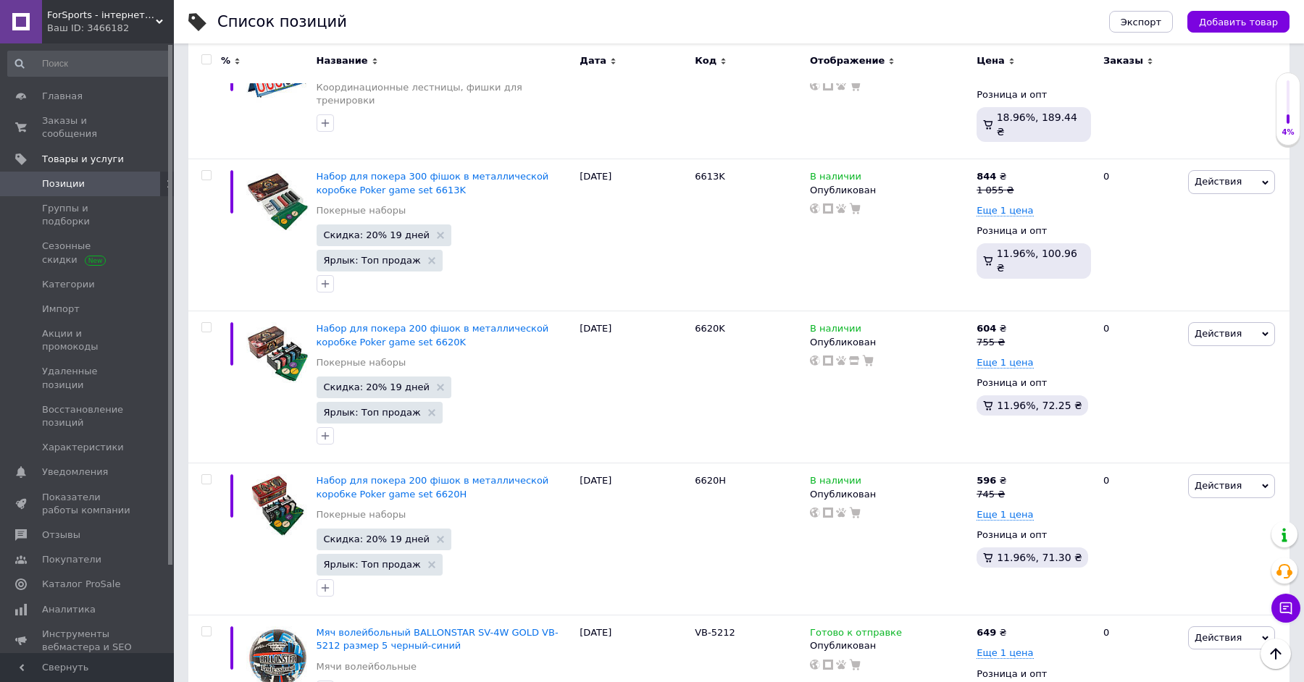
scroll to position [0, 0]
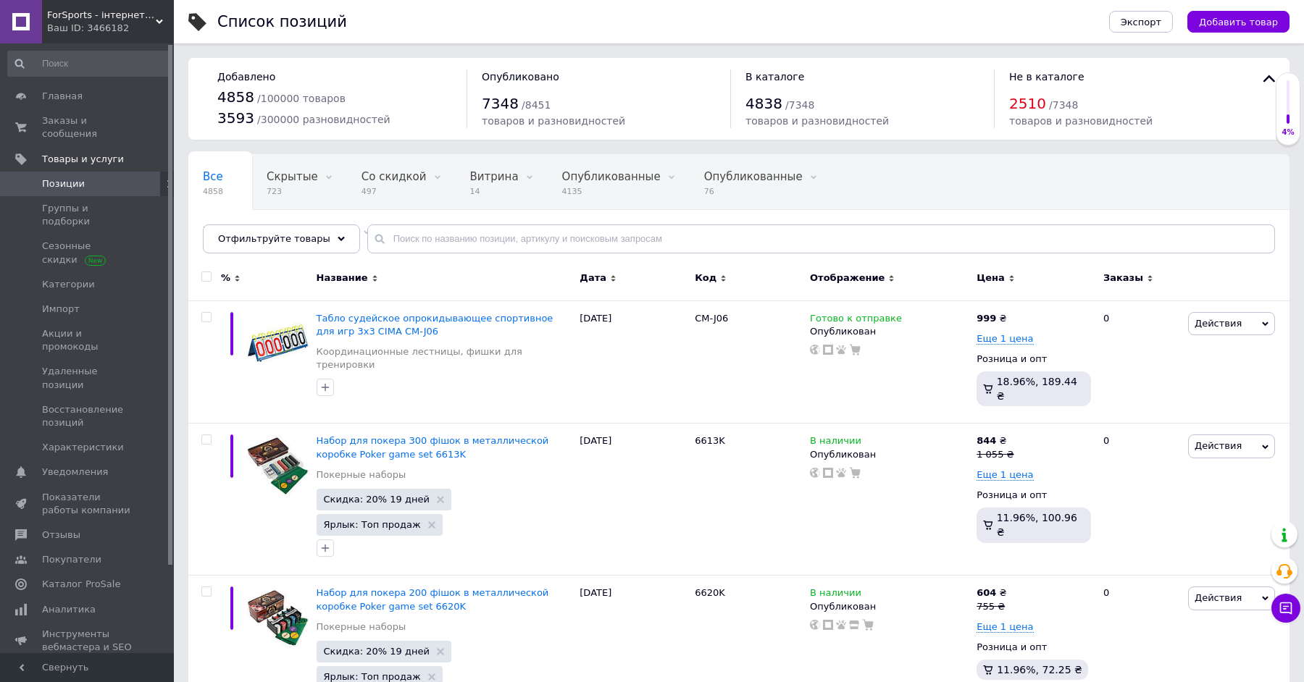
click at [611, 280] on icon at bounding box center [613, 278] width 7 height 7
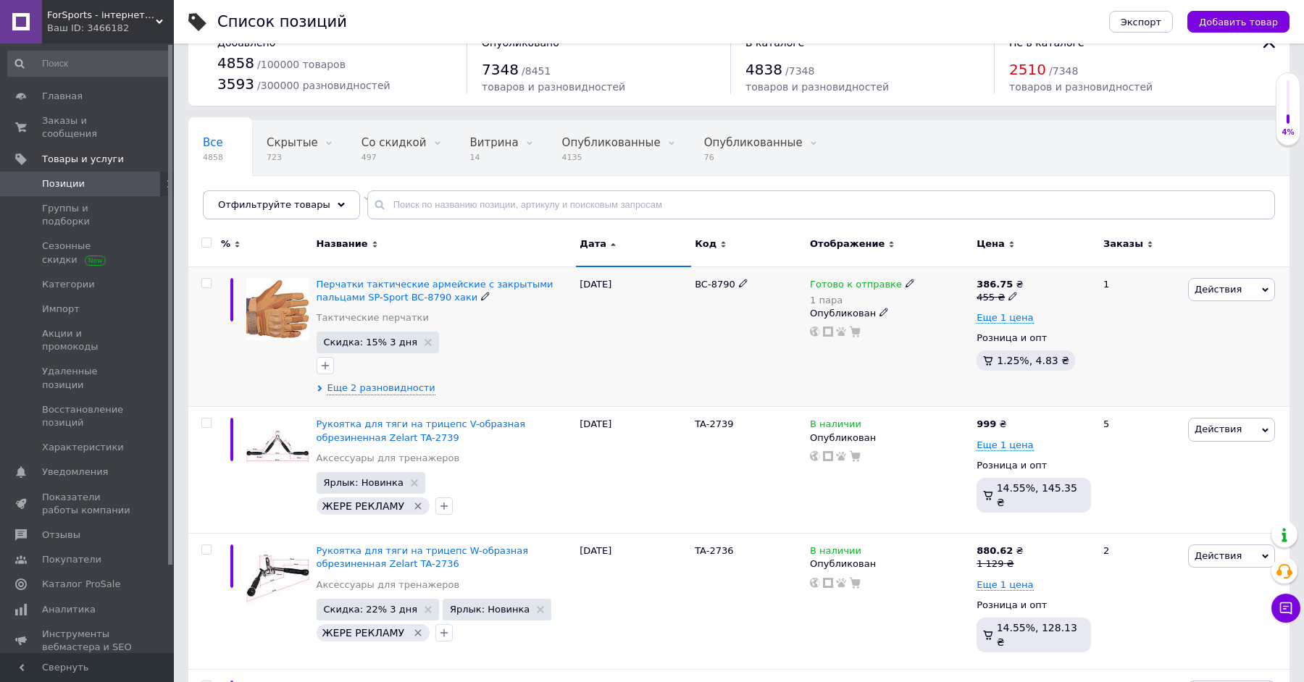
scroll to position [59, 0]
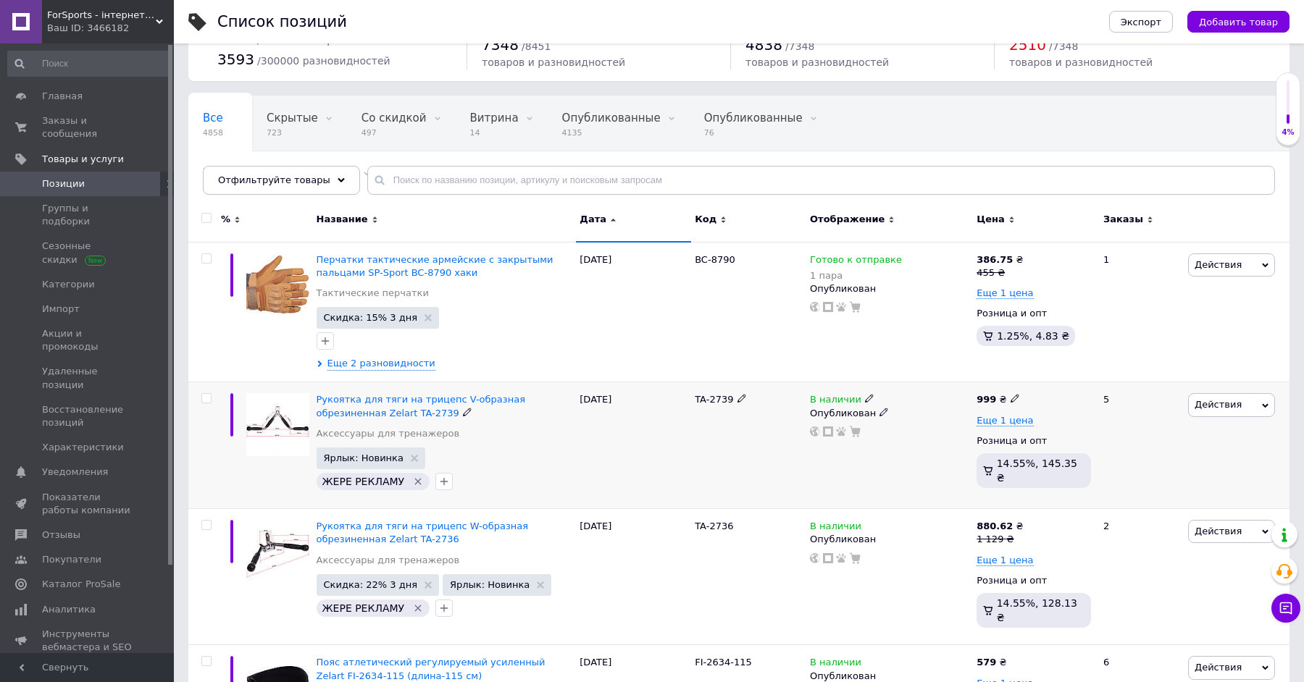
drag, startPoint x: 689, startPoint y: 397, endPoint x: 747, endPoint y: 407, distance: 59.5
click at [747, 407] on div "Рукоятка для тяги на трицепс V-образная обрезиненная Zelart TA-2739 Аксессуары …" at bounding box center [738, 445] width 1101 height 127
copy div "TA-2739"
click at [856, 394] on span "В наличии" at bounding box center [835, 401] width 51 height 15
click at [924, 411] on li "Нет в наличии" at bounding box center [953, 411] width 138 height 20
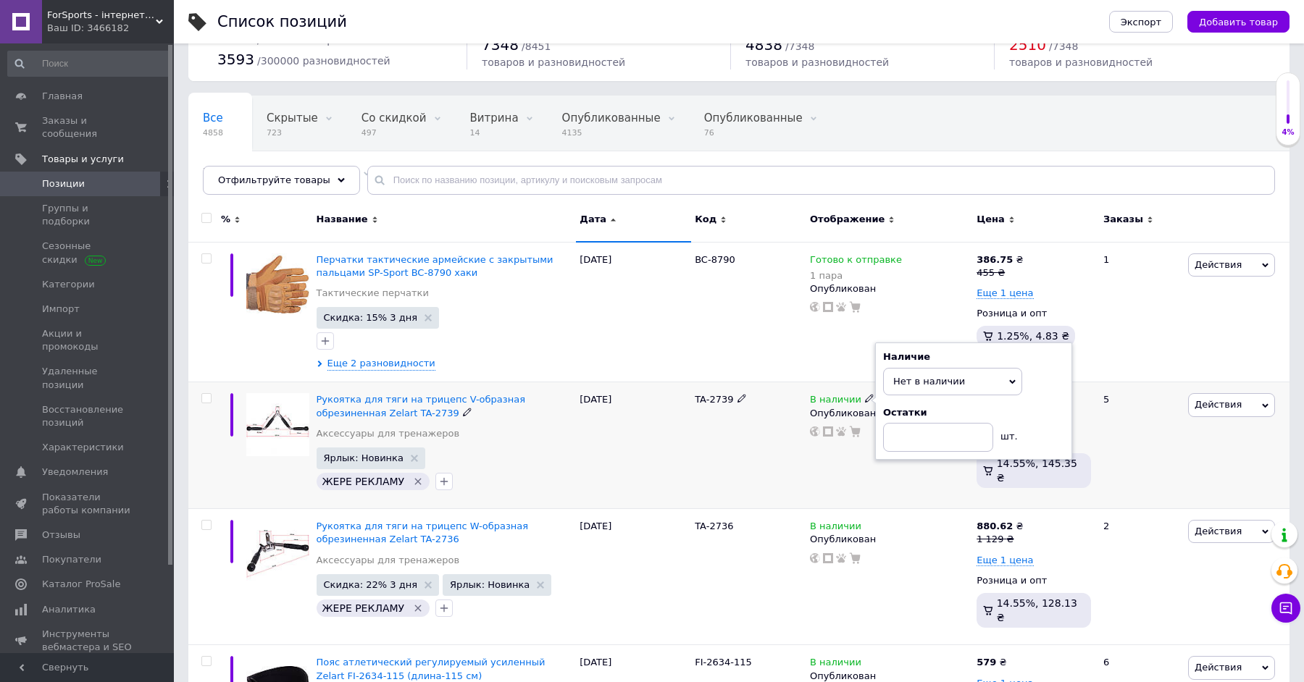
click at [686, 428] on div "13.01.2023" at bounding box center [633, 445] width 115 height 127
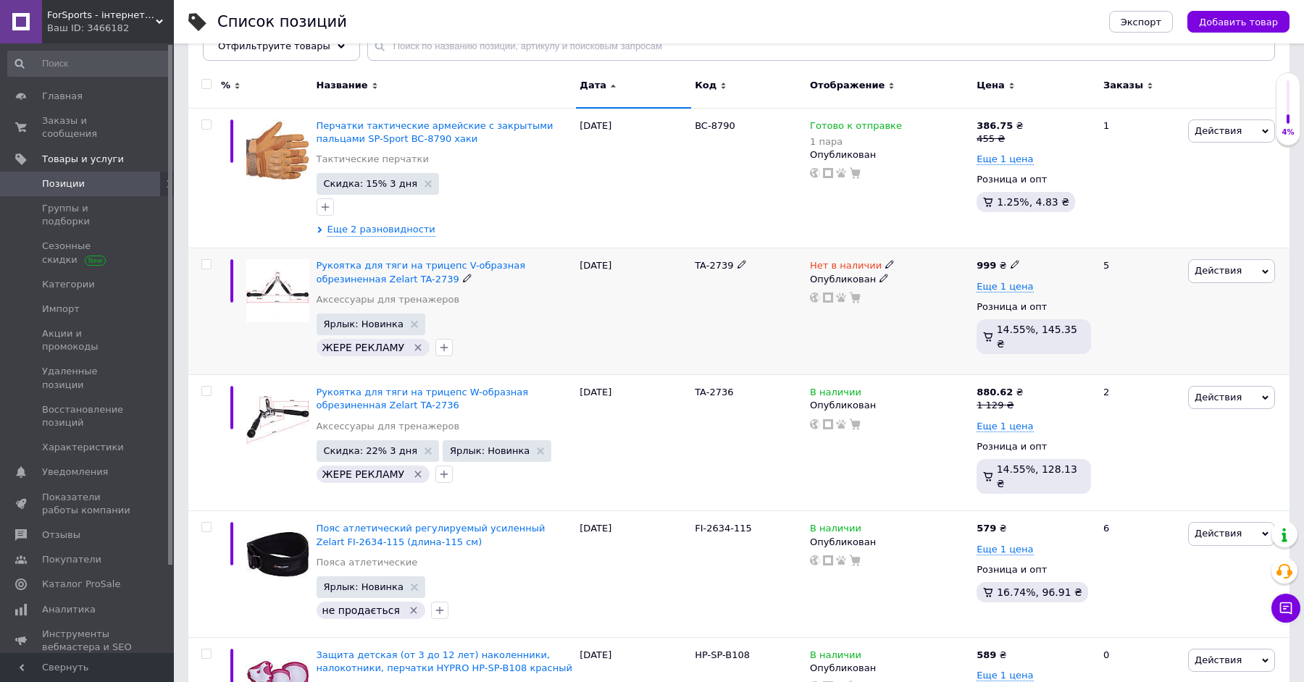
scroll to position [240, 0]
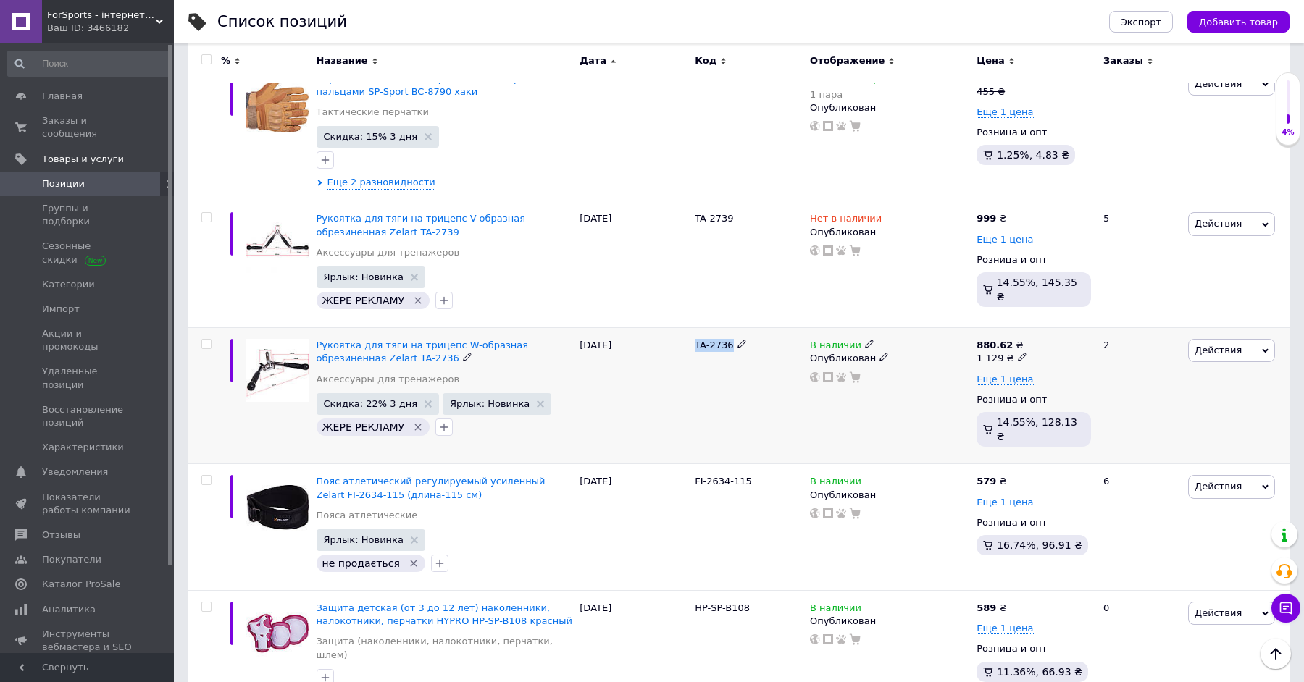
drag, startPoint x: 690, startPoint y: 341, endPoint x: 753, endPoint y: 356, distance: 64.7
click at [753, 356] on div "TA-2736" at bounding box center [748, 396] width 115 height 136
copy span "TA-2736"
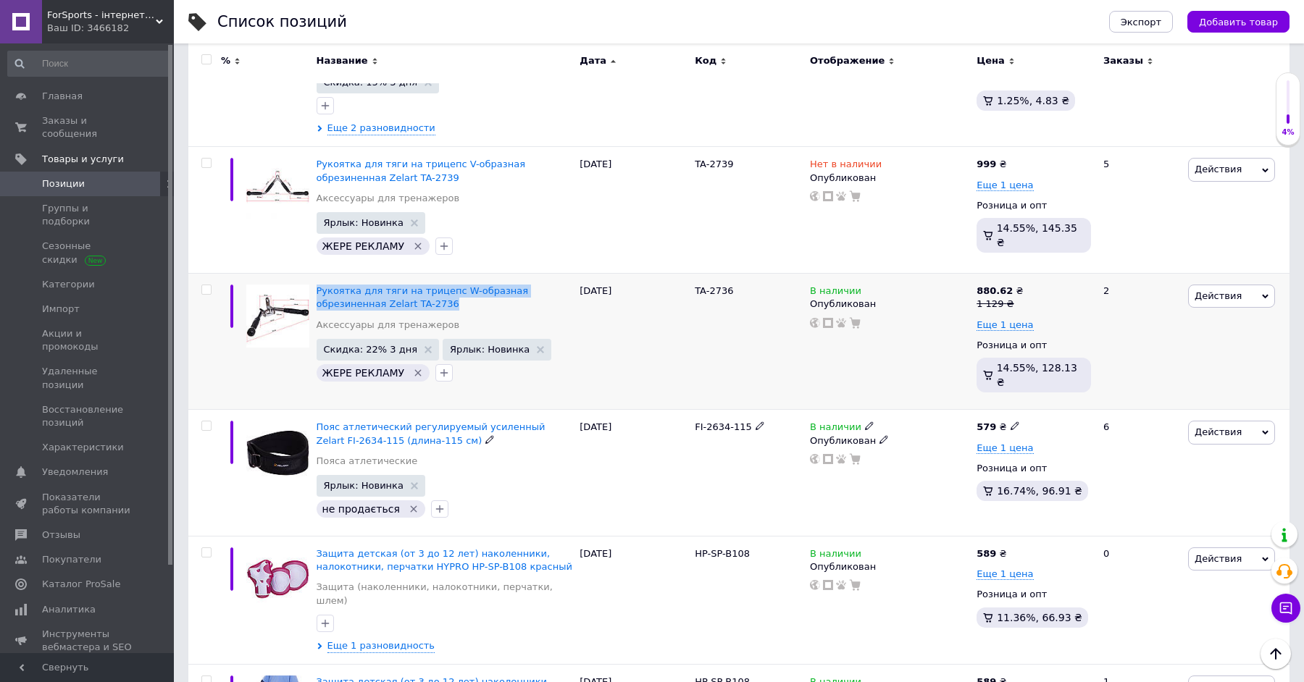
scroll to position [387, 0]
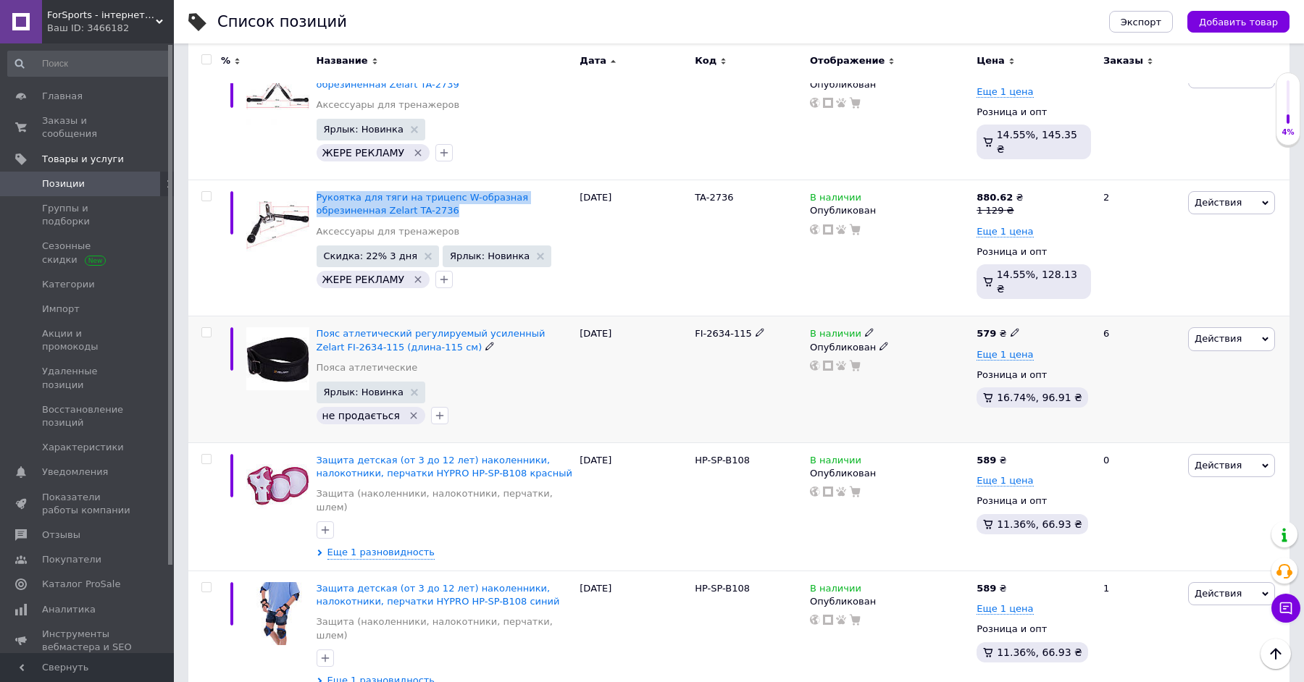
drag, startPoint x: 684, startPoint y: 319, endPoint x: 768, endPoint y: 336, distance: 84.9
click at [768, 336] on div "Пояс атлетический регулируемый усиленный Zelart FI-2634-115 (длина-115 см) Пояс…" at bounding box center [738, 379] width 1101 height 127
copy div "FI-2634-115"
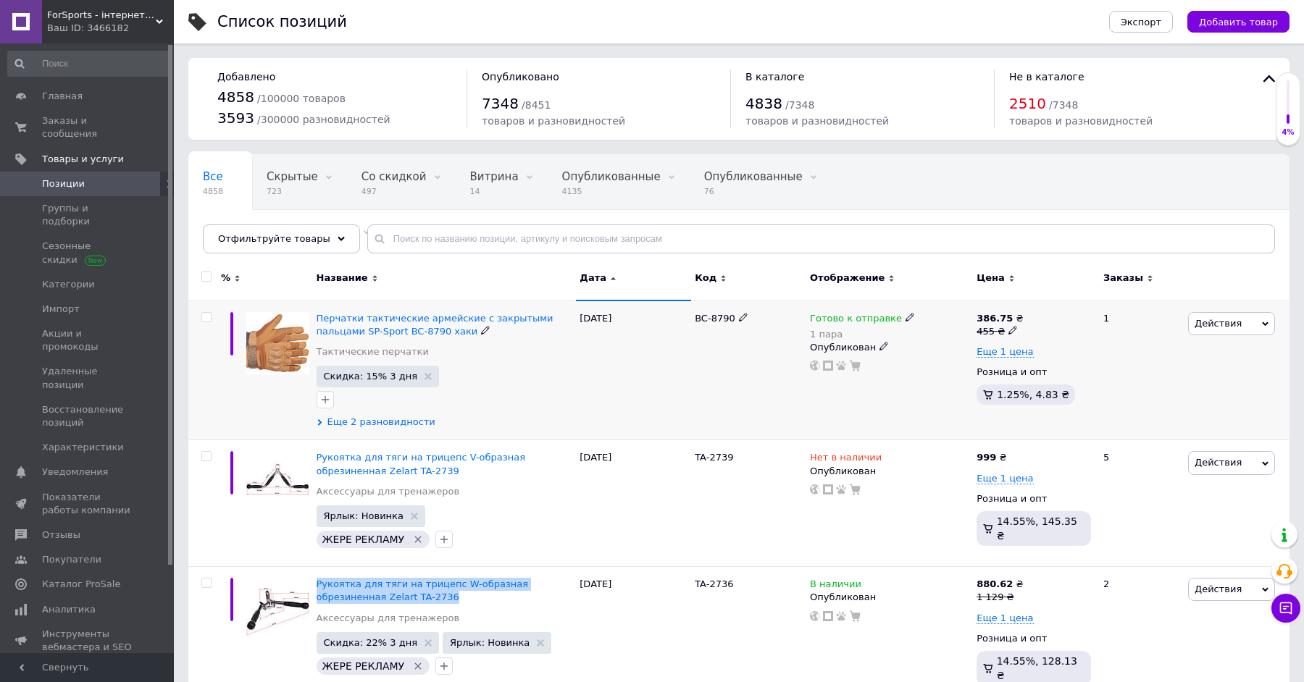
click at [421, 421] on span "Еще 2 разновидности" at bounding box center [381, 422] width 108 height 13
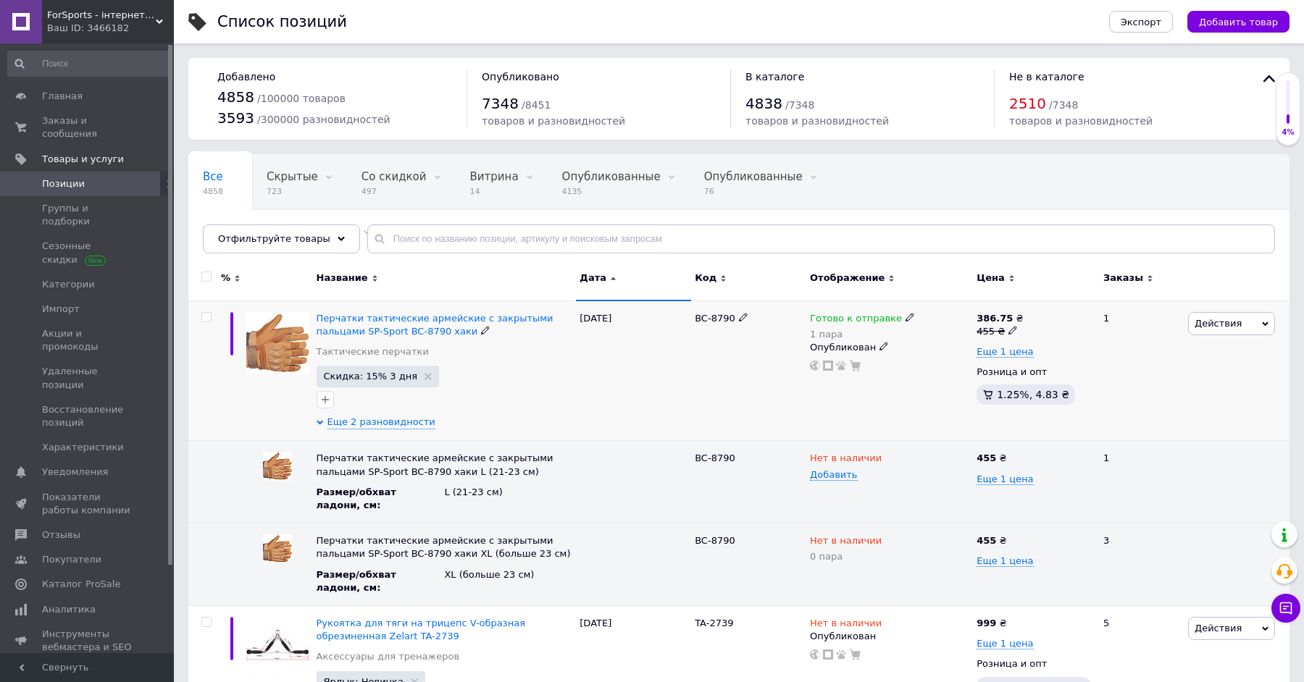
drag, startPoint x: 687, startPoint y: 318, endPoint x: 750, endPoint y: 321, distance: 63.1
click at [750, 322] on div "Перчатки тактические армейские с закрытыми пальцами SP-Sport BC-8790 хаки Такти…" at bounding box center [738, 371] width 1101 height 140
copy div "BC-8790"
click at [885, 458] on icon at bounding box center [889, 457] width 9 height 9
click at [873, 526] on li "Готово к отправке" at bounding box center [886, 527] width 164 height 20
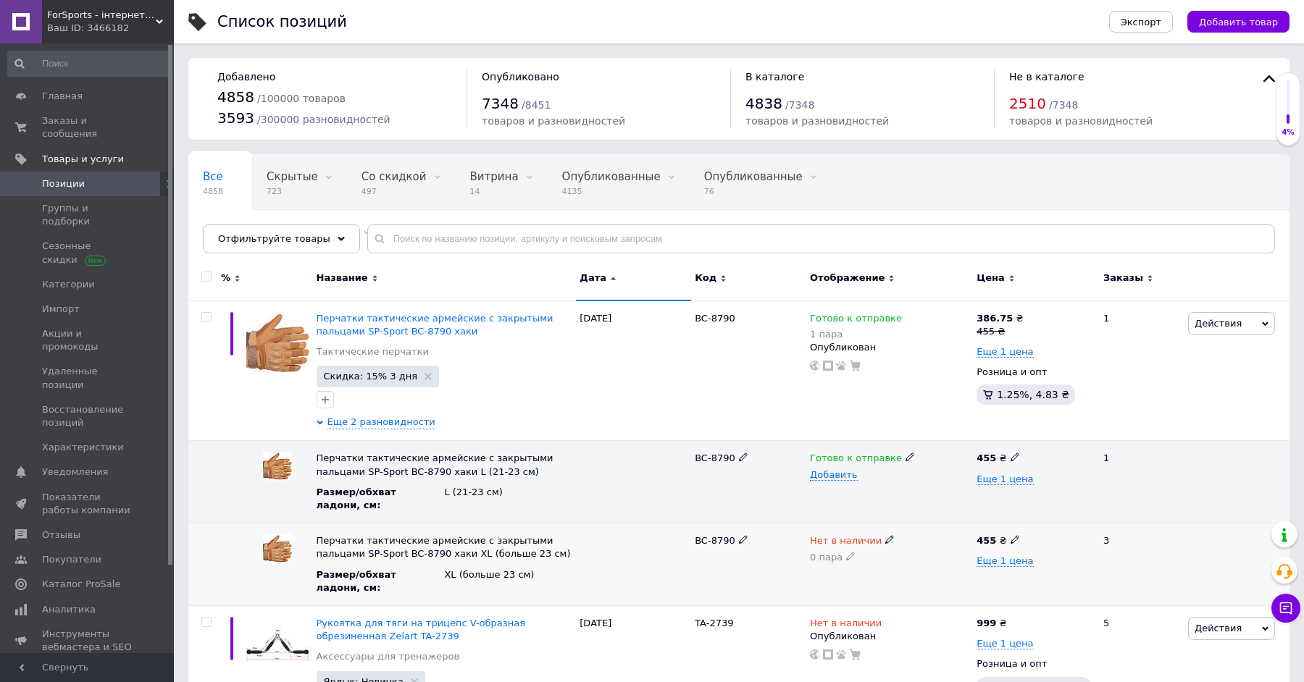
click at [887, 534] on span at bounding box center [889, 538] width 9 height 9
click at [871, 606] on li "Готово к отправке" at bounding box center [886, 610] width 164 height 20
click at [853, 551] on div "0 пара" at bounding box center [889, 557] width 159 height 12
click at [848, 552] on icon at bounding box center [850, 556] width 9 height 9
click at [612, 489] on div at bounding box center [633, 482] width 115 height 83
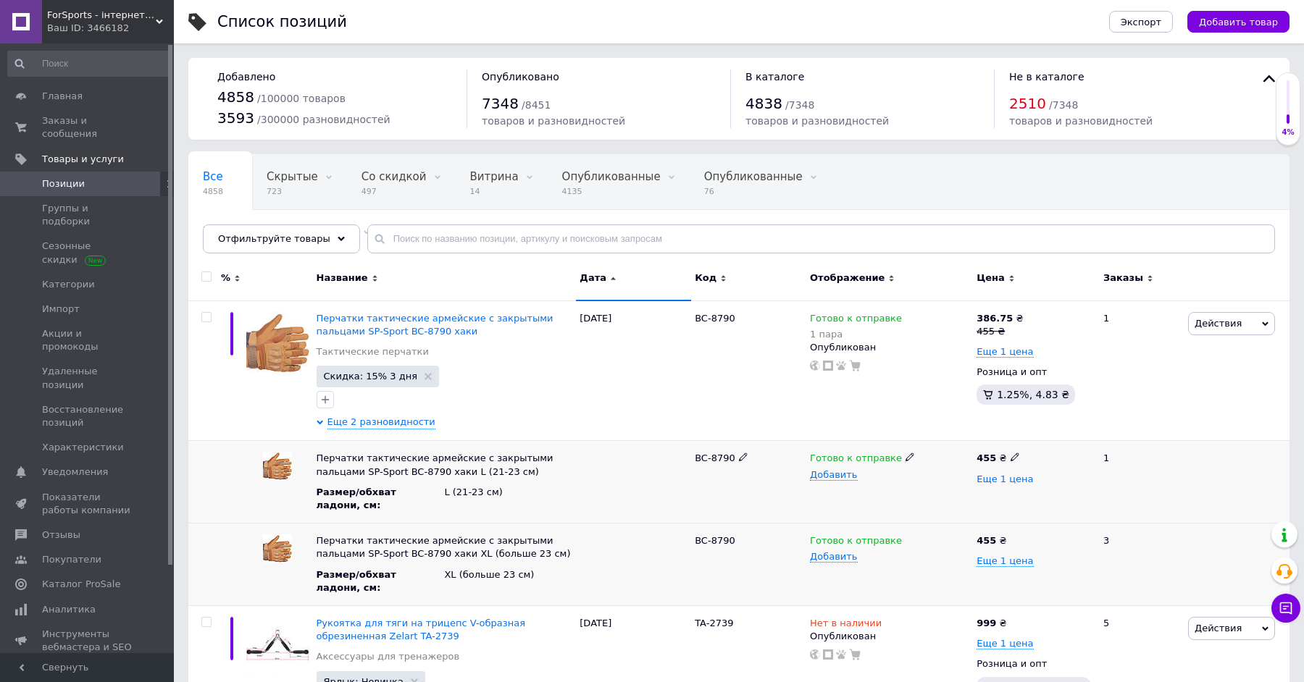
click at [1016, 477] on span "Еще 1 цена" at bounding box center [1004, 480] width 56 height 12
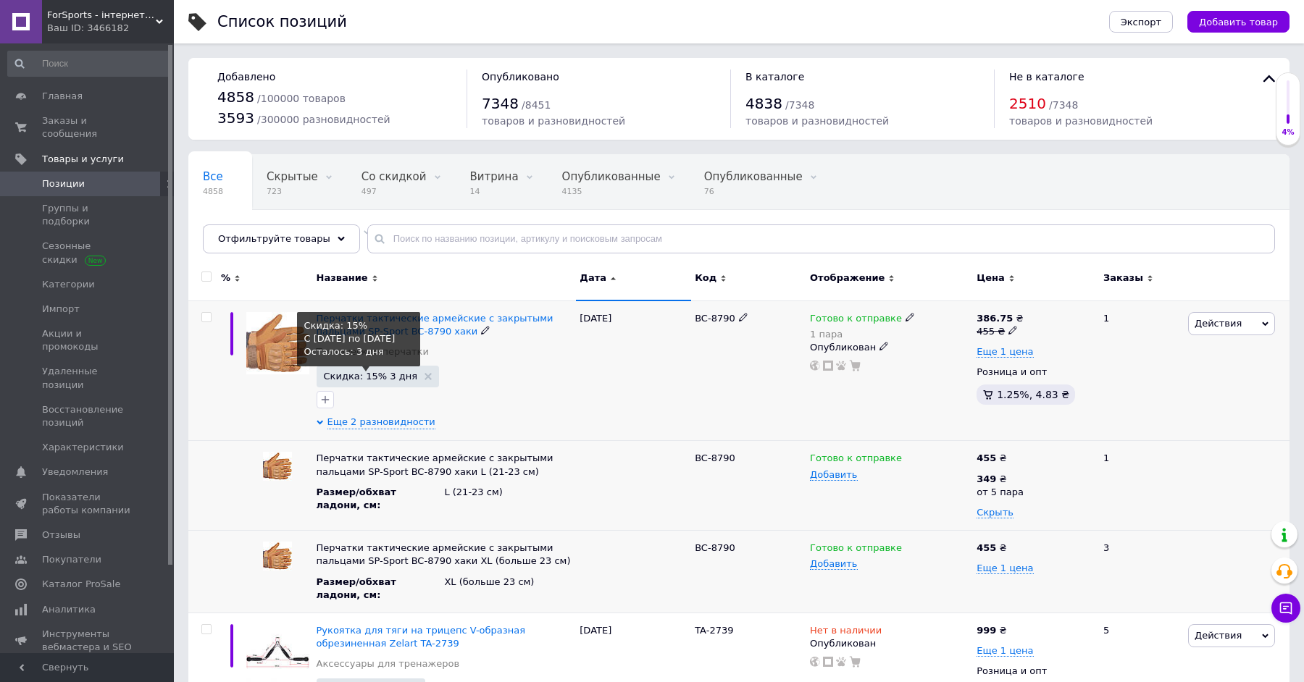
click at [393, 373] on span "Скидка: 15% 3 дня" at bounding box center [370, 376] width 93 height 9
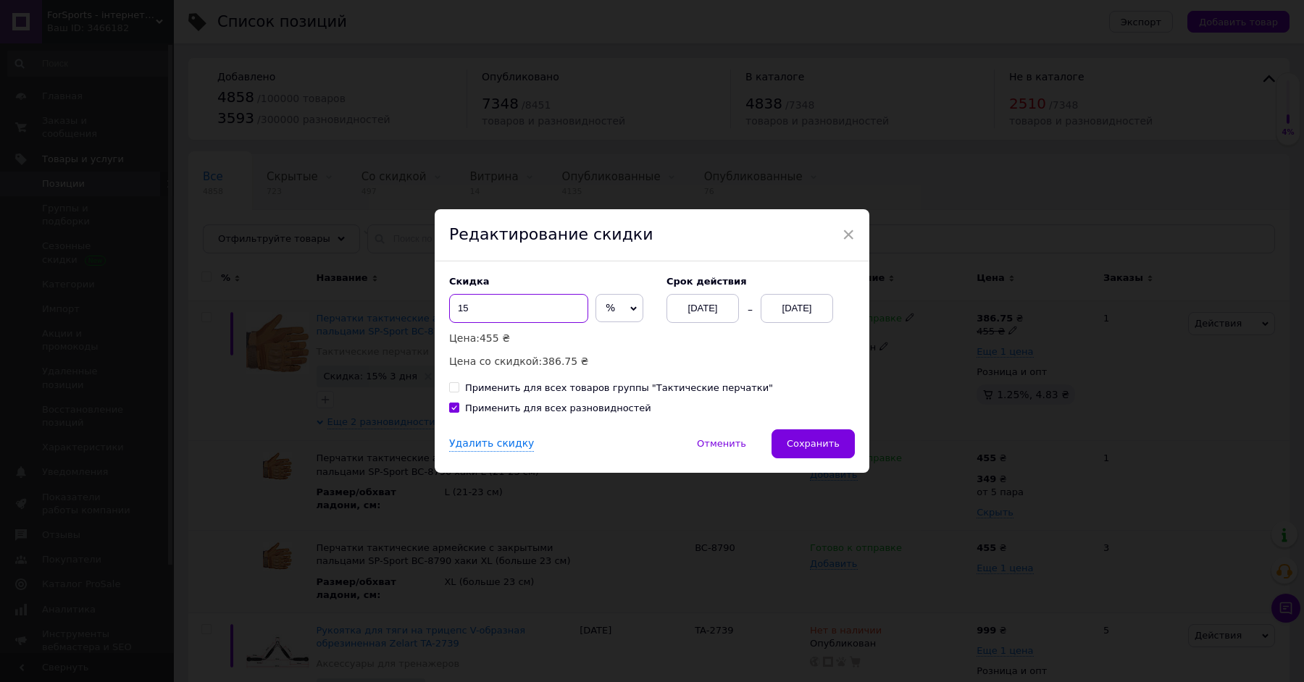
click at [547, 309] on input "15" at bounding box center [518, 308] width 139 height 29
type input "25"
click at [819, 302] on div "15.10.2025" at bounding box center [796, 308] width 72 height 29
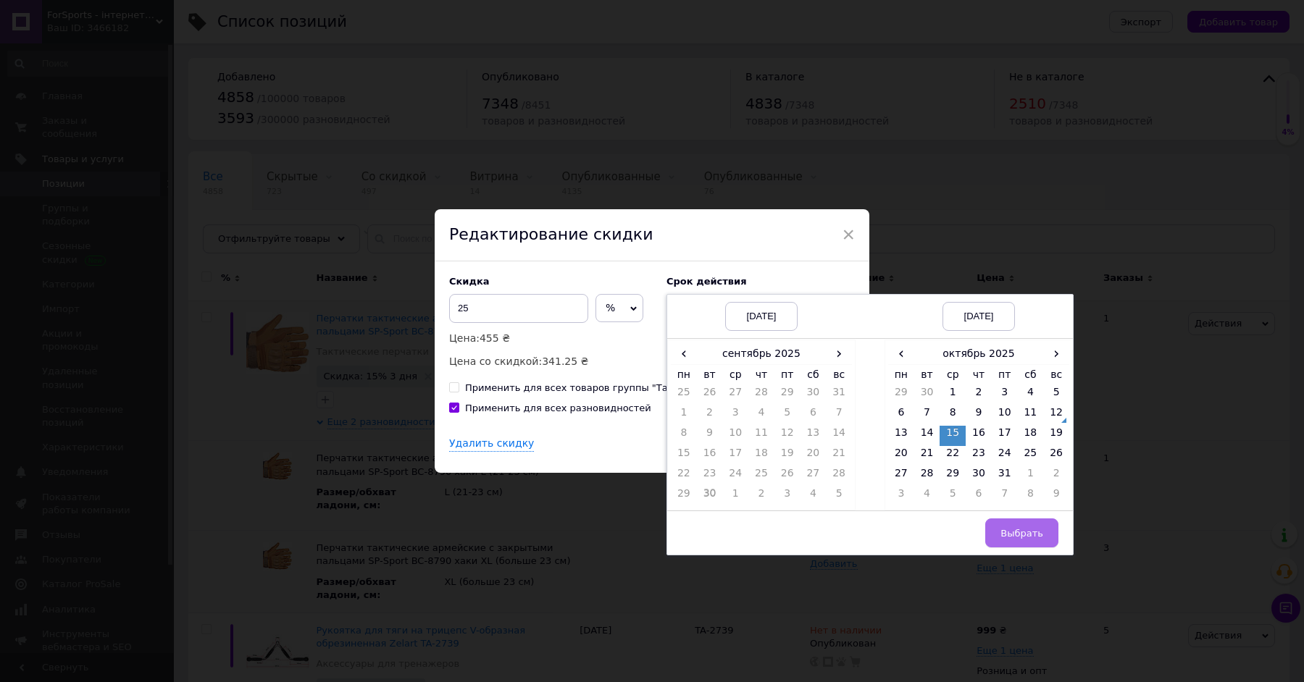
click at [1011, 521] on button "Выбрать" at bounding box center [1021, 533] width 73 height 29
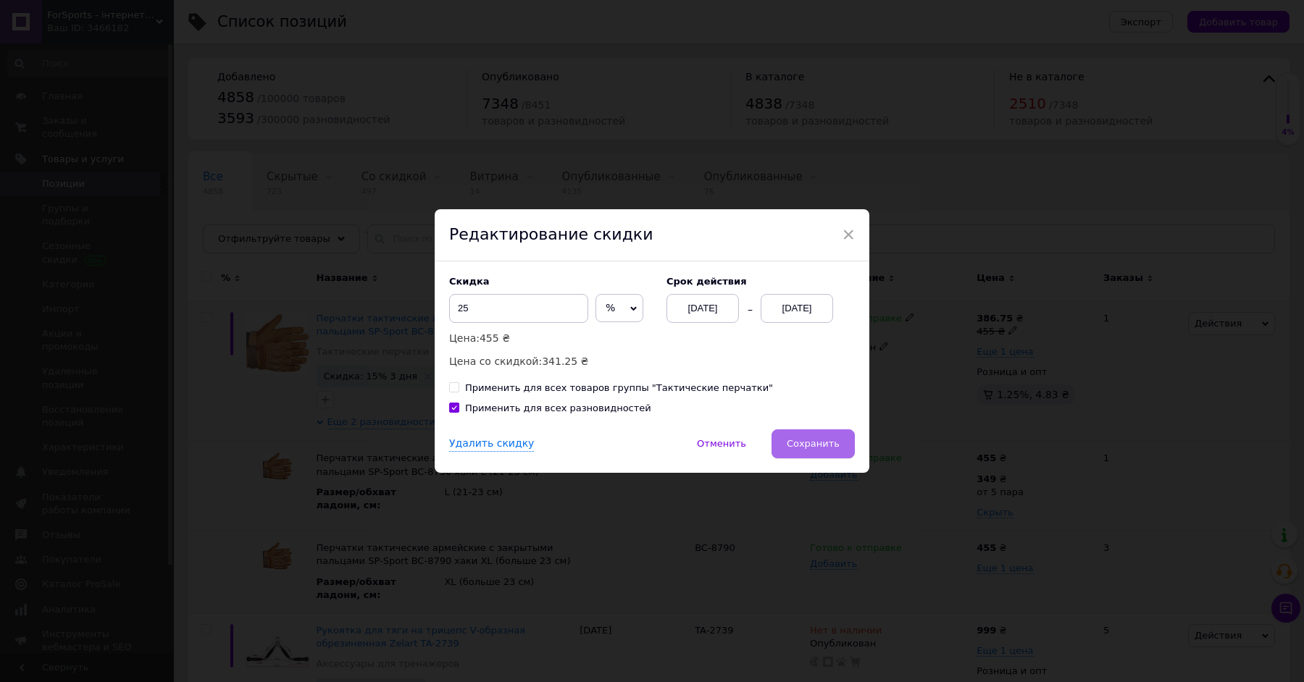
click at [829, 437] on button "Сохранить" at bounding box center [812, 443] width 83 height 29
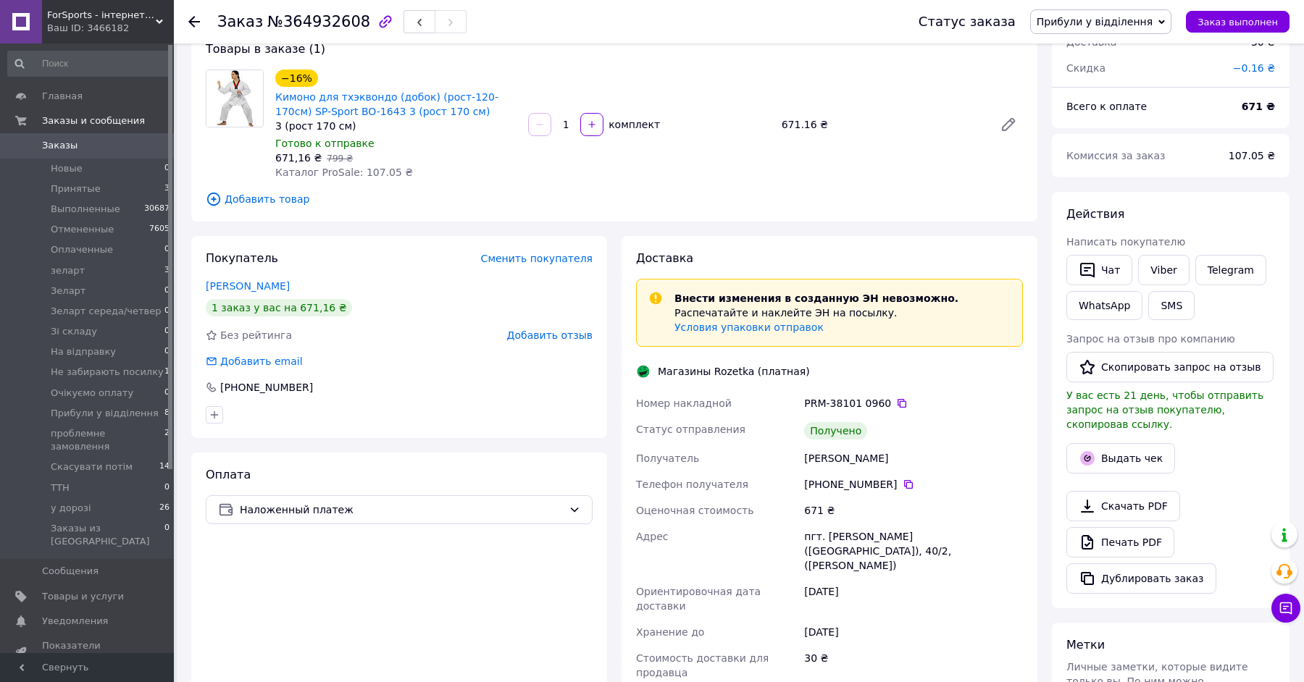
scroll to position [218, 0]
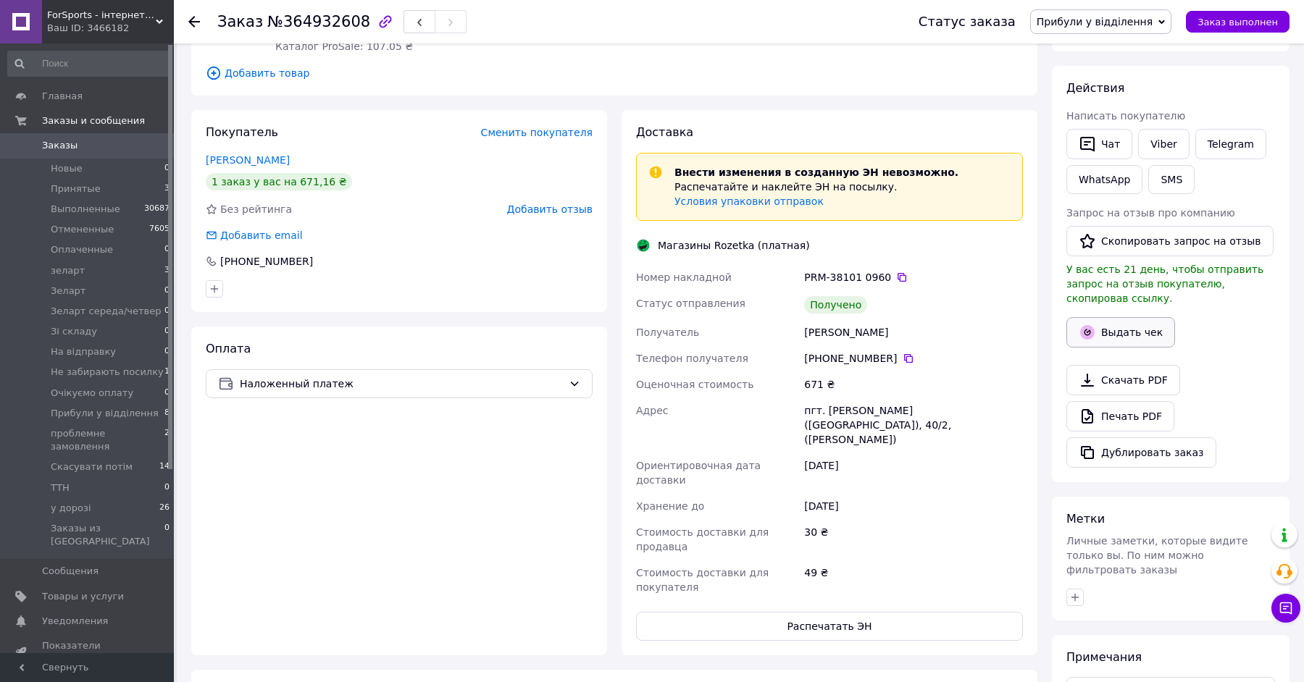
click at [1138, 339] on button "Выдать чек" at bounding box center [1120, 332] width 109 height 30
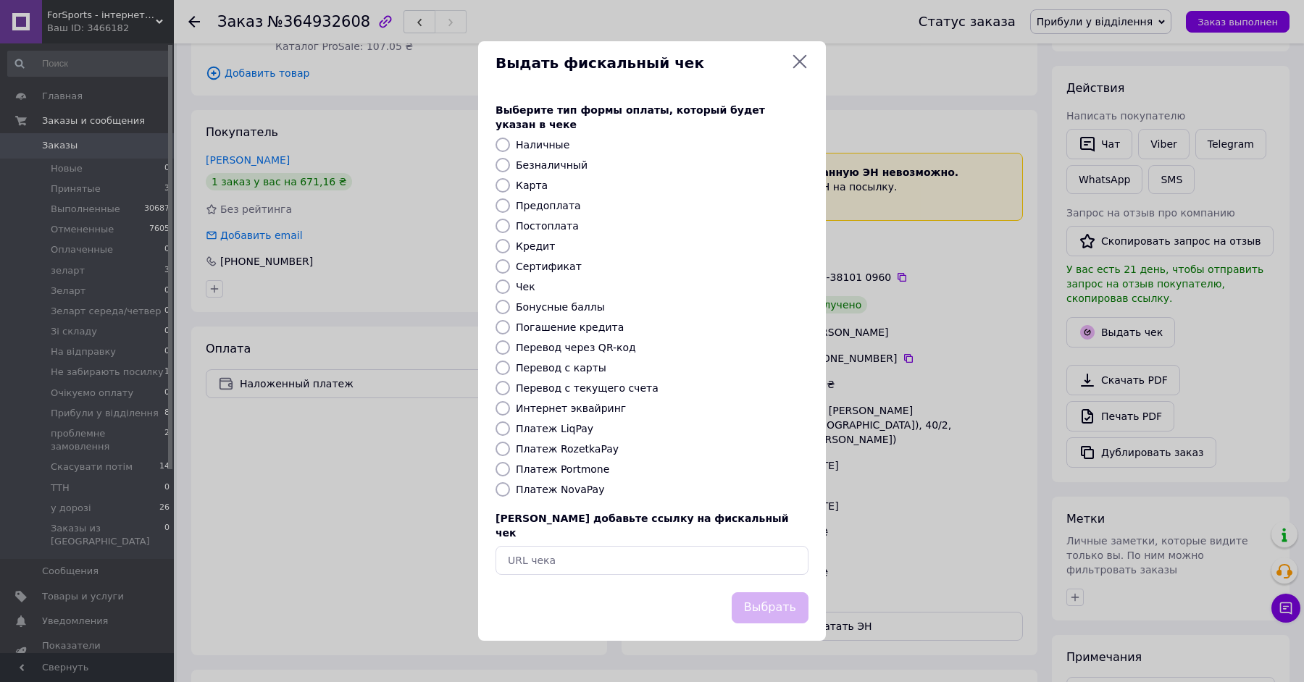
click at [594, 452] on label "Платеж RozetkaPay" at bounding box center [567, 449] width 103 height 12
click at [510, 452] on input "Платеж RozetkaPay" at bounding box center [502, 449] width 14 height 14
radio input "true"
click at [776, 592] on button "Выбрать" at bounding box center [769, 607] width 77 height 31
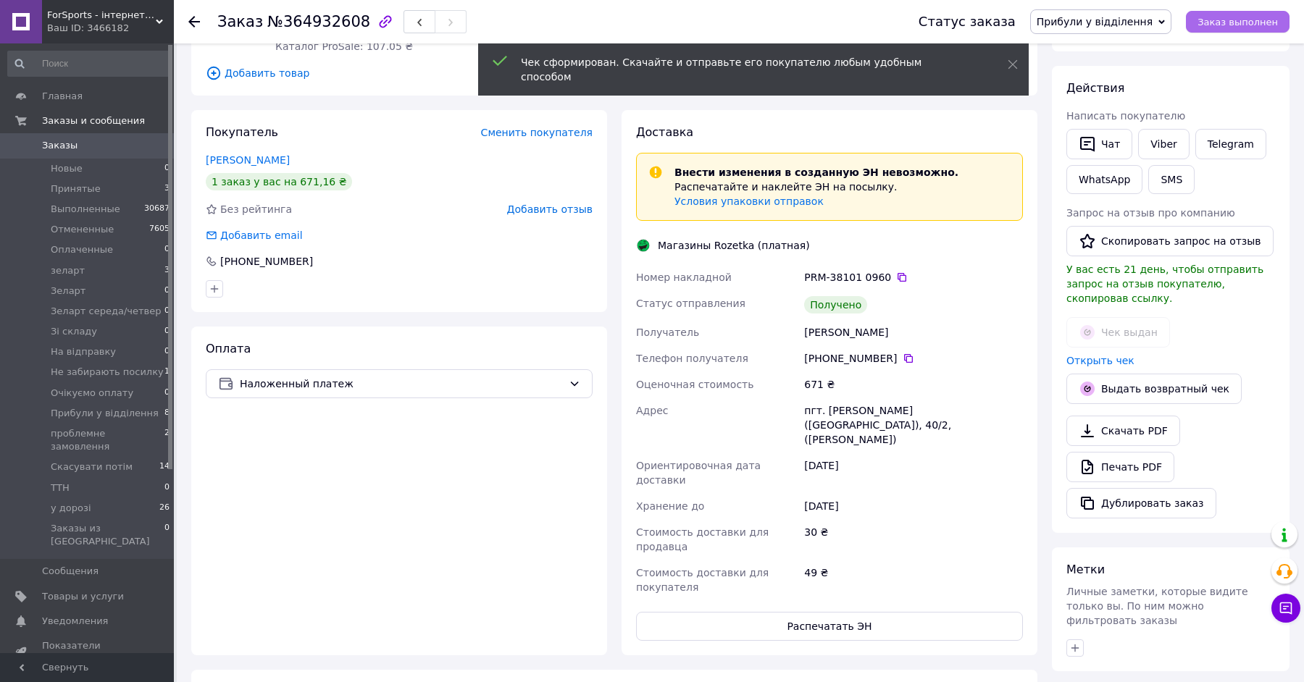
click at [1273, 22] on span "Заказ выполнен" at bounding box center [1237, 22] width 80 height 11
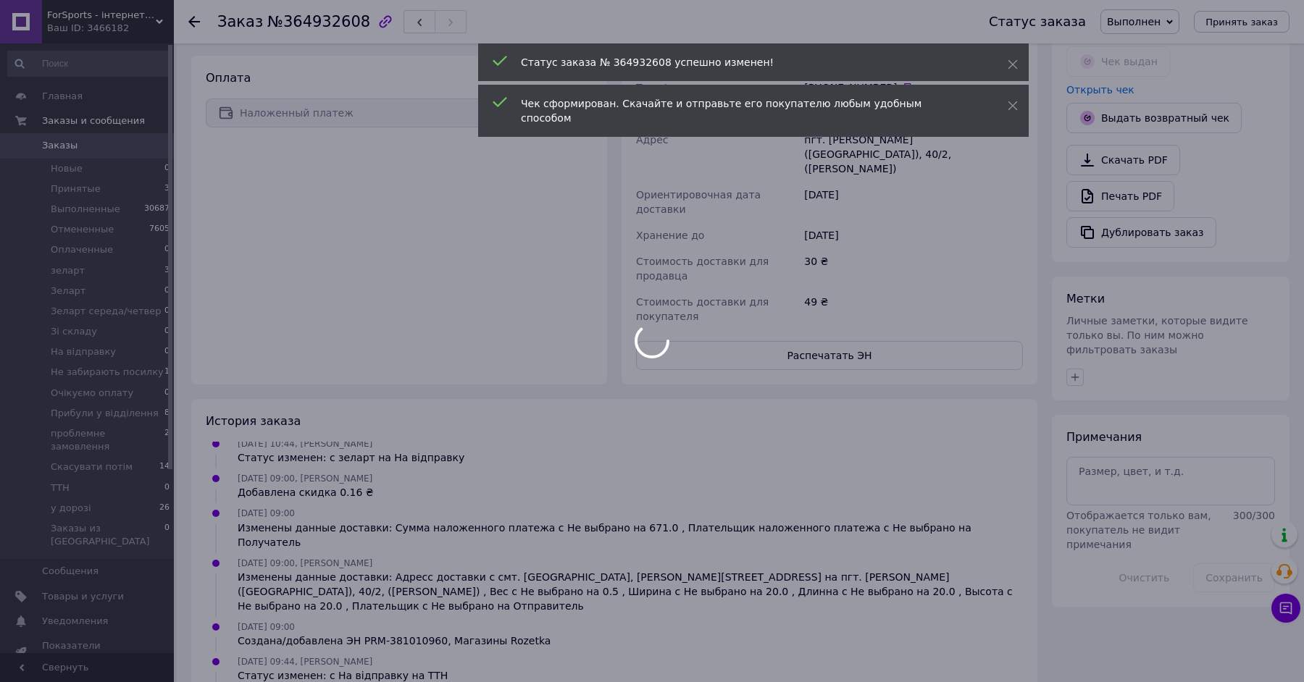
scroll to position [180, 0]
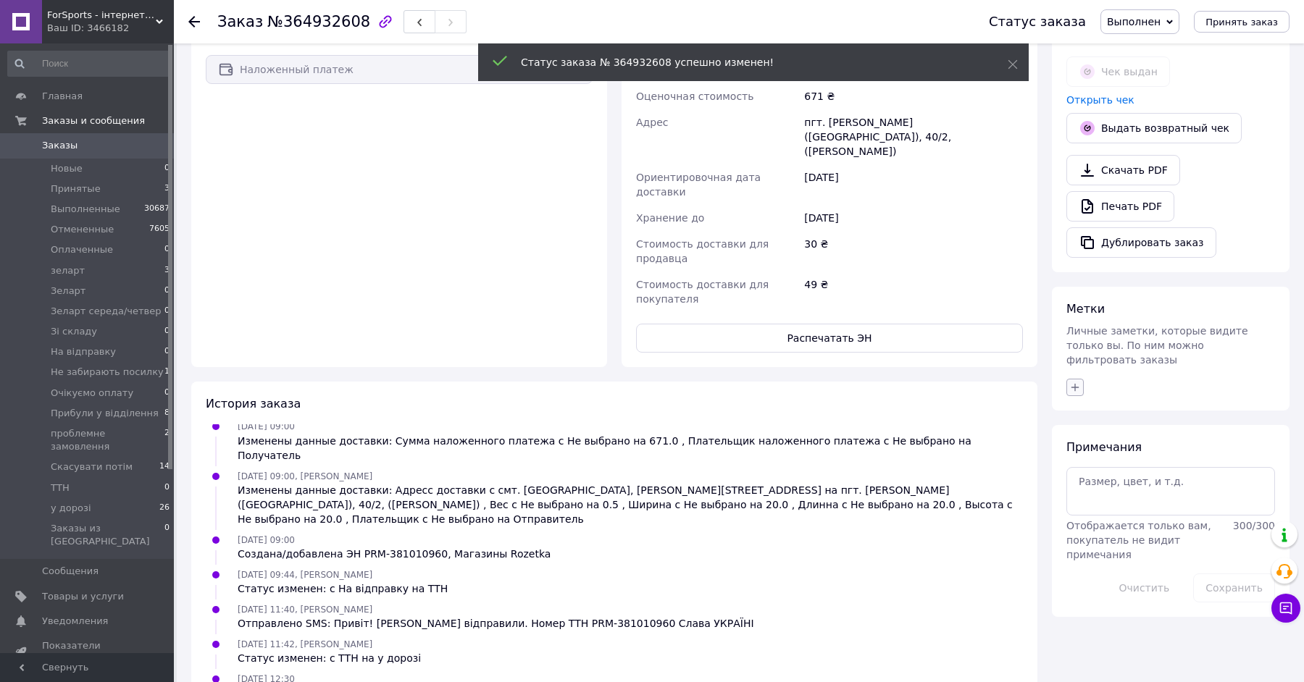
click at [1077, 382] on icon "button" at bounding box center [1075, 388] width 12 height 12
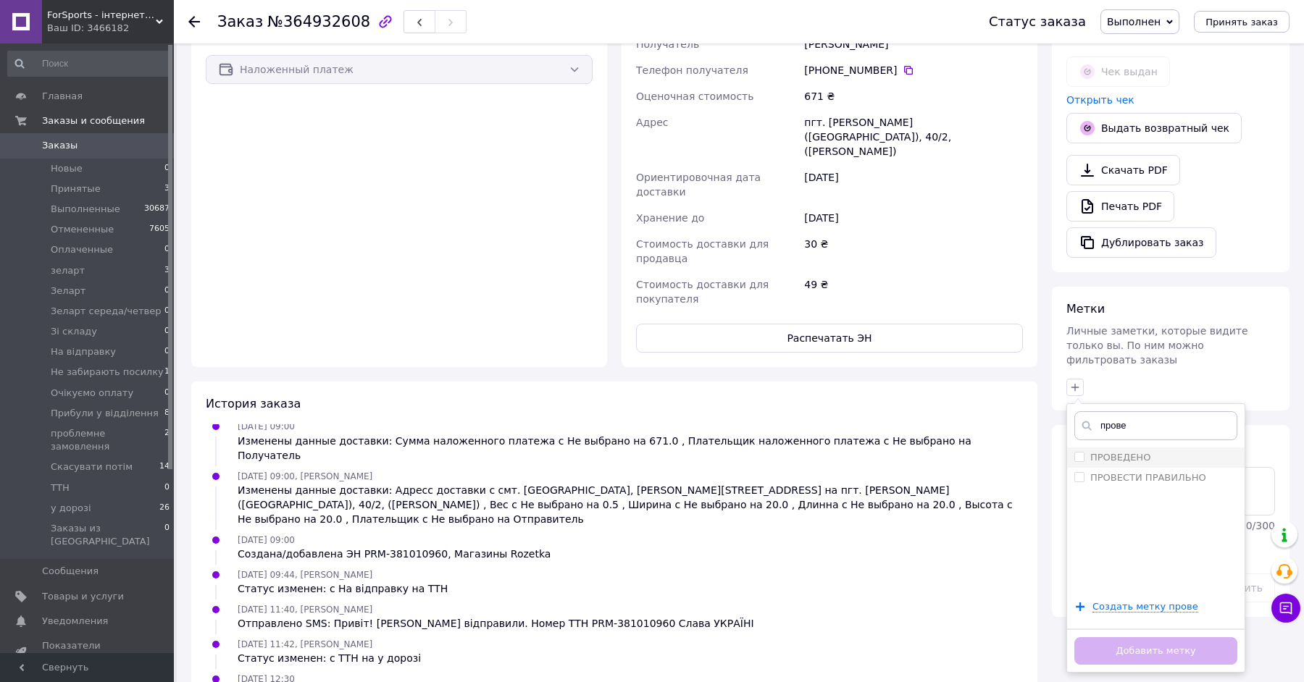
type input "прове"
click at [1137, 452] on label "ПРОВЕДЕНО" at bounding box center [1120, 457] width 60 height 11
checkbox input "true"
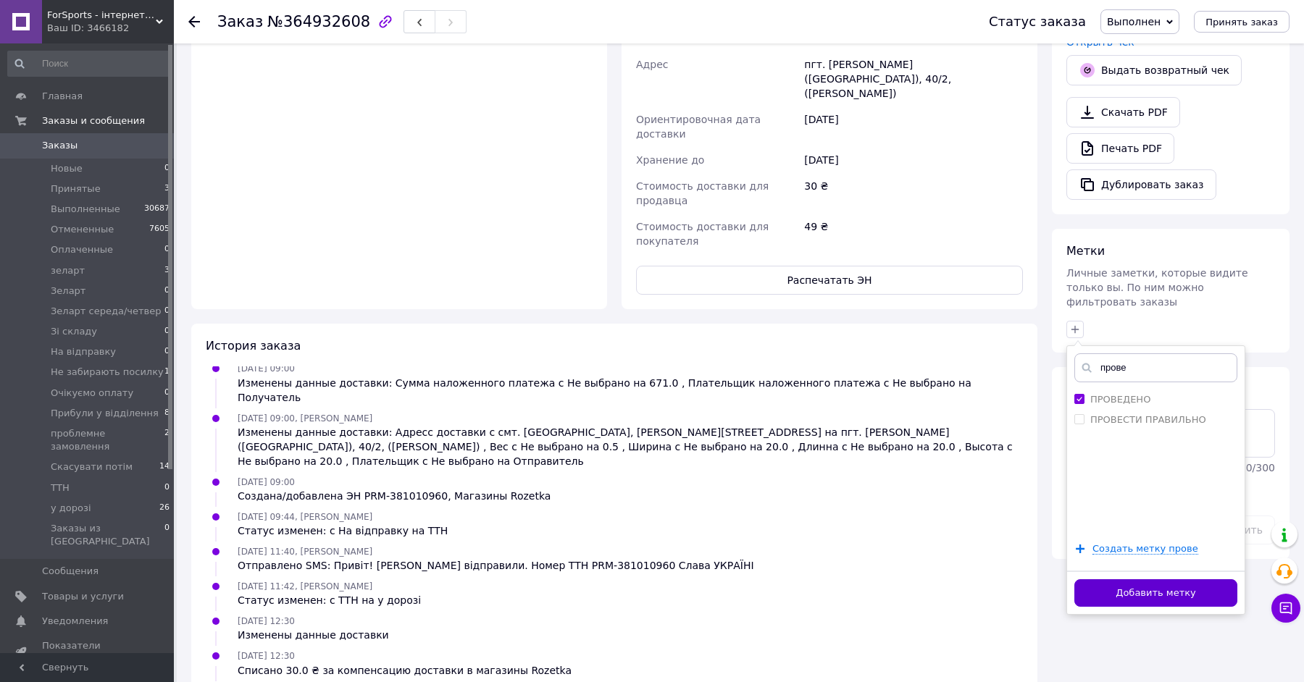
scroll to position [618, 0]
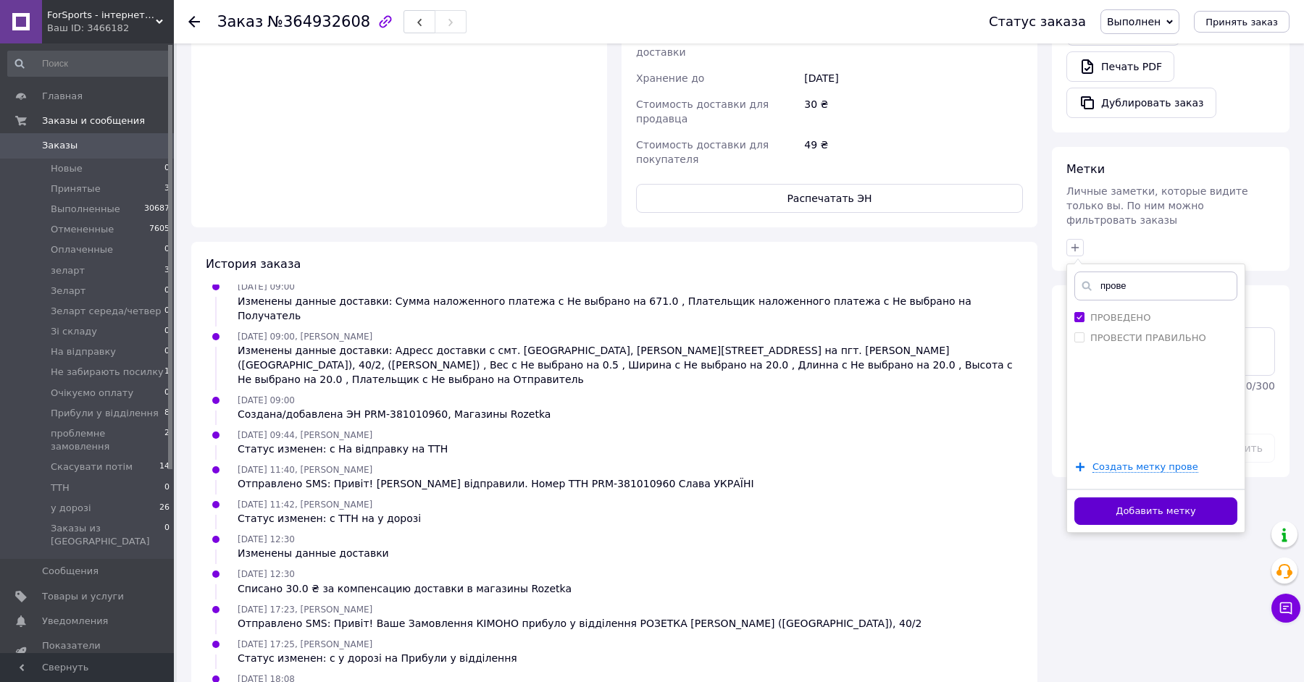
click at [1120, 498] on button "Добавить метку" at bounding box center [1155, 512] width 163 height 28
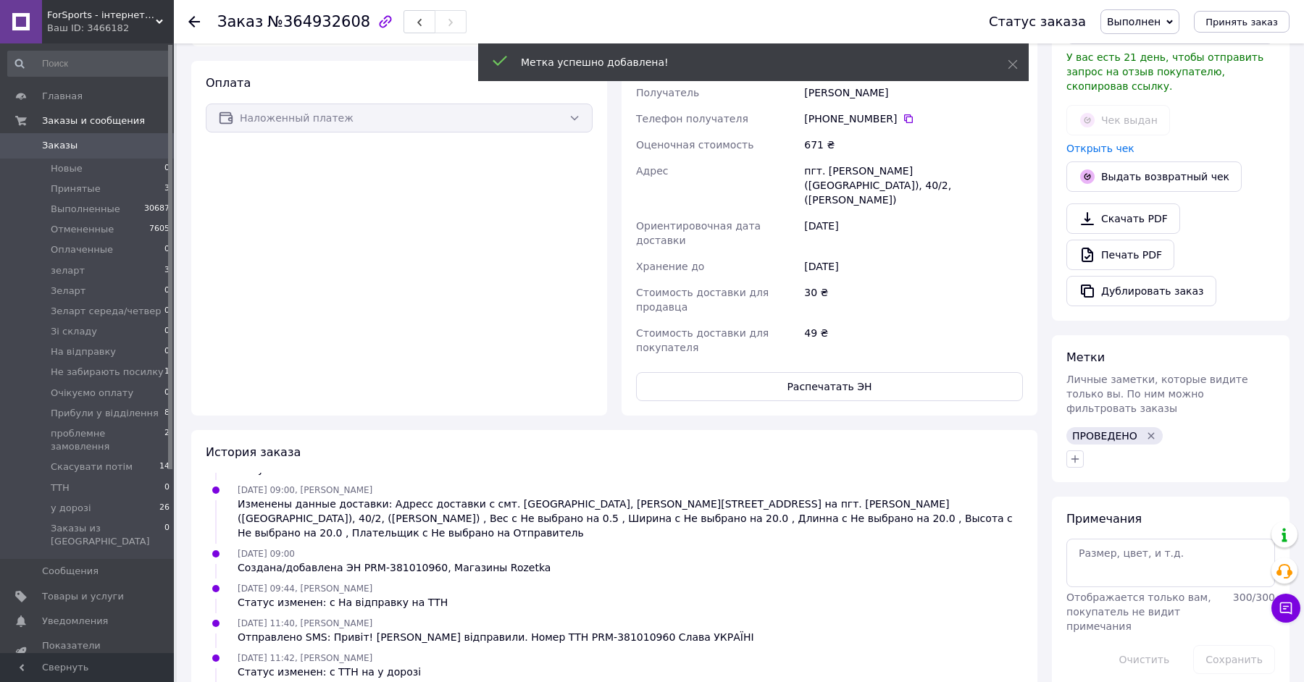
scroll to position [0, 0]
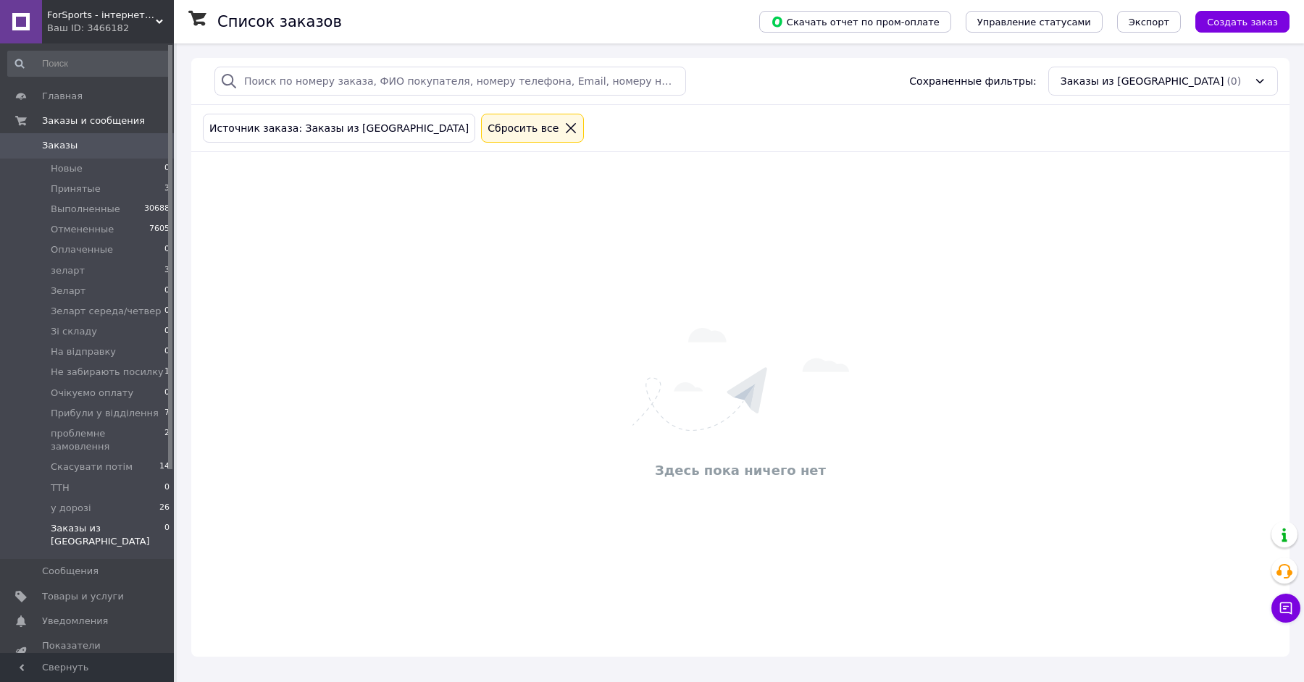
click at [564, 124] on icon at bounding box center [570, 128] width 13 height 13
